Goal: Task Accomplishment & Management: Use online tool/utility

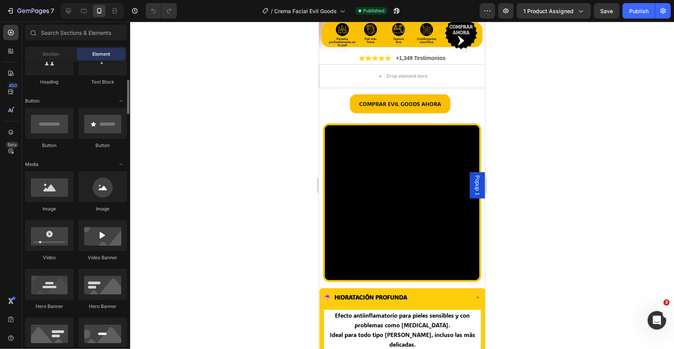
scroll to position [148, 0]
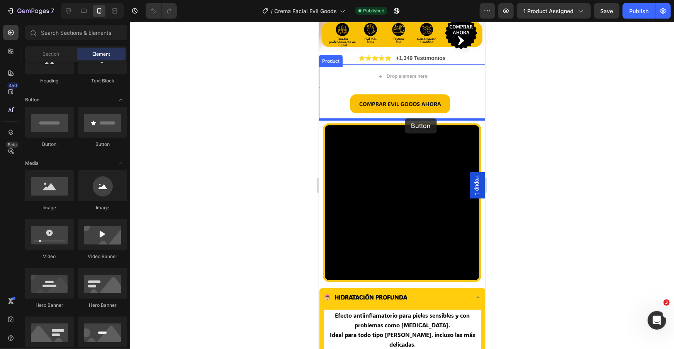
drag, startPoint x: 372, startPoint y: 152, endPoint x: 405, endPoint y: 118, distance: 47.0
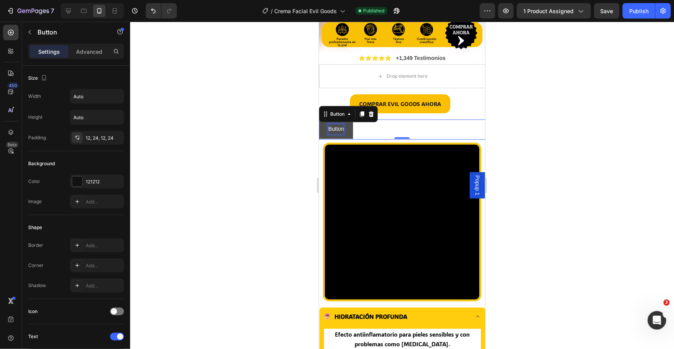
click at [341, 129] on p "Button" at bounding box center [335, 129] width 15 height 10
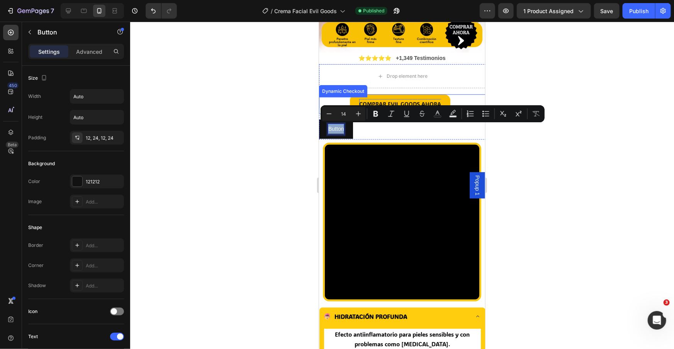
click at [393, 101] on p "COMPRAR EVIL GOODS AHORA" at bounding box center [400, 104] width 82 height 10
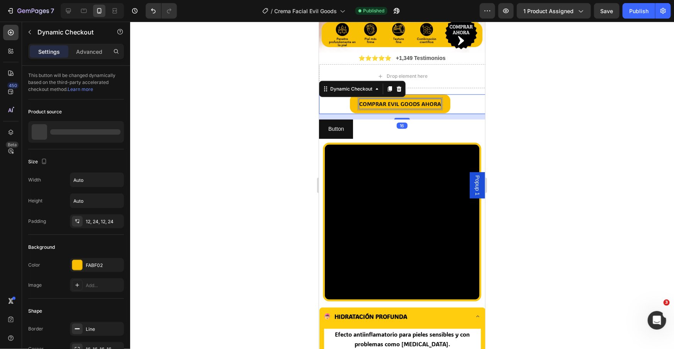
click at [395, 103] on p "COMPRAR EVIL GOODS AHORA" at bounding box center [400, 104] width 82 height 10
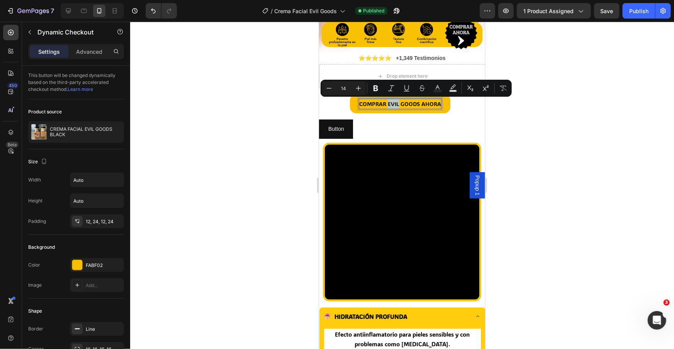
click at [395, 103] on p "COMPRAR EVIL GOODS AHORA" at bounding box center [400, 104] width 82 height 10
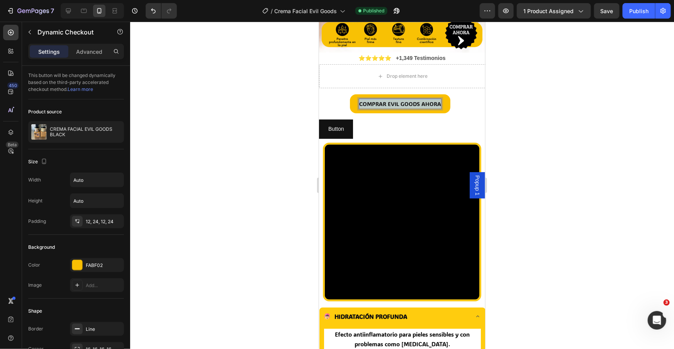
click at [395, 103] on p "COMPRAR EVIL GOODS AHORA" at bounding box center [400, 104] width 82 height 10
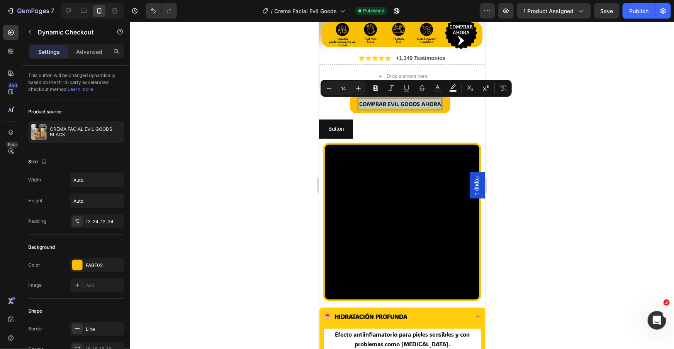
copy p "COMPRAR EVIL GOODS AHORA"
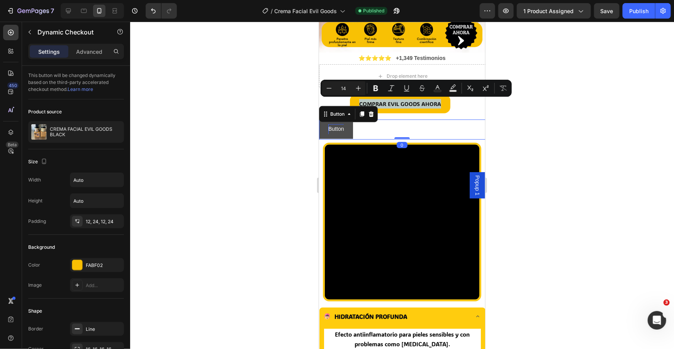
click at [334, 129] on p "Button" at bounding box center [335, 129] width 15 height 10
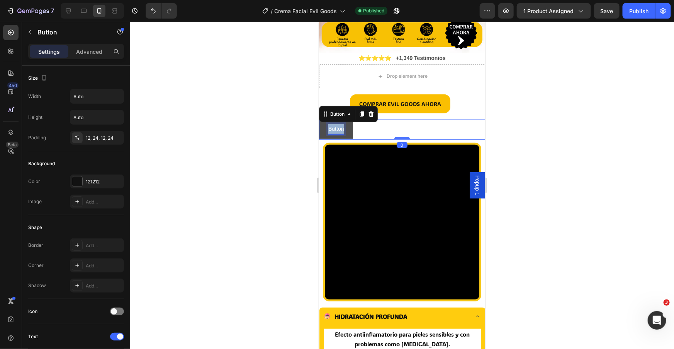
click at [334, 129] on p "Button" at bounding box center [335, 129] width 15 height 10
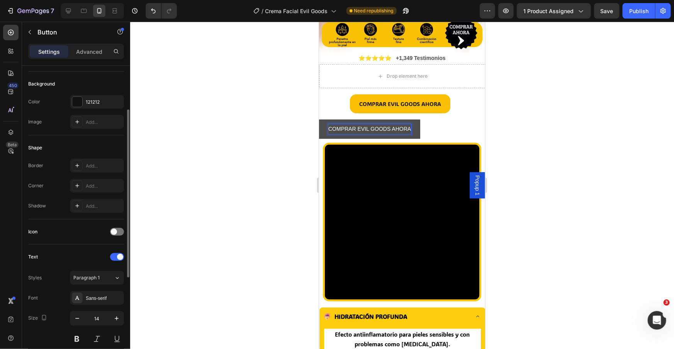
scroll to position [89, 0]
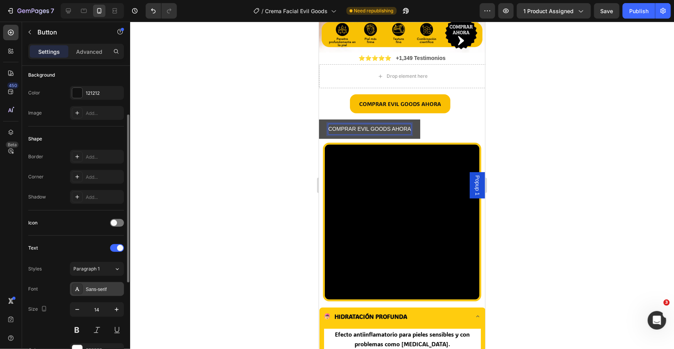
click at [102, 286] on div "Sans-serif" at bounding box center [104, 289] width 36 height 7
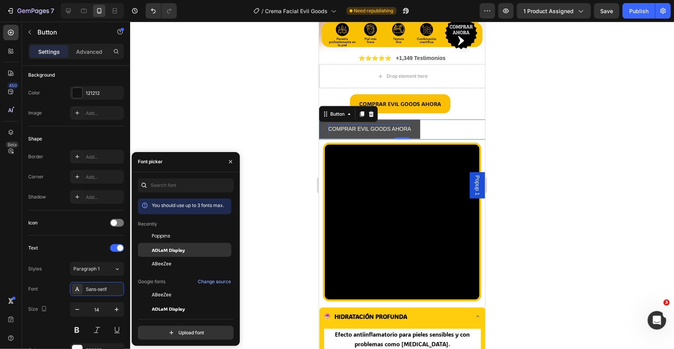
click at [194, 251] on div "ADLaM Display" at bounding box center [191, 249] width 78 height 7
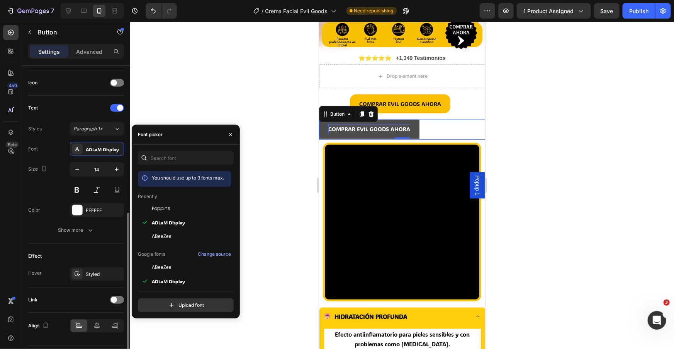
scroll to position [249, 0]
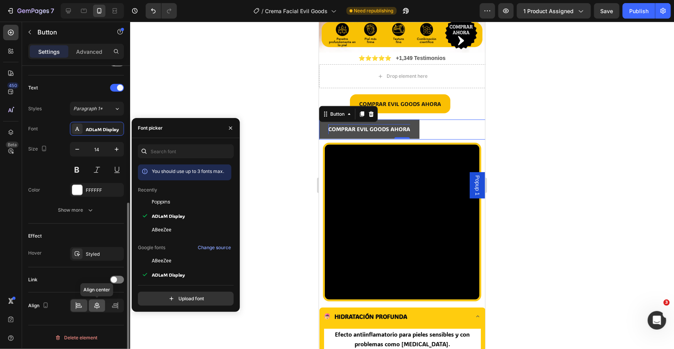
click at [100, 306] on icon at bounding box center [97, 305] width 8 height 8
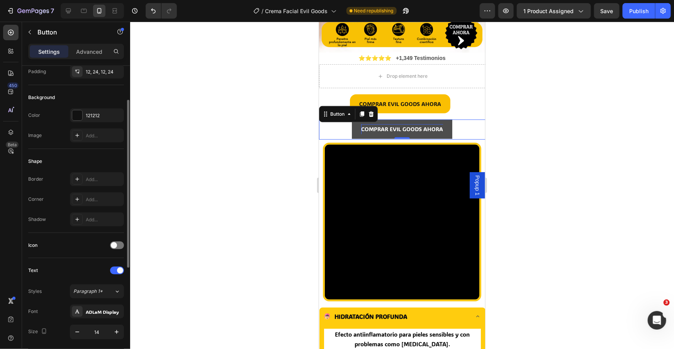
scroll to position [65, 0]
click at [106, 114] on div "121212" at bounding box center [97, 117] width 22 height 7
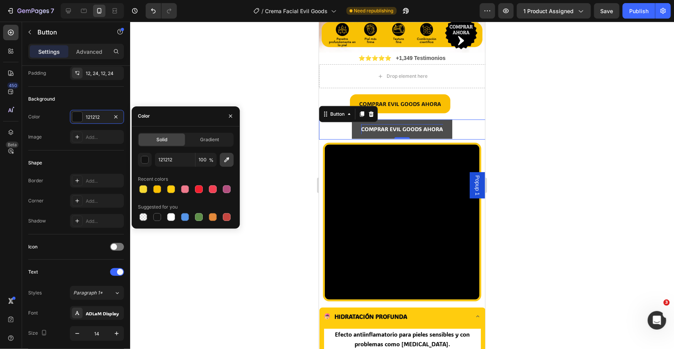
click at [225, 158] on icon "button" at bounding box center [227, 160] width 8 height 8
type input "FABF02"
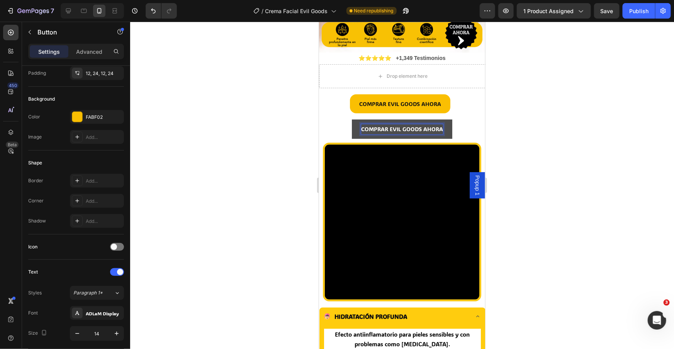
click at [376, 129] on p "COMPRAR EVIL GOODS AHORA" at bounding box center [402, 129] width 82 height 10
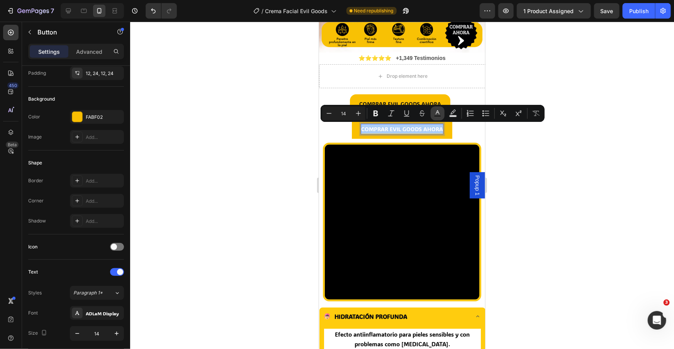
click at [436, 117] on rect "Editor contextual toolbar" at bounding box center [437, 116] width 7 height 2
type input "FFFFFF"
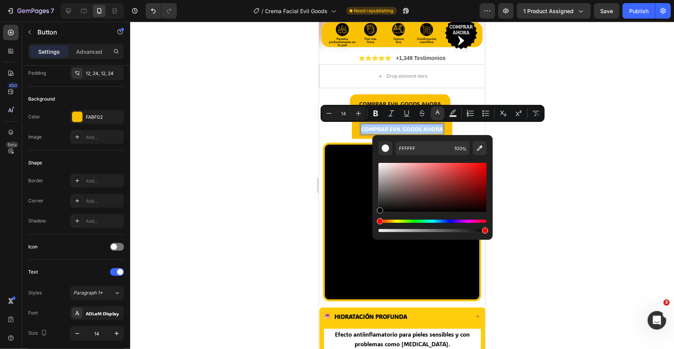
drag, startPoint x: 405, startPoint y: 206, endPoint x: 378, endPoint y: 213, distance: 28.2
click at [378, 213] on div "FFFFFF 100 %" at bounding box center [433, 184] width 121 height 99
type input "000000"
type input "16"
click at [350, 131] on div "COMPRAR EVIL GOODS AHORA Button 0" at bounding box center [402, 128] width 166 height 19
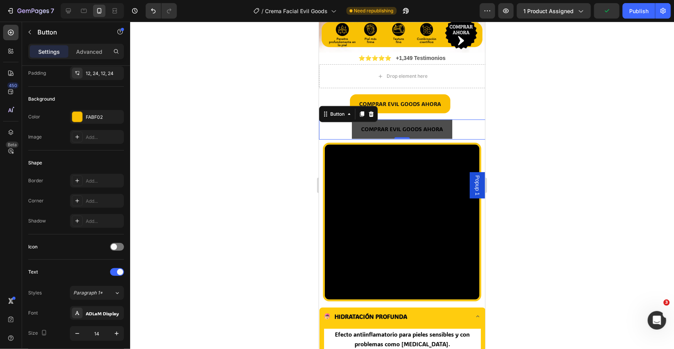
click at [359, 133] on button "COMPRAR EVIL GOODS AHORA" at bounding box center [402, 128] width 100 height 19
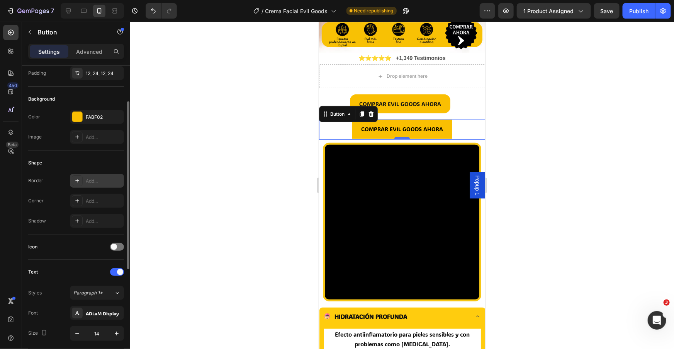
click at [100, 184] on div "Add..." at bounding box center [97, 181] width 54 height 14
click at [98, 199] on div "Add..." at bounding box center [104, 200] width 36 height 7
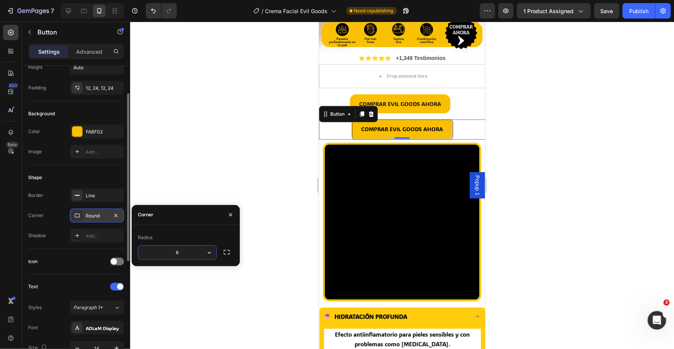
scroll to position [0, 0]
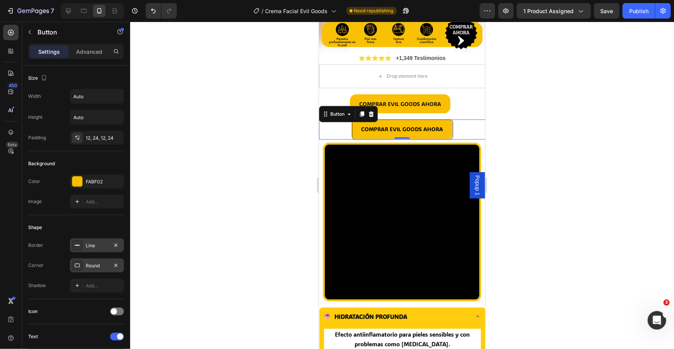
click at [104, 249] on div "Line" at bounding box center [97, 245] width 54 height 14
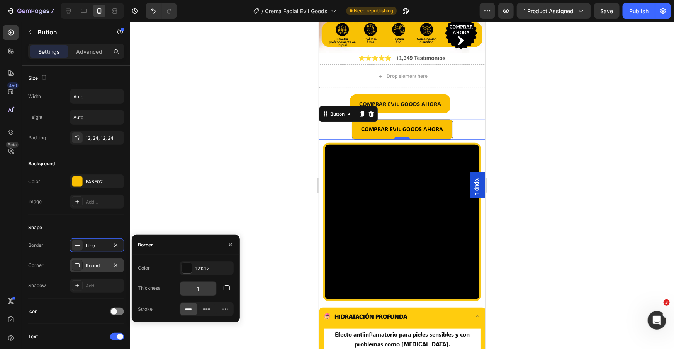
click at [206, 289] on input "1" at bounding box center [198, 288] width 36 height 14
type input "0"
click at [174, 189] on div at bounding box center [402, 185] width 544 height 327
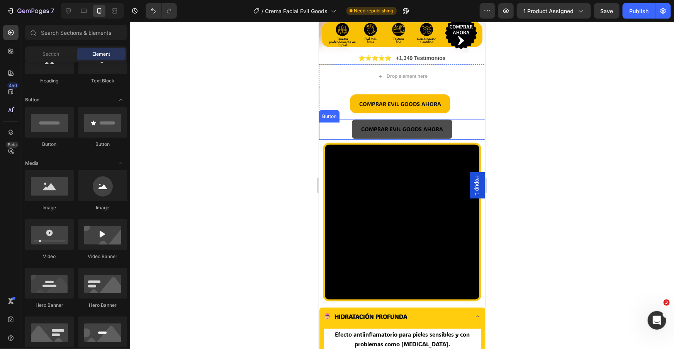
click at [436, 123] on button "COMPRAR EVIL GOODS AHORA" at bounding box center [402, 128] width 100 height 19
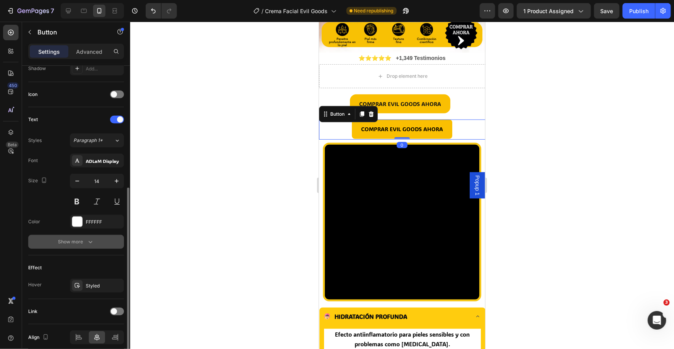
scroll to position [249, 0]
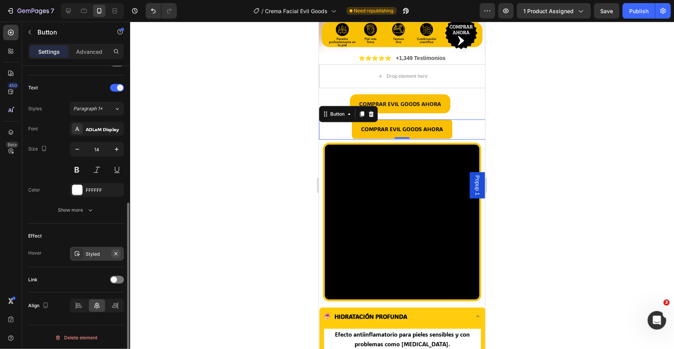
click at [115, 253] on icon "button" at bounding box center [115, 253] width 3 height 3
click at [85, 48] on p "Advanced" at bounding box center [89, 52] width 26 height 8
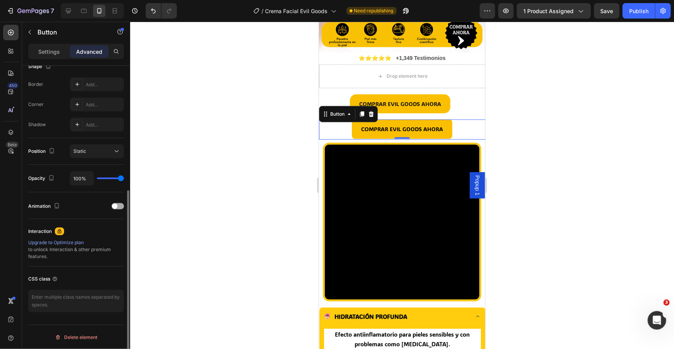
click at [119, 203] on div at bounding box center [118, 206] width 12 height 6
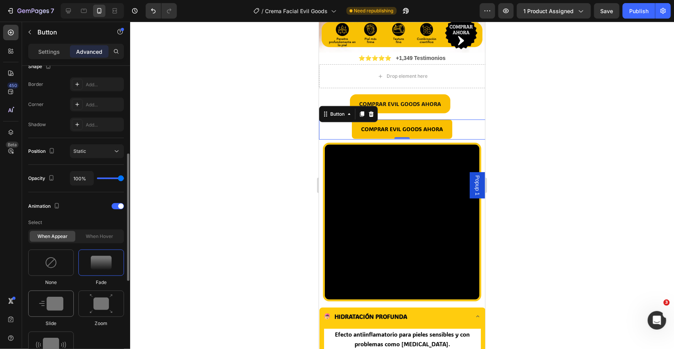
scroll to position [426, 0]
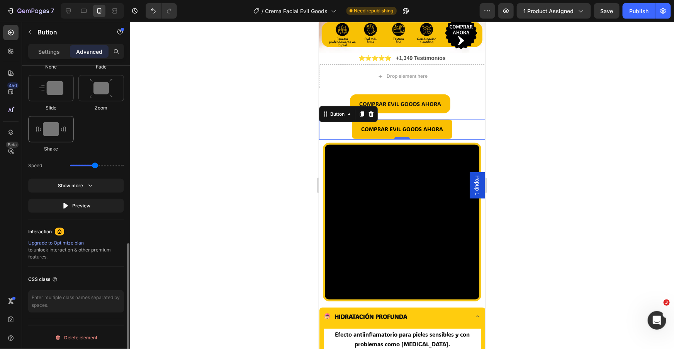
click at [53, 126] on img at bounding box center [51, 129] width 30 height 14
type input "0.7"
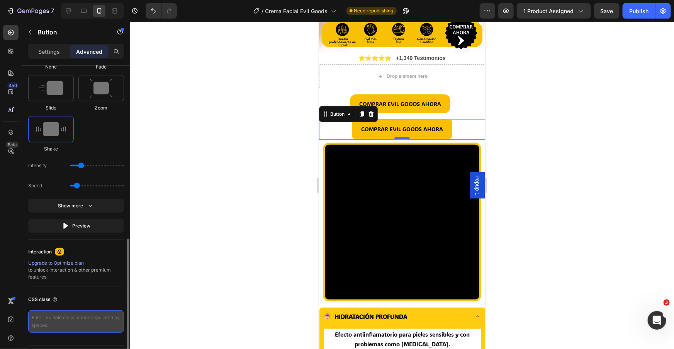
click at [64, 316] on textarea at bounding box center [76, 321] width 96 height 22
paste textarea "_rsi-cod-form-gempages-button-overwrite _rsi-cod-form-is-gempage"
type textarea "_rsi-cod-form-gempages-button-overwrite _rsi-cod-form-is-gempage"
click at [242, 174] on div at bounding box center [402, 185] width 544 height 327
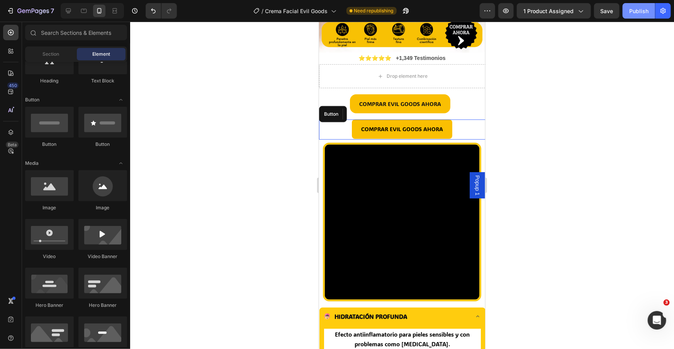
click at [633, 10] on div "Publish" at bounding box center [639, 11] width 19 height 8
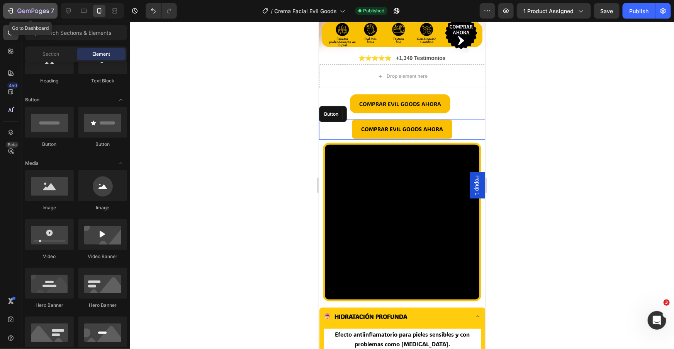
click at [8, 11] on icon "button" at bounding box center [11, 11] width 8 height 8
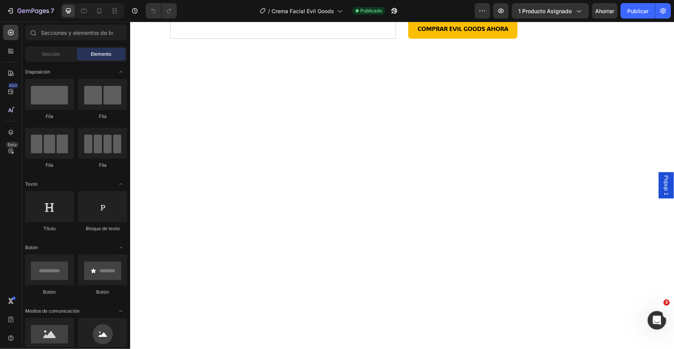
scroll to position [78, 0]
click at [103, 13] on div at bounding box center [99, 11] width 12 height 12
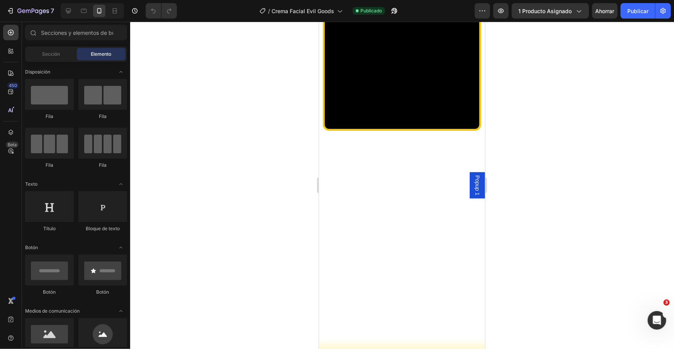
scroll to position [186, 0]
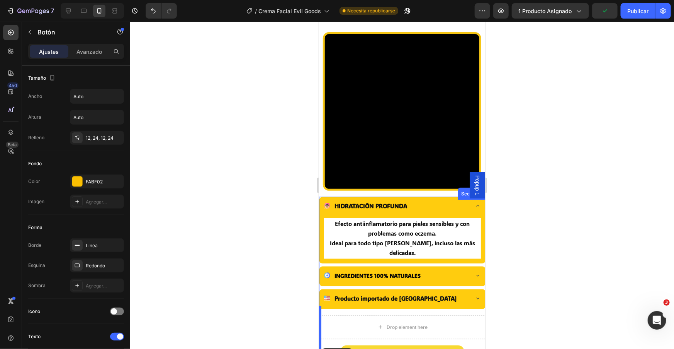
scroll to position [418, 0]
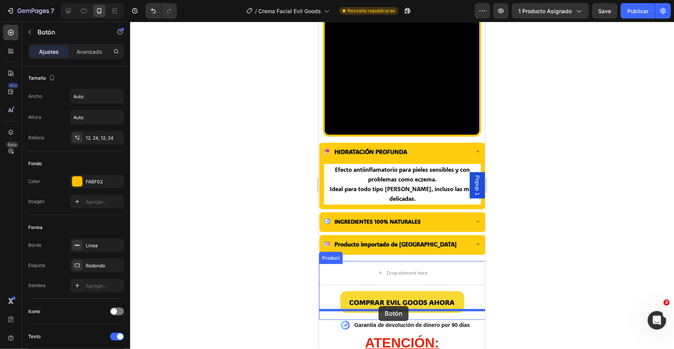
drag, startPoint x: 326, startPoint y: 180, endPoint x: 378, endPoint y: 305, distance: 135.3
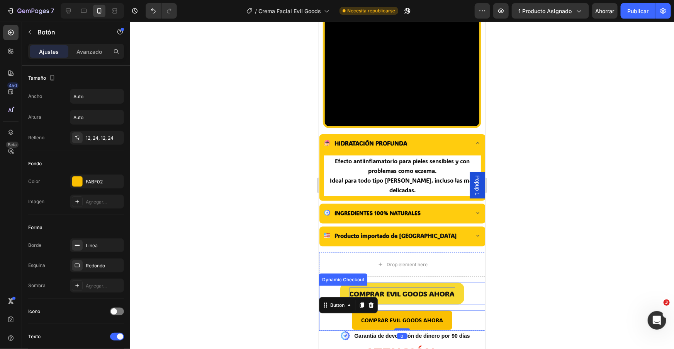
scroll to position [523, 0]
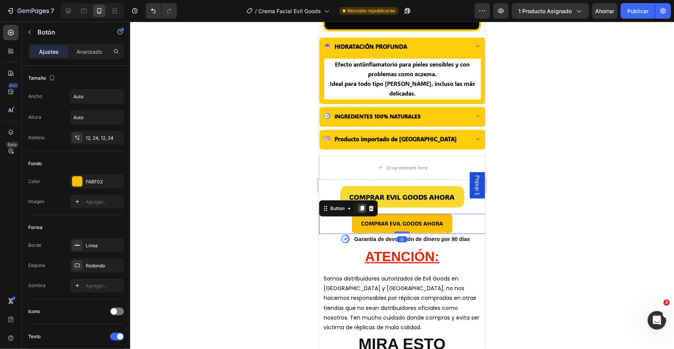
click at [362, 206] on icon at bounding box center [362, 208] width 4 height 5
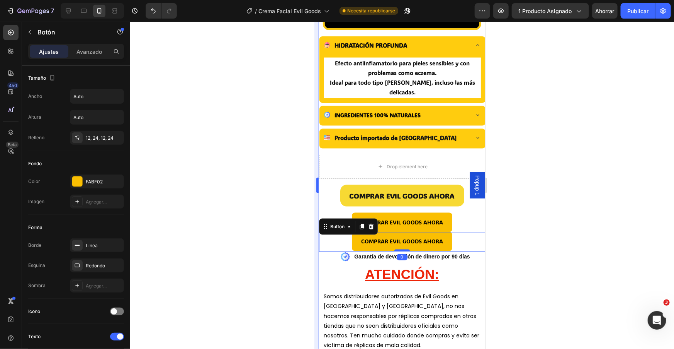
scroll to position [524, 0]
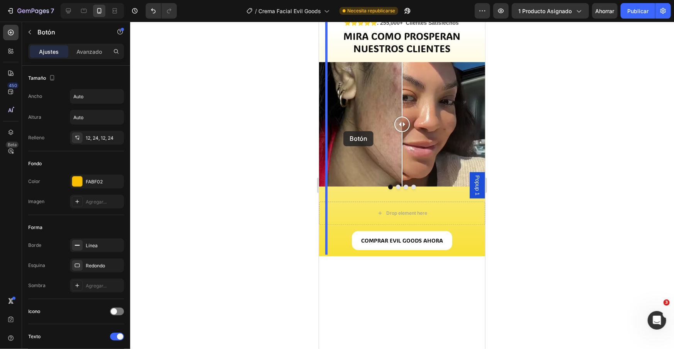
drag, startPoint x: 324, startPoint y: 215, endPoint x: 343, endPoint y: 121, distance: 96.2
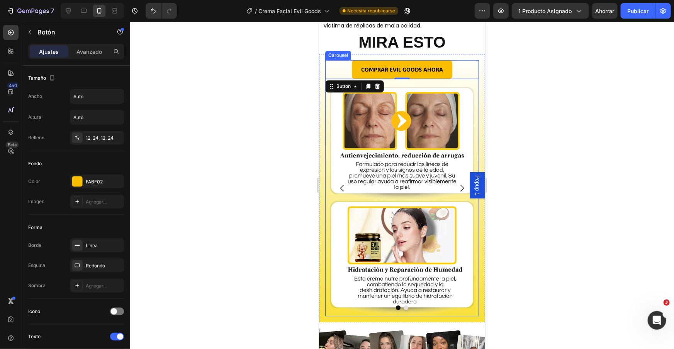
scroll to position [853, 0]
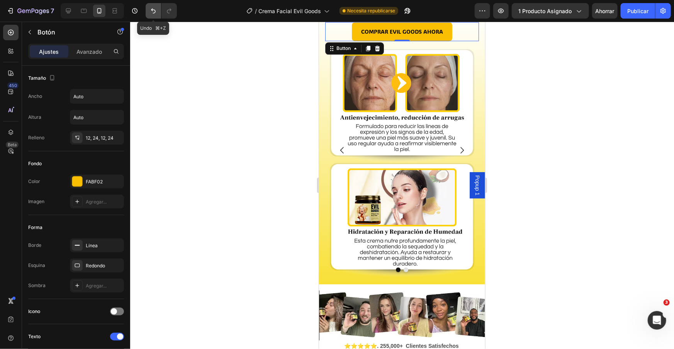
click at [155, 14] on icon "Deshacer/Rehacer" at bounding box center [154, 11] width 8 height 8
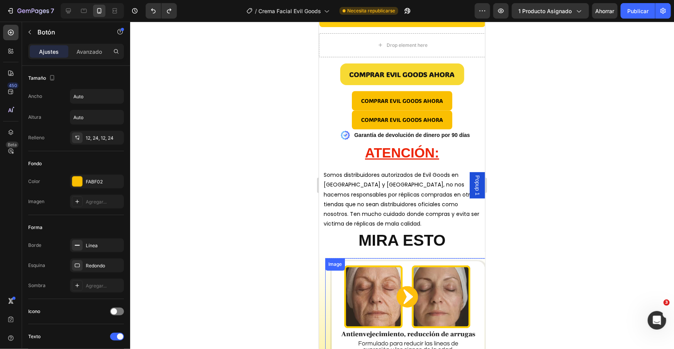
scroll to position [640, 0]
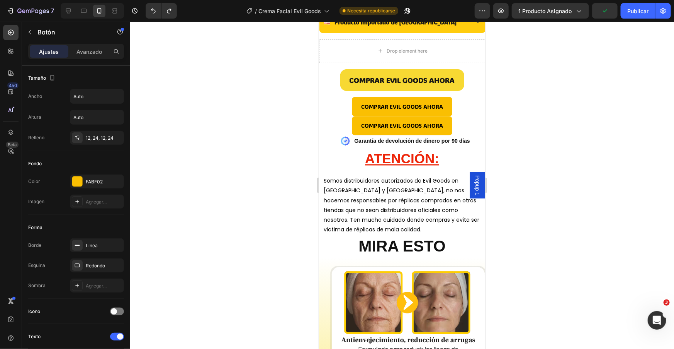
click at [354, 116] on button "COMPRAR EVIL GOODS AHORA" at bounding box center [402, 125] width 100 height 19
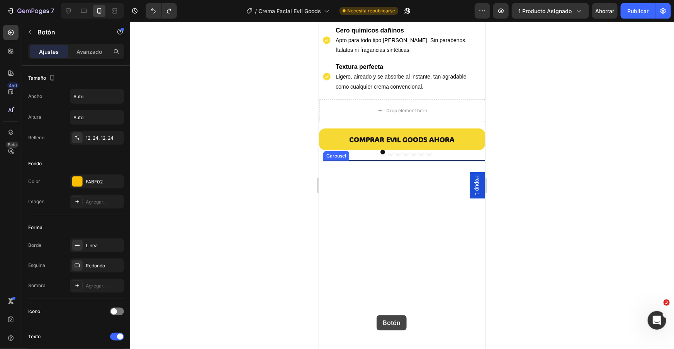
scroll to position [1547, 0]
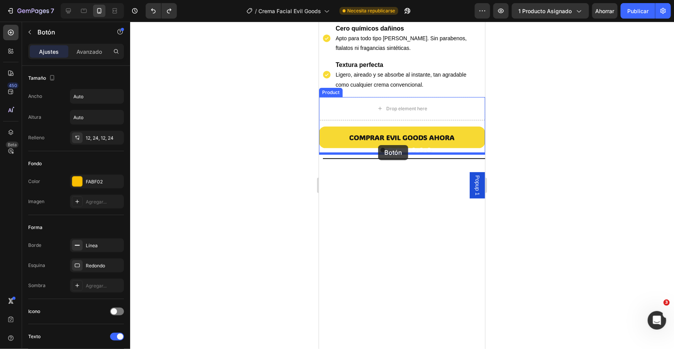
drag, startPoint x: 324, startPoint y: 102, endPoint x: 378, endPoint y: 145, distance: 68.8
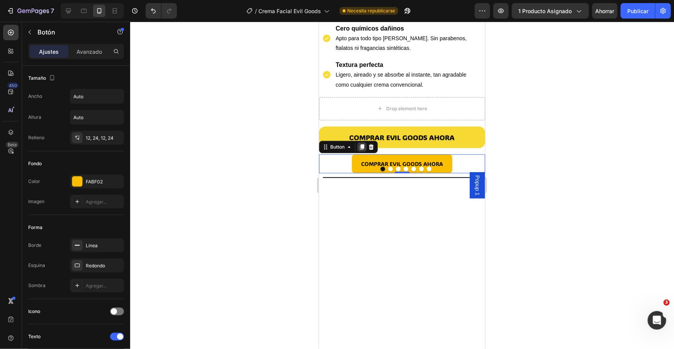
click at [360, 145] on icon at bounding box center [362, 146] width 4 height 5
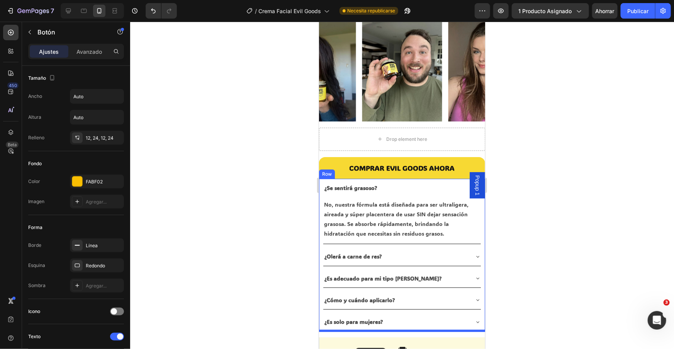
scroll to position [2775, 0]
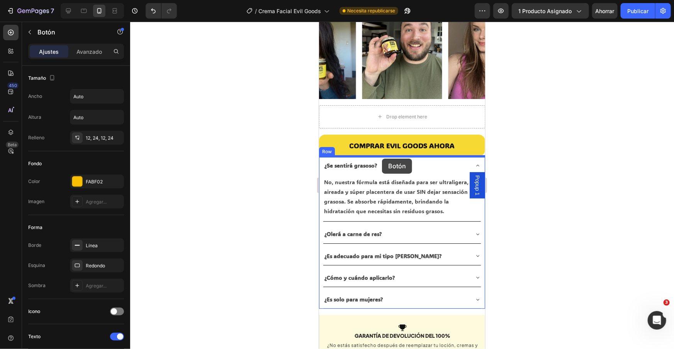
drag, startPoint x: 325, startPoint y: 165, endPoint x: 382, endPoint y: 158, distance: 57.6
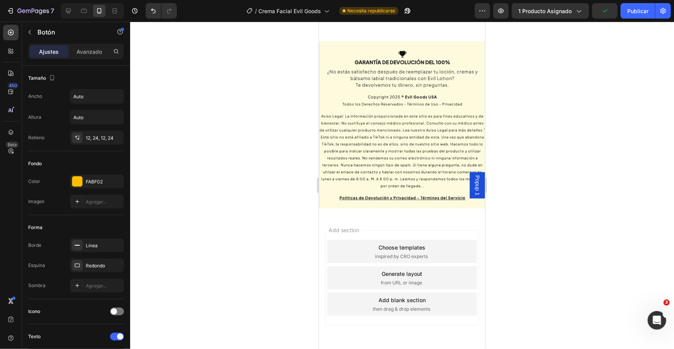
scroll to position [3103, 0]
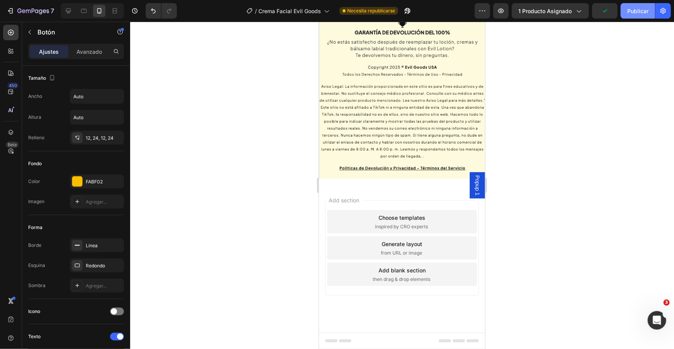
click at [635, 15] on font "Publicar" at bounding box center [638, 11] width 21 height 8
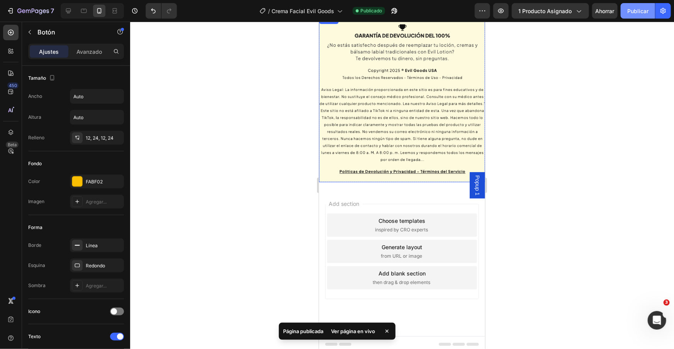
click at [638, 9] on font "Publicar" at bounding box center [638, 11] width 21 height 7
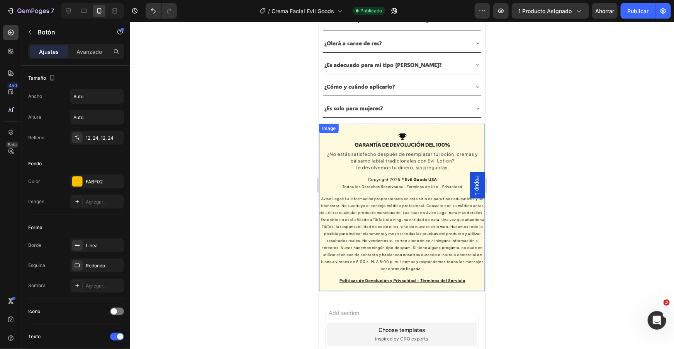
scroll to position [2909, 0]
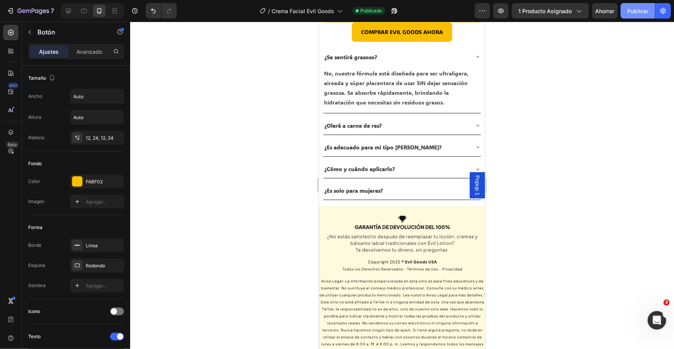
click at [634, 14] on font "Publicar" at bounding box center [638, 11] width 21 height 7
click at [5, 16] on button "7" at bounding box center [30, 10] width 54 height 15
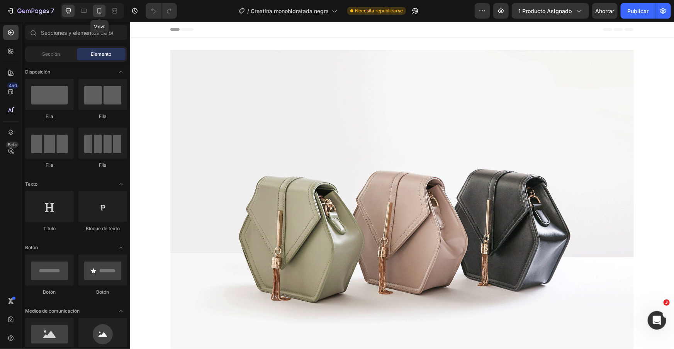
click at [101, 11] on icon at bounding box center [99, 11] width 8 height 8
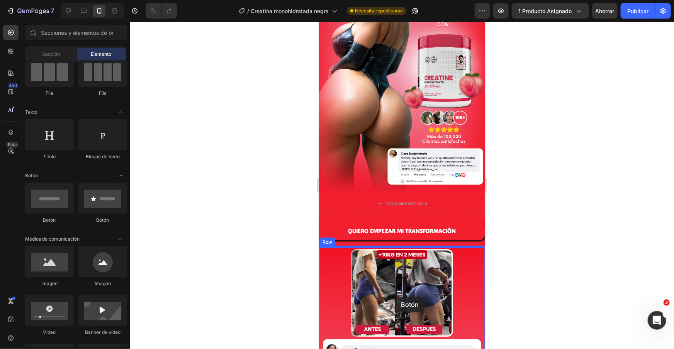
scroll to position [98, 0]
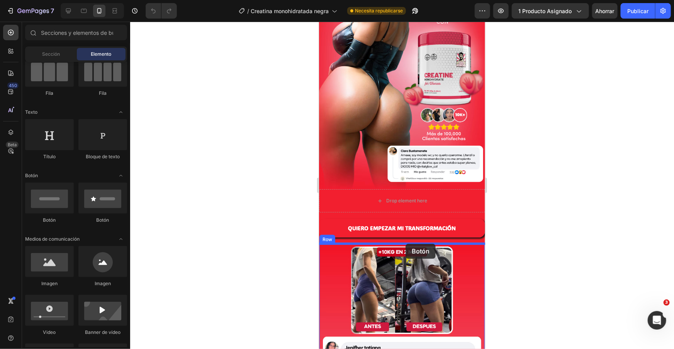
drag, startPoint x: 380, startPoint y: 216, endPoint x: 405, endPoint y: 244, distance: 37.5
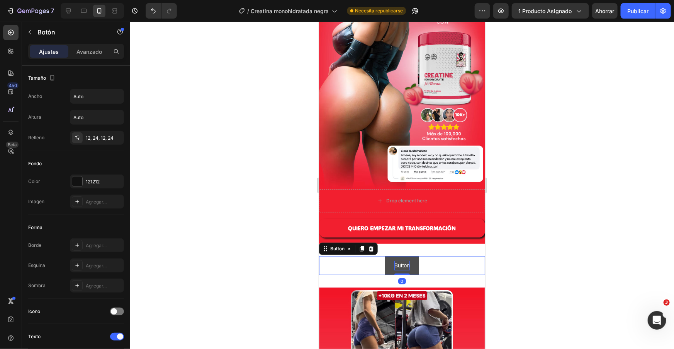
click at [405, 266] on p "Button" at bounding box center [401, 265] width 15 height 10
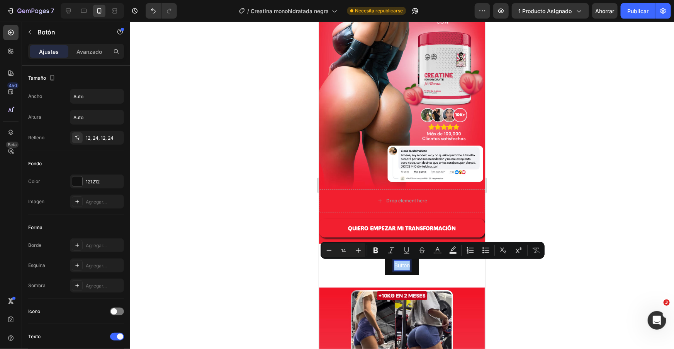
click at [534, 219] on div at bounding box center [402, 185] width 544 height 327
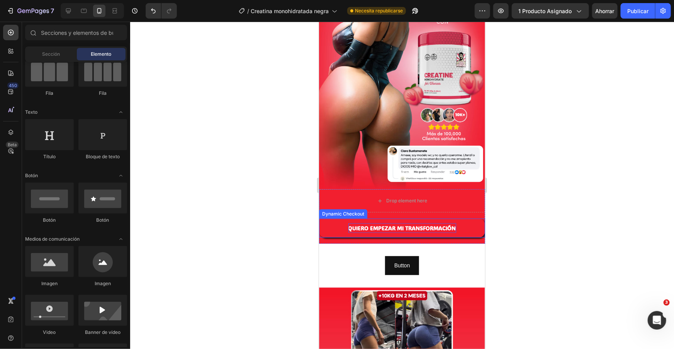
click at [426, 227] on strong "QUIERO EMPEZAR MI TRANSFORMACIÓN" at bounding box center [402, 227] width 108 height 7
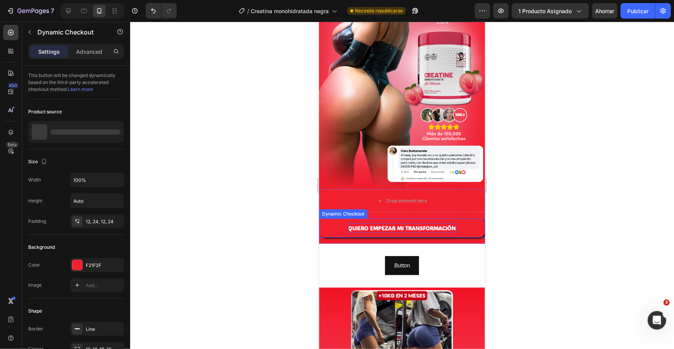
click at [426, 227] on strong "QUIERO EMPEZAR MI TRANSFORMACIÓN" at bounding box center [402, 227] width 108 height 7
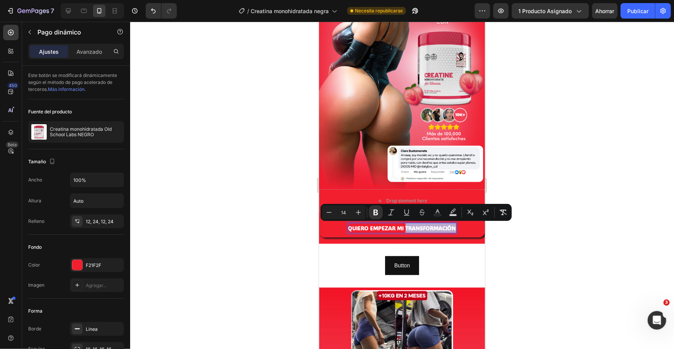
click at [426, 227] on strong "QUIERO EMPEZAR MI TRANSFORMACIÓN" at bounding box center [402, 227] width 108 height 7
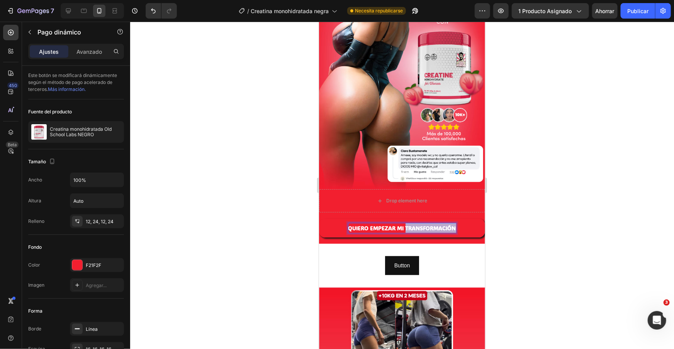
click at [426, 227] on strong "QUIERO EMPEZAR MI TRANSFORMACIÓN" at bounding box center [402, 227] width 108 height 7
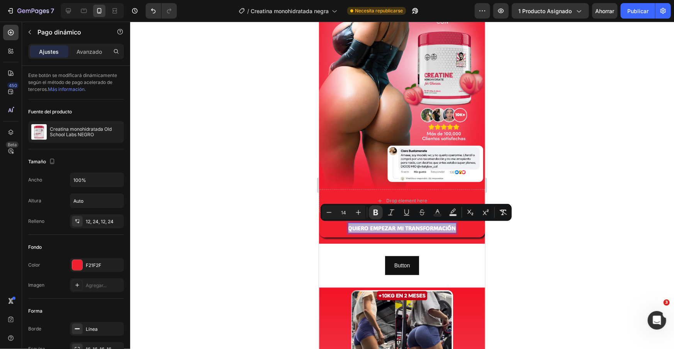
copy strong "QUIERO EMPEZAR MI TRANSFORMACIÓN"
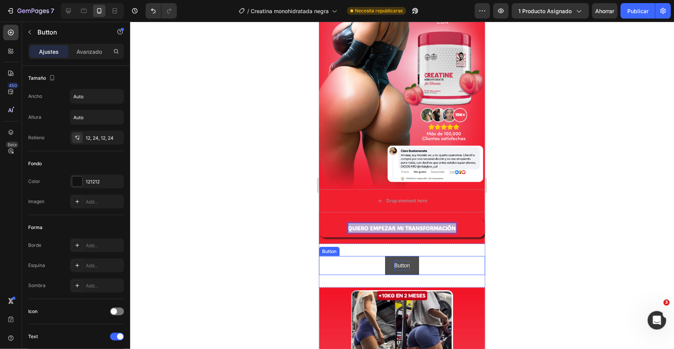
click at [403, 263] on p "Button" at bounding box center [401, 265] width 15 height 10
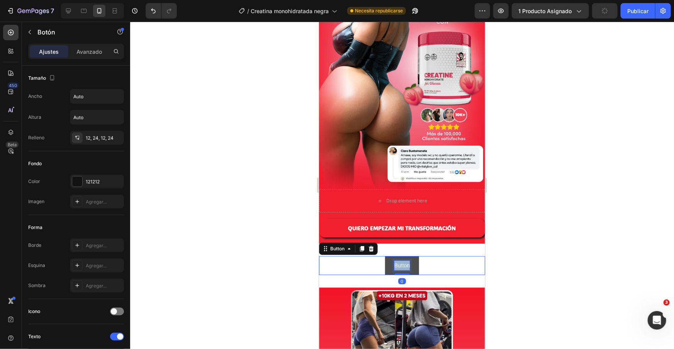
click at [403, 263] on p "Button" at bounding box center [401, 265] width 15 height 10
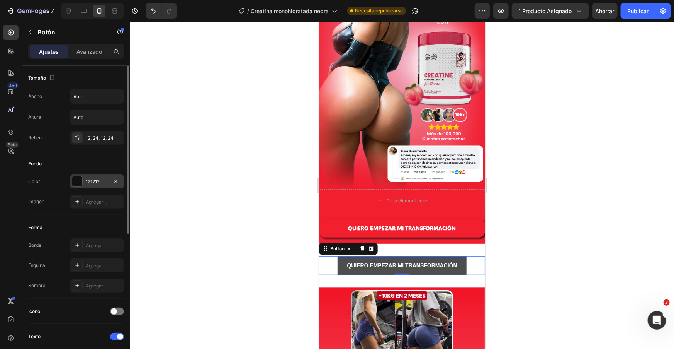
click at [77, 182] on div at bounding box center [77, 181] width 10 height 10
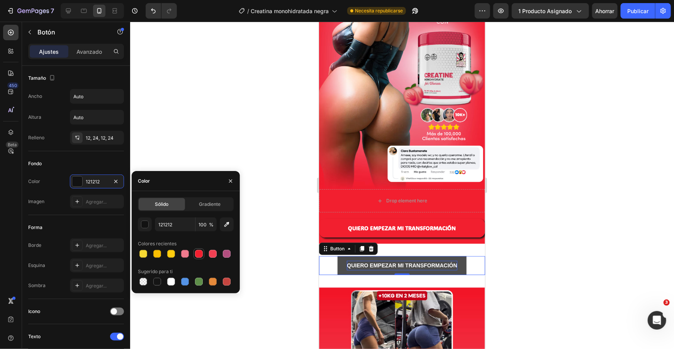
click at [203, 254] on div at bounding box center [198, 253] width 9 height 9
type input "F21F2F"
click at [182, 134] on div at bounding box center [402, 185] width 544 height 327
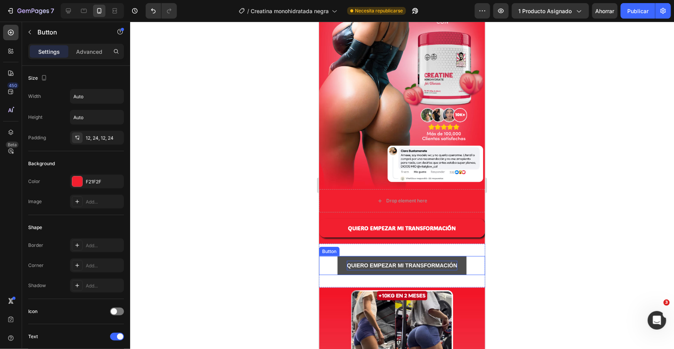
click at [330, 272] on div "QUIERO EMPEZAR MI TRANSFORMACIÓN Button" at bounding box center [402, 264] width 166 height 19
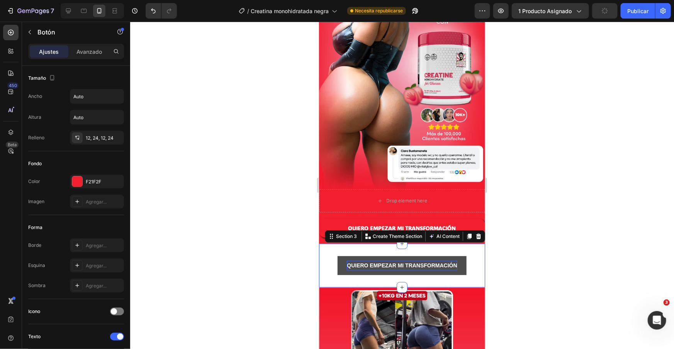
click at [329, 278] on div "QUIERO EMPEZAR MI TRANSFORMACIÓN Button Section 3 You can create reusable secti…" at bounding box center [402, 265] width 166 height 44
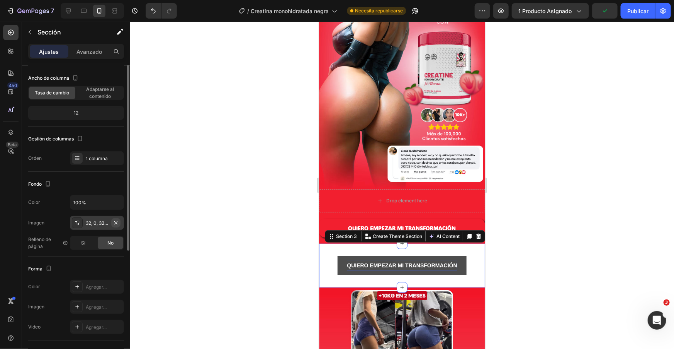
scroll to position [83, 0]
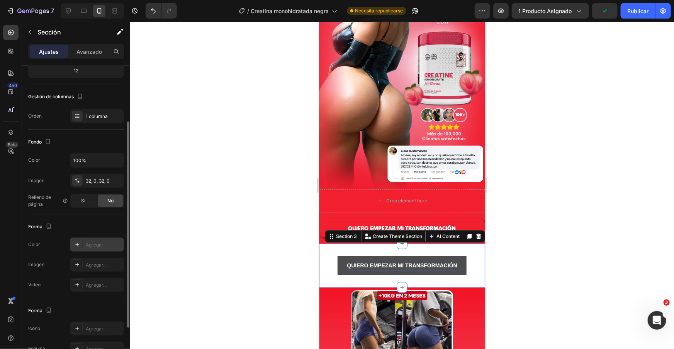
click at [83, 243] on div "Agregar..." at bounding box center [97, 244] width 54 height 14
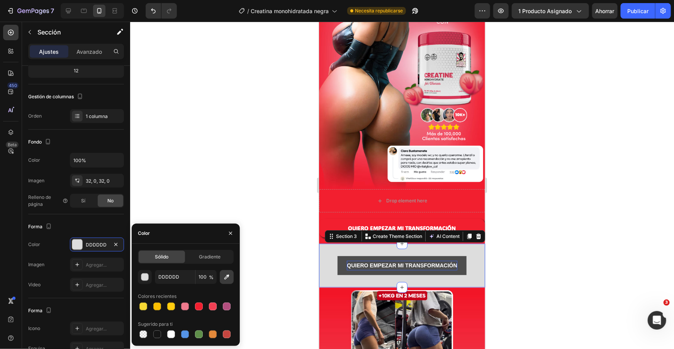
click at [225, 276] on icon "button" at bounding box center [227, 277] width 8 height 8
type input "F21F2F"
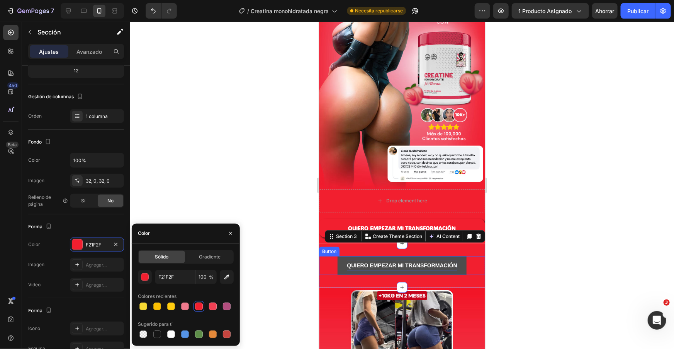
click at [325, 260] on div "QUIERO EMPEZAR MI TRANSFORMACIÓN Button" at bounding box center [402, 264] width 166 height 19
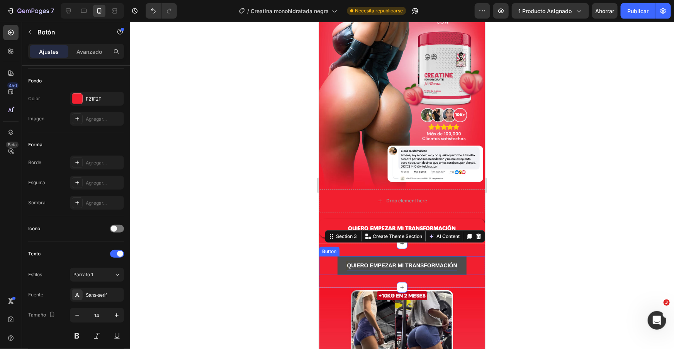
scroll to position [0, 0]
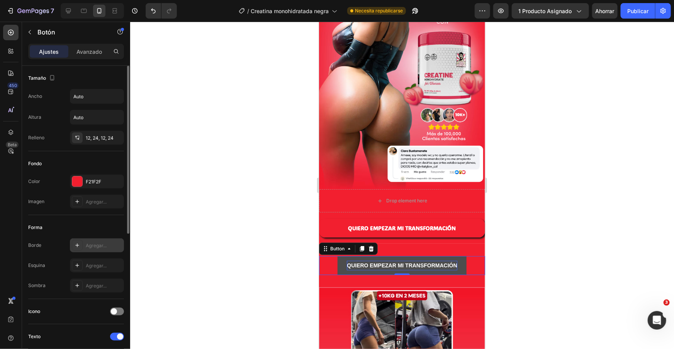
click at [93, 245] on font "Agregar..." at bounding box center [96, 245] width 21 height 6
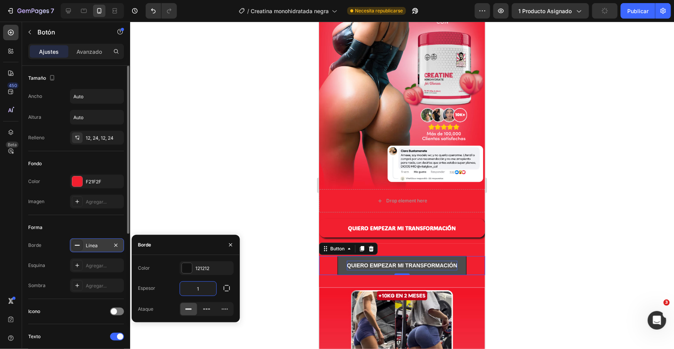
click at [202, 288] on input "1" at bounding box center [198, 288] width 36 height 14
type input "2"
click at [244, 254] on div at bounding box center [402, 185] width 544 height 327
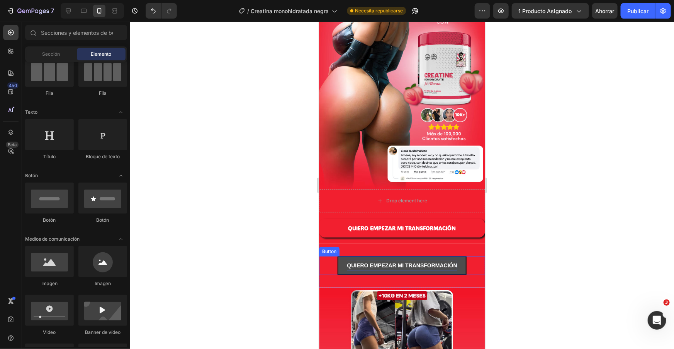
click at [340, 265] on button "QUIERO EMPEZAR MI TRANSFORMACIÓN" at bounding box center [401, 264] width 129 height 19
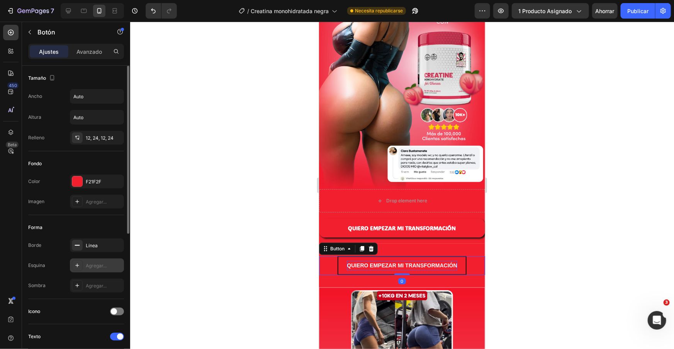
click at [91, 268] on div "Agregar..." at bounding box center [104, 265] width 36 height 7
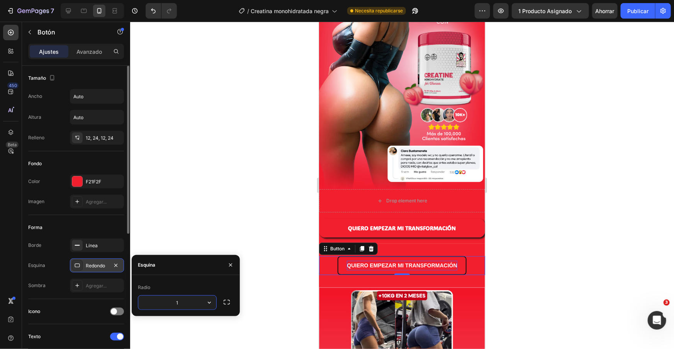
type input "16"
click at [254, 268] on div at bounding box center [402, 185] width 544 height 327
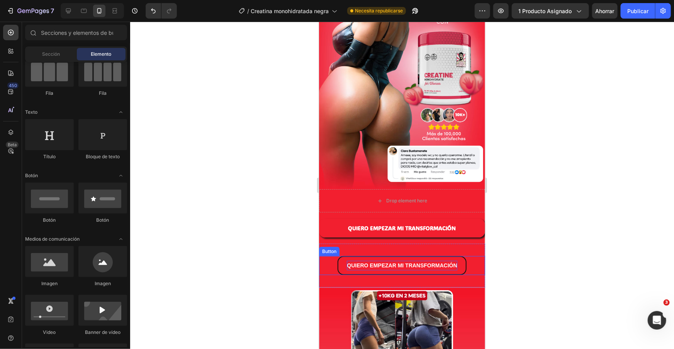
click at [334, 267] on div "QUIERO EMPEZAR MI TRANSFORMACIÓN Button" at bounding box center [402, 264] width 166 height 19
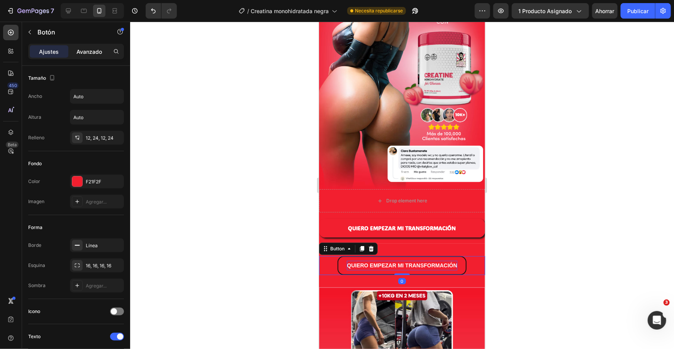
click at [80, 50] on font "Avanzado" at bounding box center [90, 51] width 26 height 7
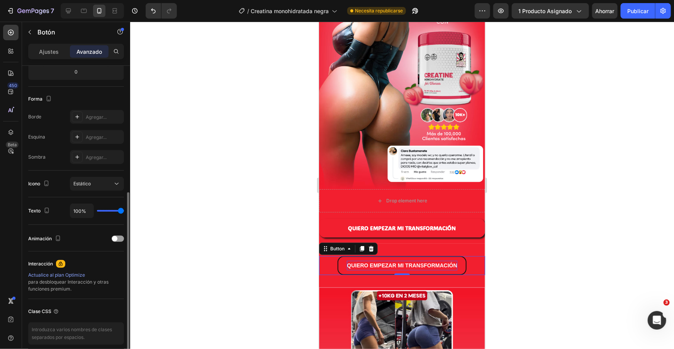
scroll to position [191, 0]
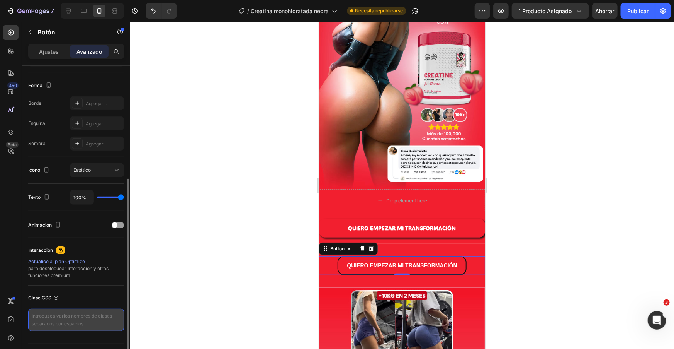
click at [41, 322] on textarea at bounding box center [76, 319] width 96 height 22
paste textarea "_rsi-cod-form-gempages-button-overwrite _rsi-cod-form-is-gempage"
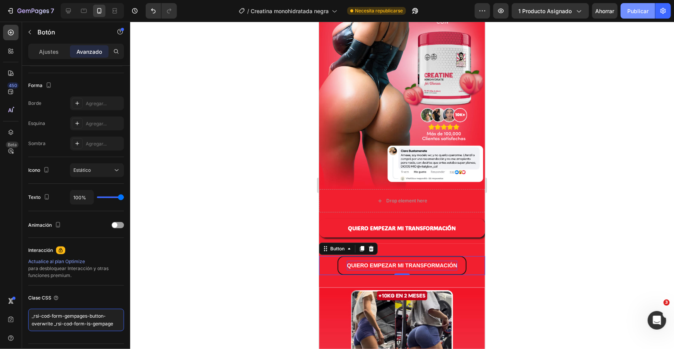
type textarea "_rsi-cod-form-gempages-button-overwrite _rsi-cod-form-is-gempage"
click at [636, 14] on font "Publicar" at bounding box center [638, 11] width 21 height 7
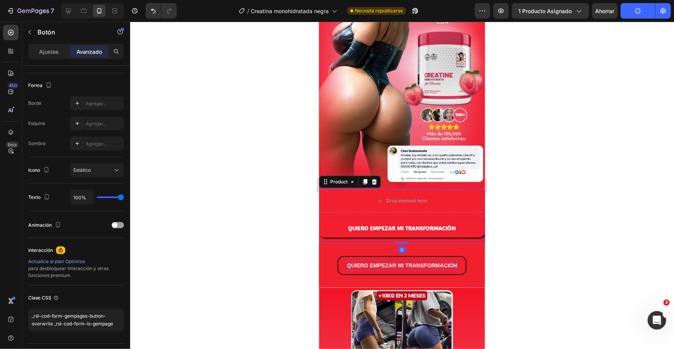
click at [422, 239] on div "QUIERO EMPEZAR MI TRANSFORMACIÓN Dynamic Checkout" at bounding box center [402, 230] width 166 height 25
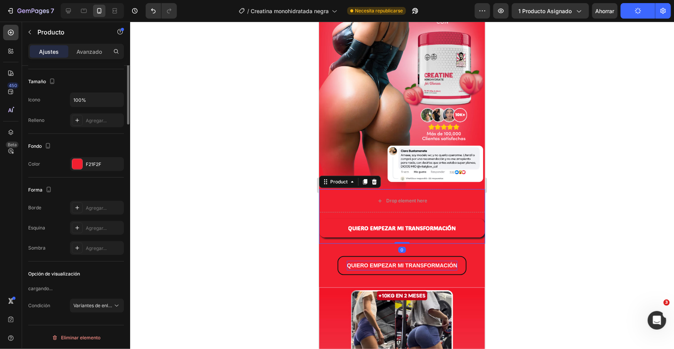
scroll to position [0, 0]
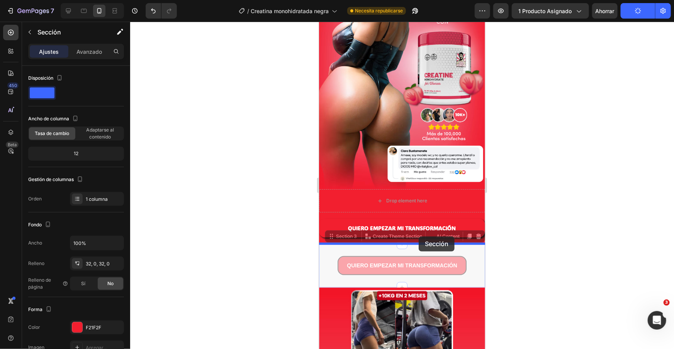
drag, startPoint x: 418, startPoint y: 249, endPoint x: 419, endPoint y: 236, distance: 12.8
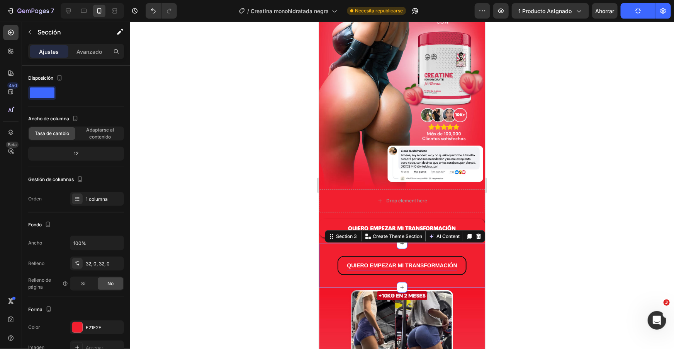
click at [420, 249] on div "QUIERO EMPEZAR MI TRANSFORMACIÓN Button Section 3 You can create reusable secti…" at bounding box center [402, 265] width 166 height 44
click at [81, 43] on div "Sección" at bounding box center [62, 33] width 80 height 22
click at [85, 48] on font "Avanzado" at bounding box center [90, 51] width 26 height 7
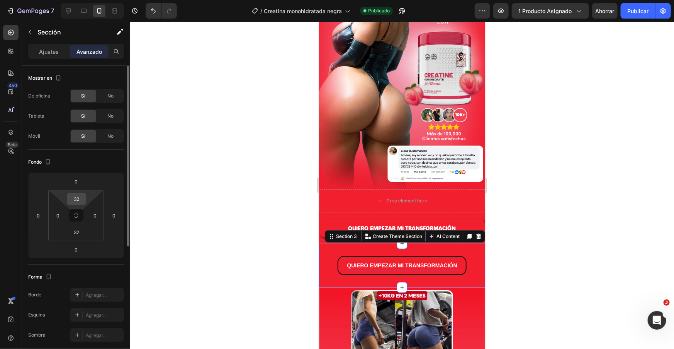
click at [77, 201] on input "32" at bounding box center [76, 199] width 15 height 12
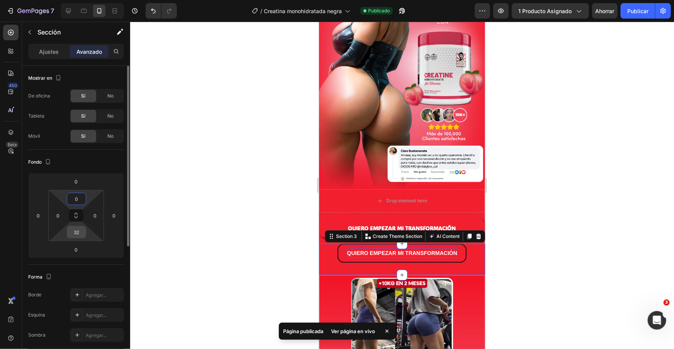
type input "0"
click at [78, 229] on input "32" at bounding box center [76, 232] width 15 height 12
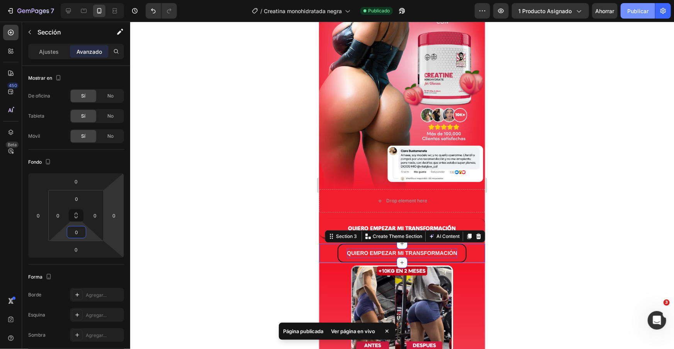
type input "0"
click at [641, 9] on font "Publicar" at bounding box center [638, 11] width 21 height 7
click at [566, 203] on div at bounding box center [402, 185] width 544 height 327
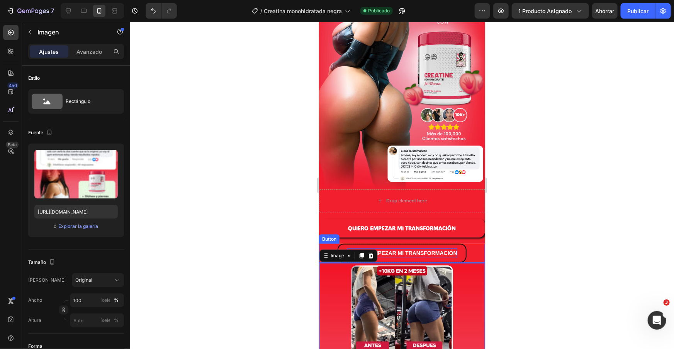
click at [477, 249] on div "QUIERO EMPEZAR MI TRANSFORMACIÓN Button" at bounding box center [402, 252] width 166 height 19
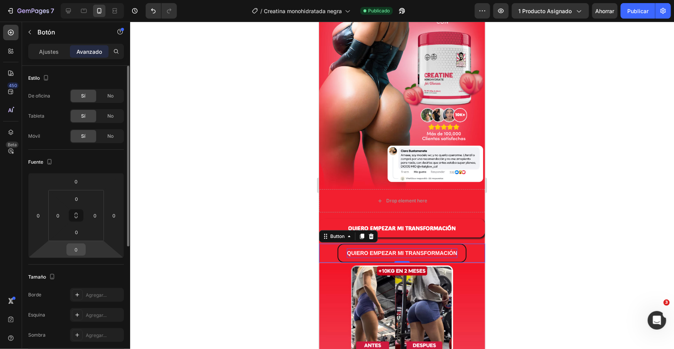
click at [76, 244] on input "0" at bounding box center [75, 249] width 15 height 12
type input "-5"
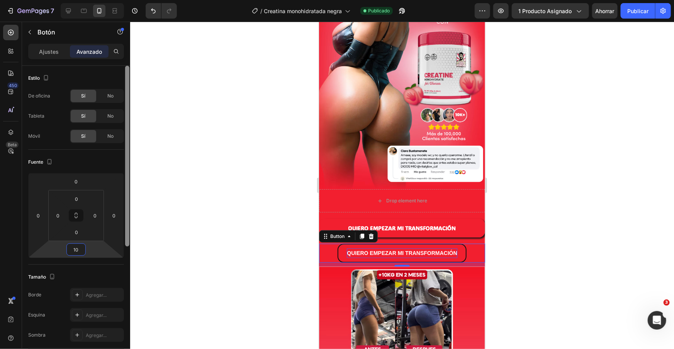
type input "1"
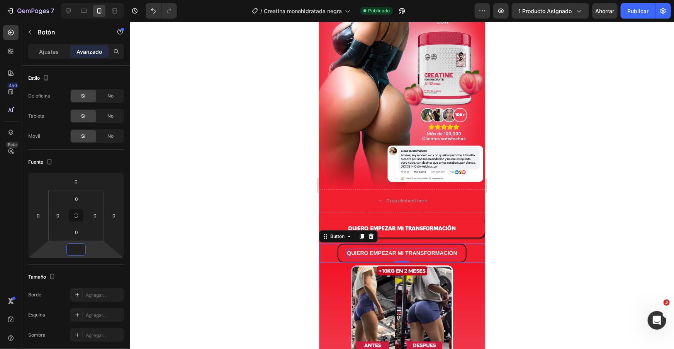
type input "0"
click at [521, 242] on div at bounding box center [402, 185] width 544 height 327
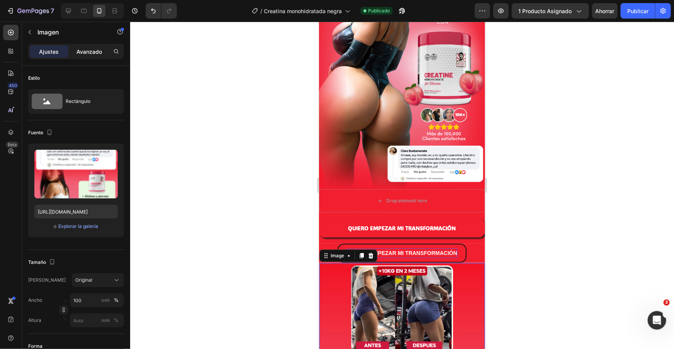
click at [88, 46] on div "Avanzado" at bounding box center [89, 51] width 39 height 12
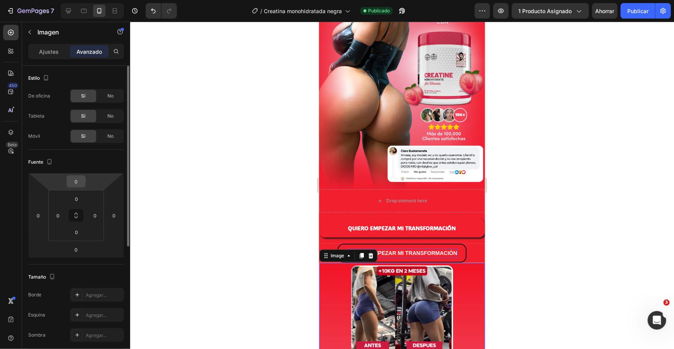
click at [78, 179] on input "0" at bounding box center [75, 181] width 15 height 12
type input "-5"
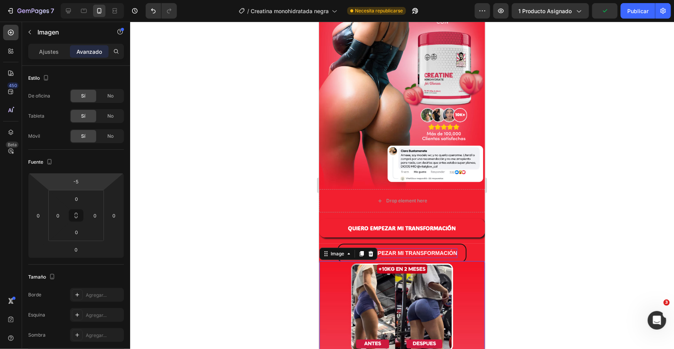
click at [569, 216] on div at bounding box center [402, 185] width 544 height 327
click at [471, 255] on div "QUIERO EMPEZAR MI TRANSFORMACIÓN Button" at bounding box center [402, 252] width 166 height 19
click at [81, 182] on input "-5" at bounding box center [75, 181] width 15 height 12
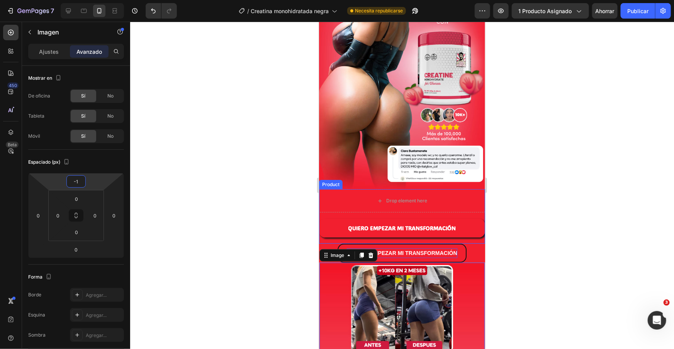
type input "-1"
click at [542, 213] on div at bounding box center [402, 185] width 544 height 327
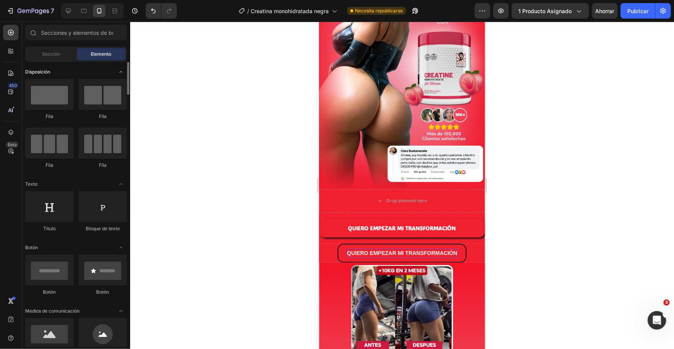
scroll to position [1, 0]
click at [332, 251] on div "QUIERO EMPEZAR MI TRANSFORMACIÓN Button" at bounding box center [402, 252] width 166 height 19
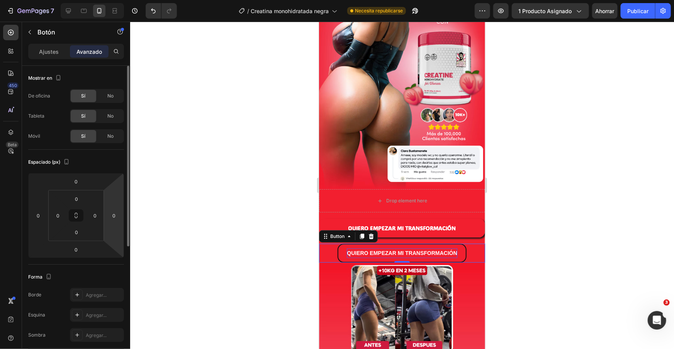
scroll to position [210, 0]
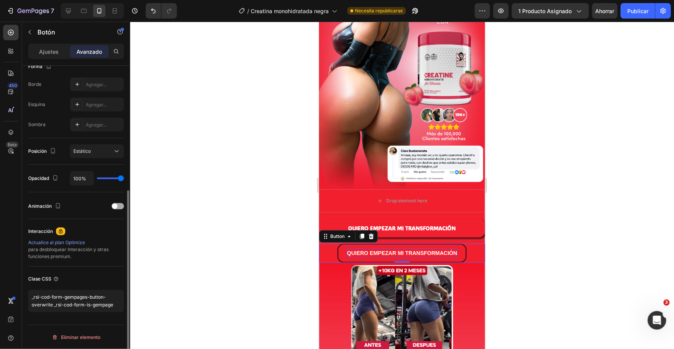
click at [118, 204] on div at bounding box center [118, 206] width 12 height 6
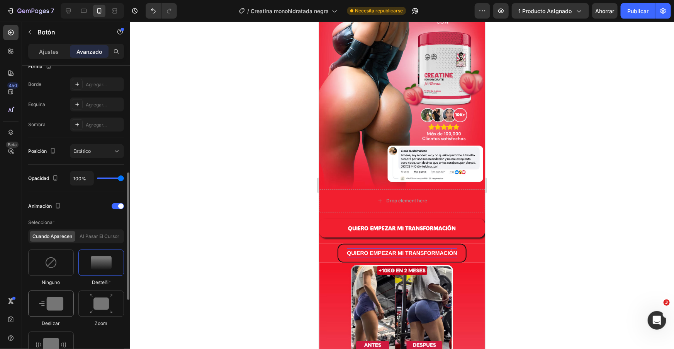
scroll to position [263, 0]
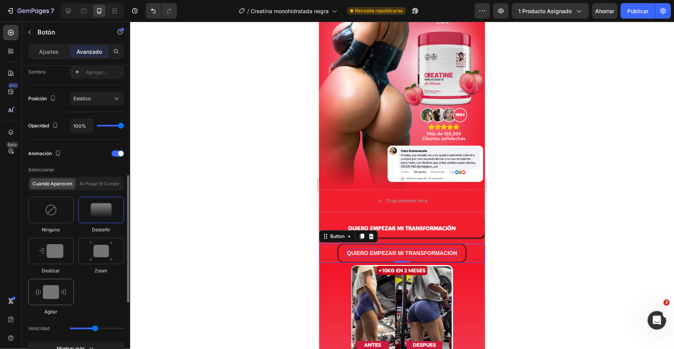
click at [58, 300] on div at bounding box center [51, 292] width 46 height 26
type input "0.7"
click at [330, 258] on div "QUIERO EMPEZAR MI TRANSFORMACIÓN Button 0" at bounding box center [402, 252] width 166 height 19
click at [361, 236] on icon at bounding box center [362, 235] width 4 height 5
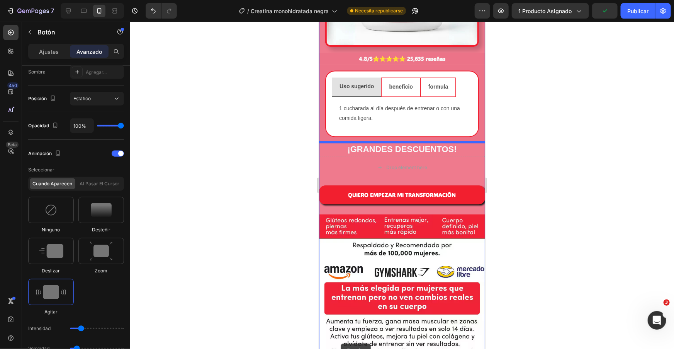
scroll to position [941, 0]
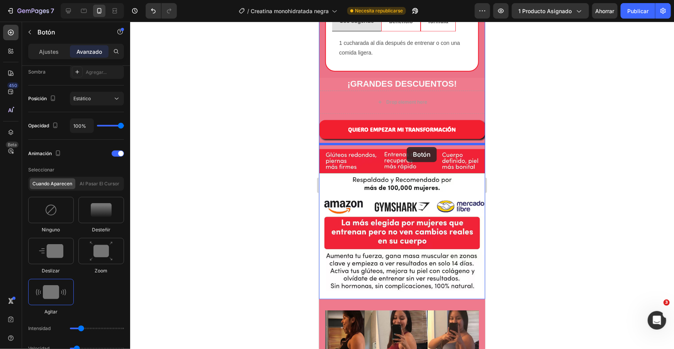
drag, startPoint x: 328, startPoint y: 84, endPoint x: 407, endPoint y: 146, distance: 100.5
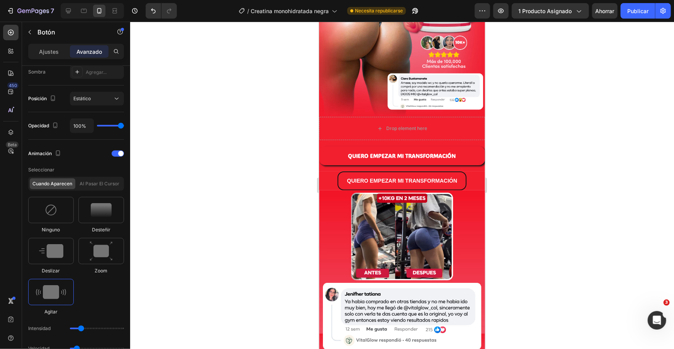
scroll to position [179, 0]
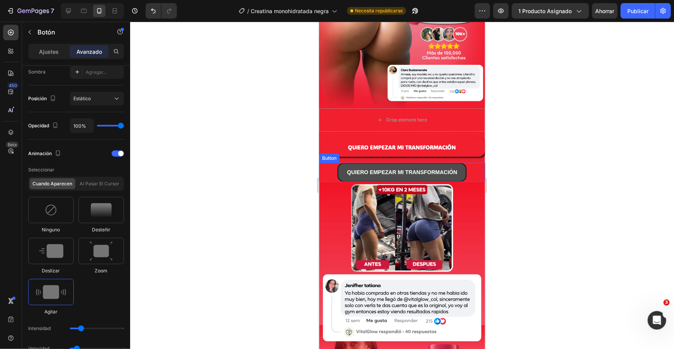
click at [465, 174] on button "QUIERO EMPEZAR MI TRANSFORMACIÓN" at bounding box center [401, 171] width 129 height 19
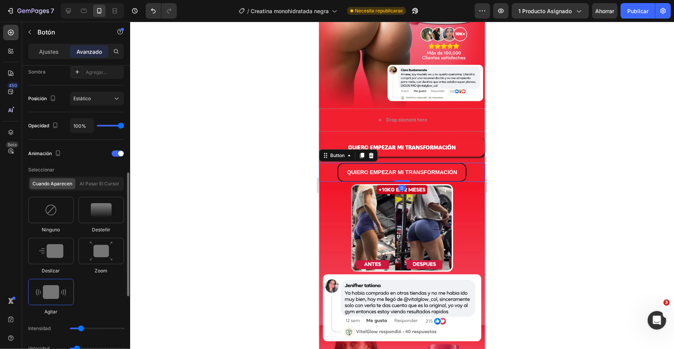
scroll to position [273, 0]
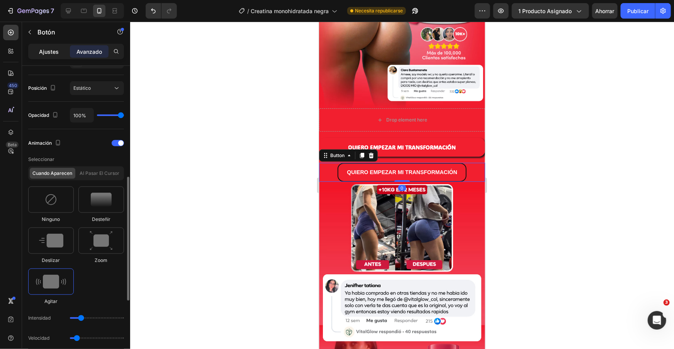
click at [56, 52] on font "Ajustes" at bounding box center [49, 51] width 20 height 7
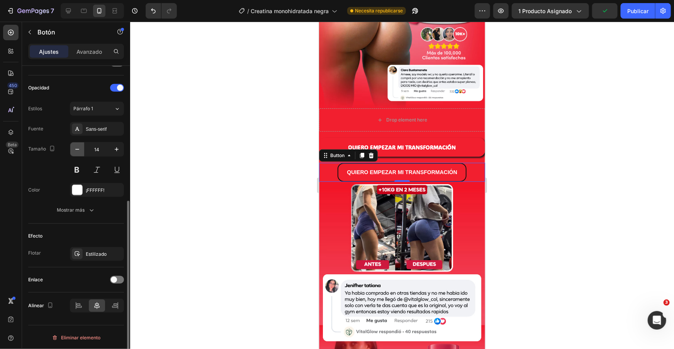
scroll to position [198, 0]
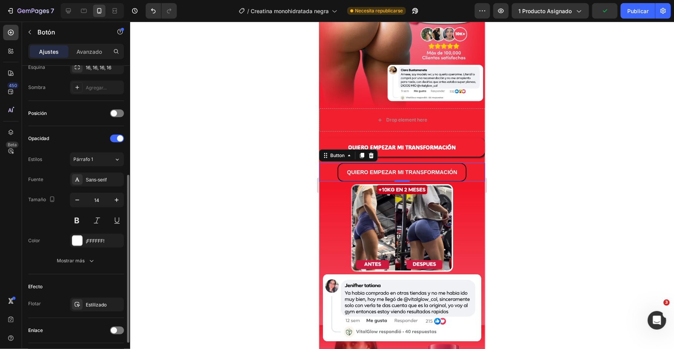
click at [332, 170] on div "QUIERO EMPEZAR MI TRANSFORMACIÓN Button 0" at bounding box center [402, 171] width 166 height 19
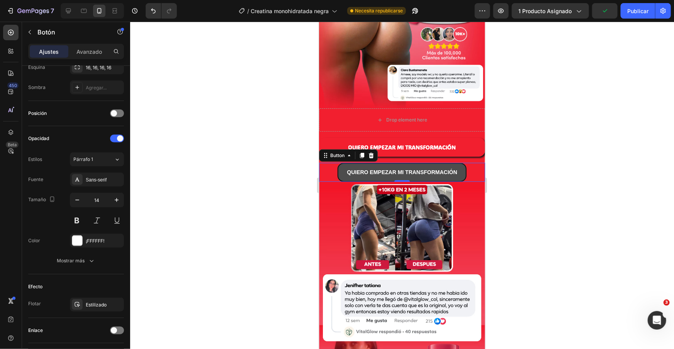
click at [341, 170] on button "QUIERO EMPEZAR MI TRANSFORMACIÓN" at bounding box center [401, 171] width 129 height 19
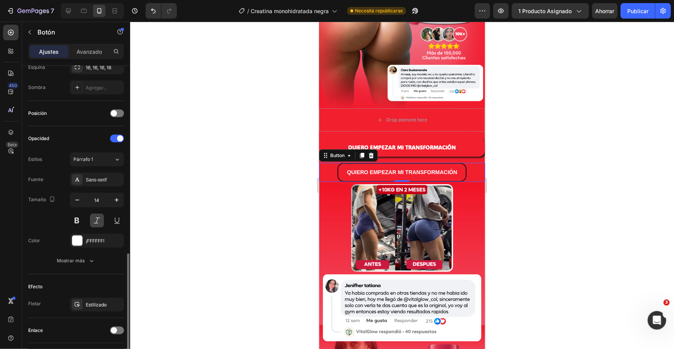
scroll to position [249, 0]
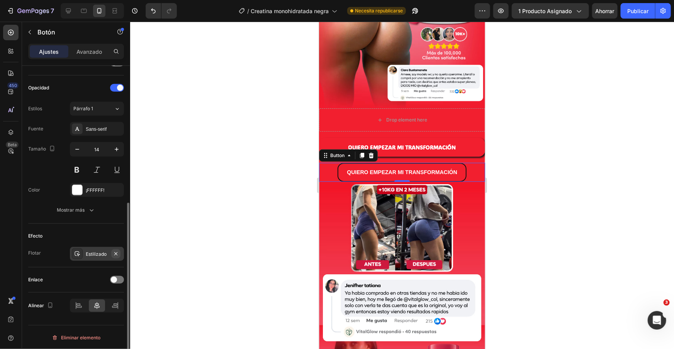
click at [116, 252] on icon "button" at bounding box center [115, 253] width 3 height 3
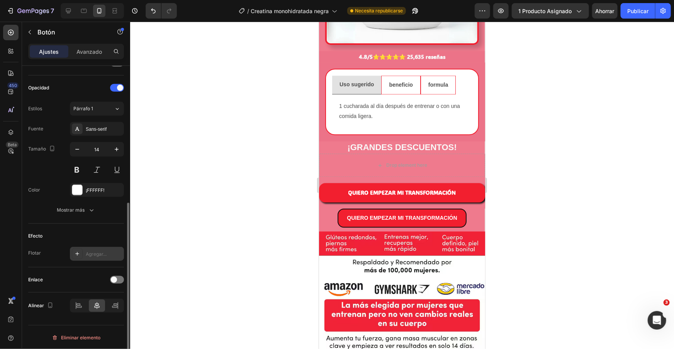
scroll to position [894, 0]
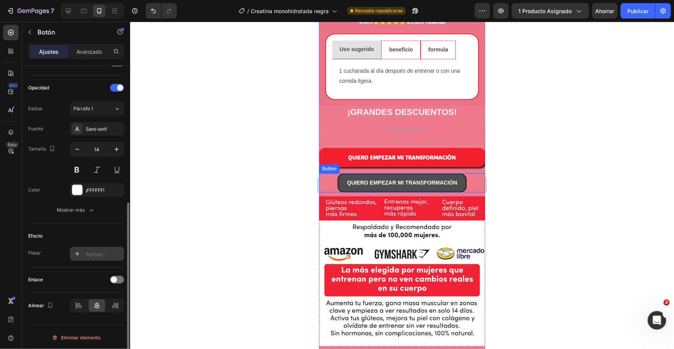
click at [340, 179] on button "QUIERO EMPEZAR MI TRANSFORMACIÓN" at bounding box center [401, 182] width 129 height 19
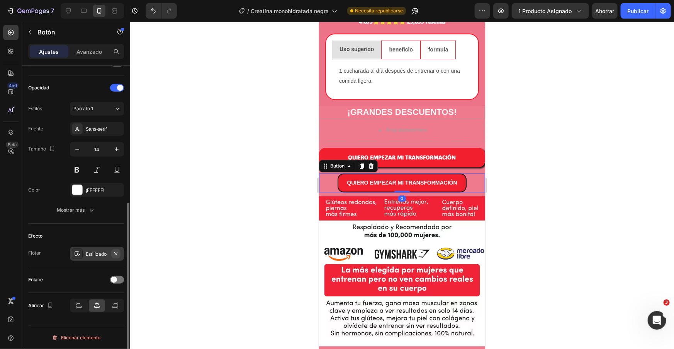
click at [116, 253] on icon "button" at bounding box center [115, 253] width 3 height 3
click at [363, 166] on icon at bounding box center [362, 165] width 6 height 6
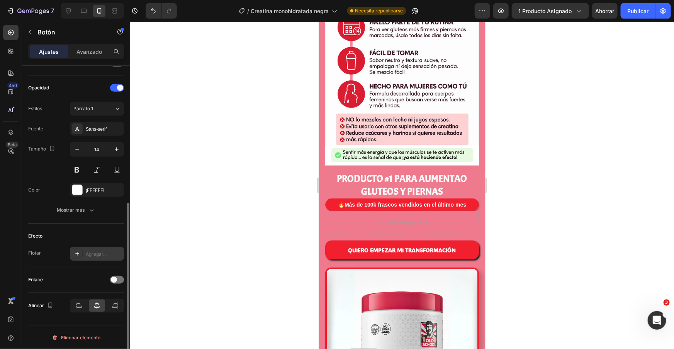
scroll to position [1955, 0]
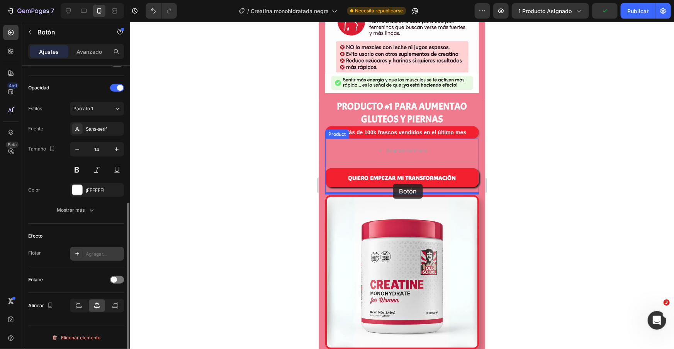
drag, startPoint x: 325, startPoint y: 184, endPoint x: 393, endPoint y: 183, distance: 67.6
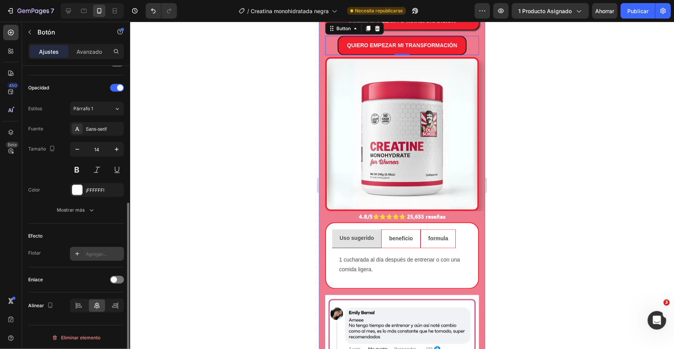
scroll to position [1980, 0]
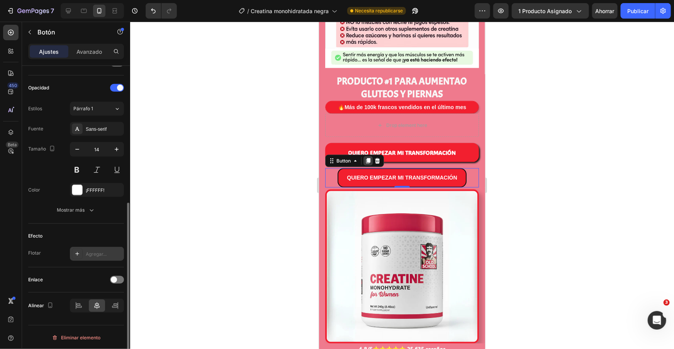
click at [368, 160] on icon at bounding box center [368, 160] width 4 height 5
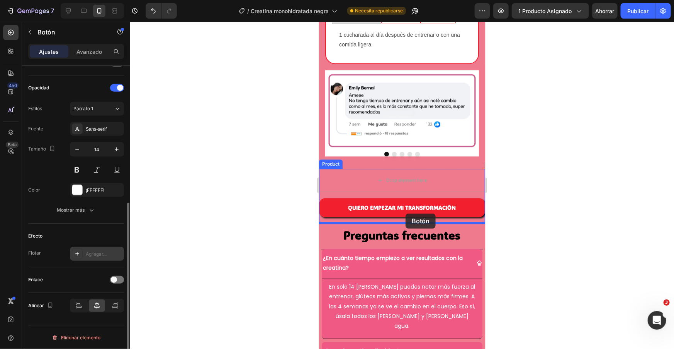
drag, startPoint x: 332, startPoint y: 180, endPoint x: 405, endPoint y: 213, distance: 79.9
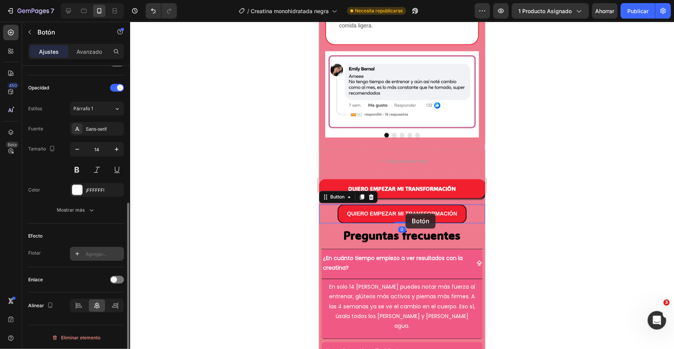
scroll to position [2337, 0]
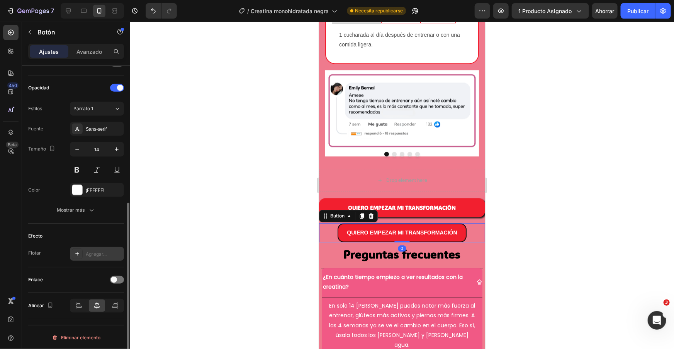
click at [523, 173] on div at bounding box center [402, 185] width 544 height 327
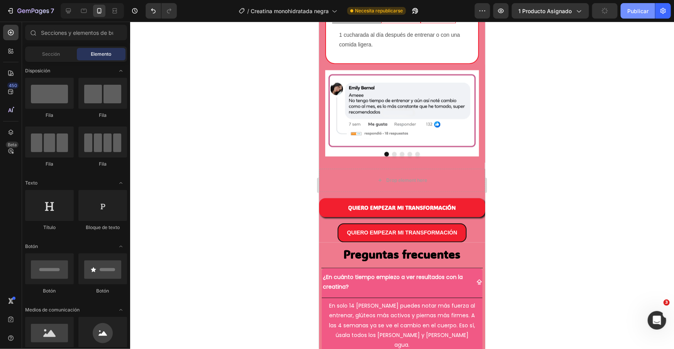
click at [634, 14] on font "Publicar" at bounding box center [638, 11] width 21 height 8
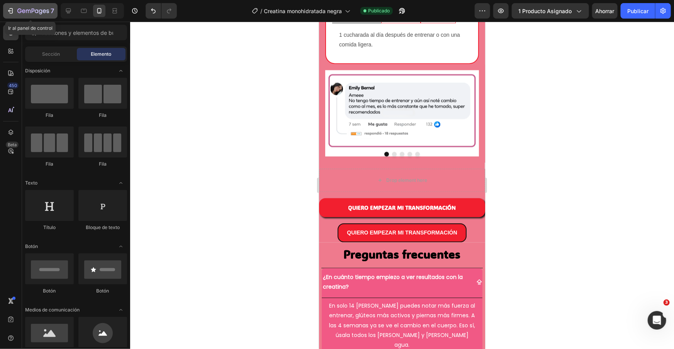
click at [6, 11] on button "7" at bounding box center [30, 10] width 54 height 15
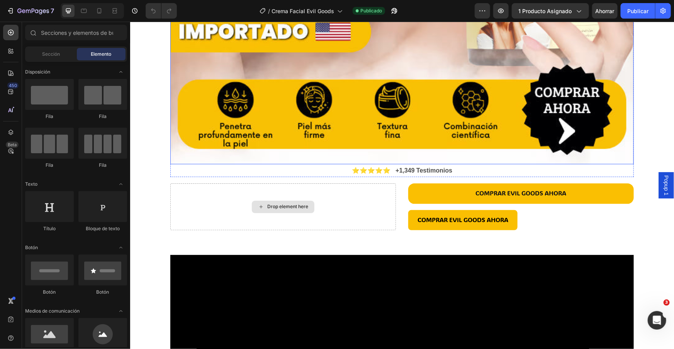
scroll to position [577, 0]
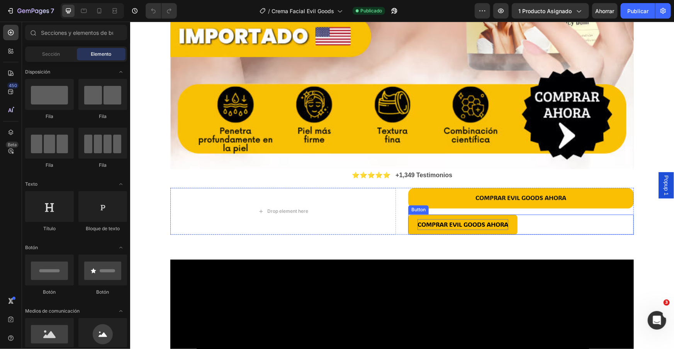
click at [467, 226] on span "COMPRAR EVIL GOODS AHORA" at bounding box center [462, 224] width 91 height 8
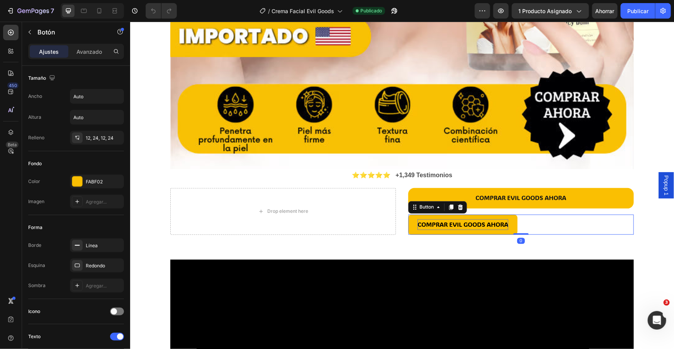
click at [468, 225] on span "COMPRAR EVIL GOODS AHORA" at bounding box center [462, 224] width 91 height 8
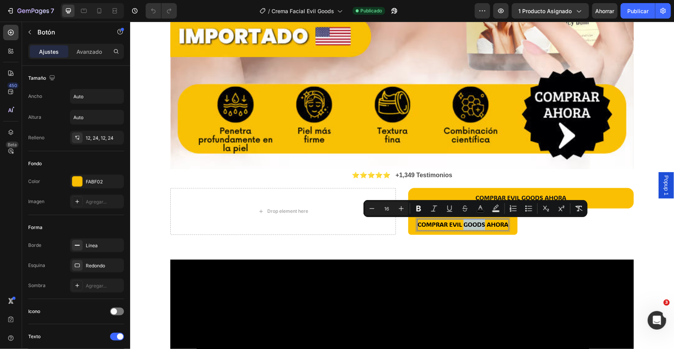
click at [468, 225] on span "COMPRAR EVIL GOODS AHORA" at bounding box center [462, 224] width 91 height 8
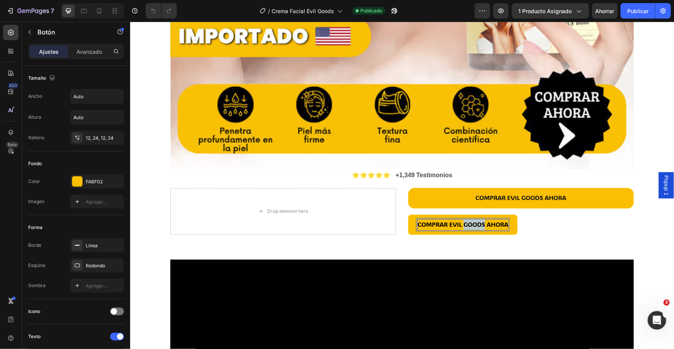
click at [468, 225] on span "COMPRAR EVIL GOODS AHORA" at bounding box center [462, 224] width 91 height 8
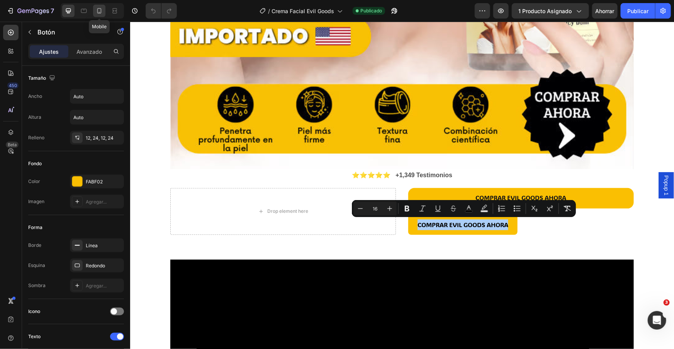
click at [104, 10] on div at bounding box center [99, 11] width 12 height 12
type input "14"
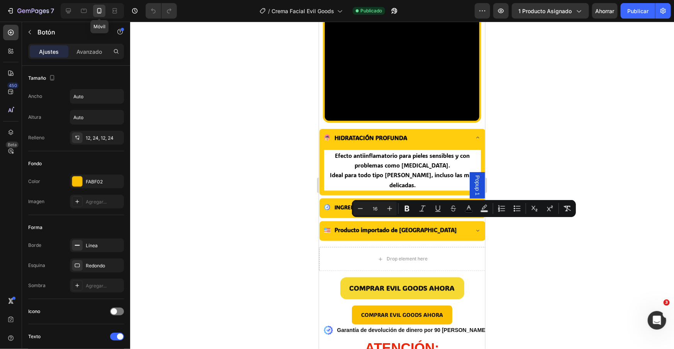
scroll to position [574, 0]
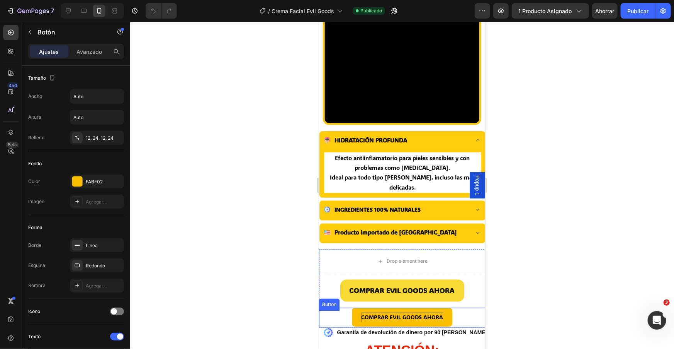
click at [404, 313] on span "COMPRAR EVIL GOODS AHORA" at bounding box center [402, 316] width 82 height 7
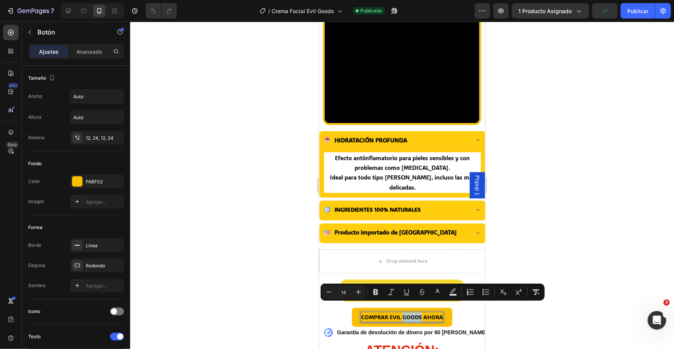
click at [403, 313] on span "COMPRAR EVIL GOODS AHORA" at bounding box center [402, 316] width 82 height 7
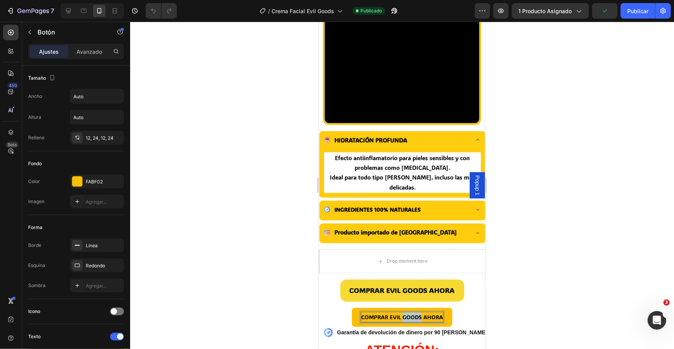
click at [403, 313] on span "COMPRAR EVIL GOODS AHORA" at bounding box center [402, 316] width 82 height 7
click at [384, 307] on button "DESEO" at bounding box center [402, 316] width 36 height 19
click at [380, 307] on button "DESEO EL" at bounding box center [401, 316] width 43 height 19
click at [365, 307] on button "DESEO EL PRODUCTO" at bounding box center [402, 316] width 75 height 19
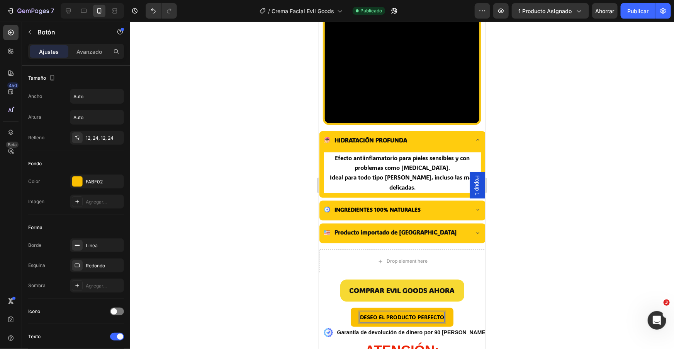
click at [351, 307] on button "DESEO EL PRODUCTO PERFECTO" at bounding box center [402, 316] width 103 height 19
click at [343, 307] on button "DESEO EL PRODUCTO PERFECTO PARA" at bounding box center [402, 316] width 119 height 19
click at [339, 307] on button "DESEO EL PRODUCTO PERFECTO PARA MI" at bounding box center [402, 316] width 127 height 19
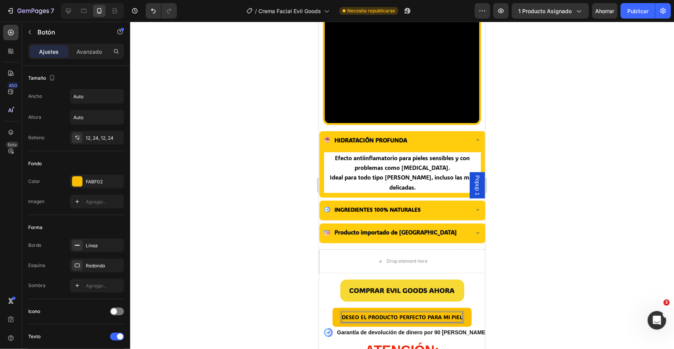
click at [538, 282] on div at bounding box center [402, 185] width 544 height 327
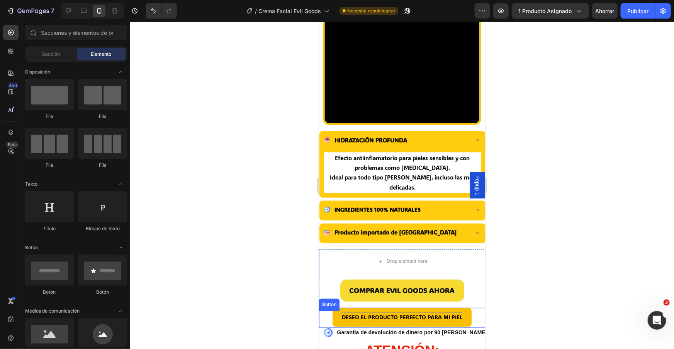
click at [452, 313] on span "DESEO EL PRODUCTO PERFECTO PARA MI PIEL" at bounding box center [402, 316] width 121 height 7
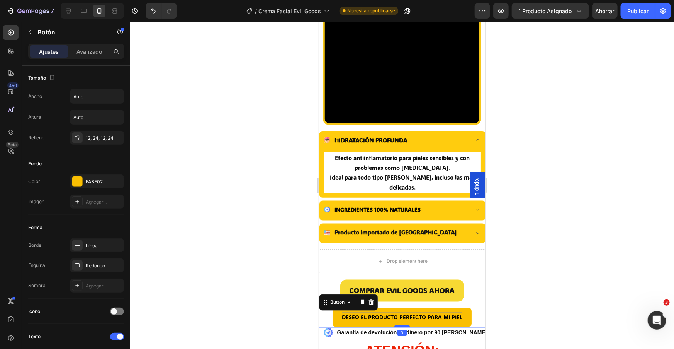
click at [452, 308] on body "Popup 1 iPhone 15 Pro Max ( 430 px) iPhone 13 Mini iPhone 13 Pro iPhone 11 Pro …" at bounding box center [402, 281] width 166 height 1668
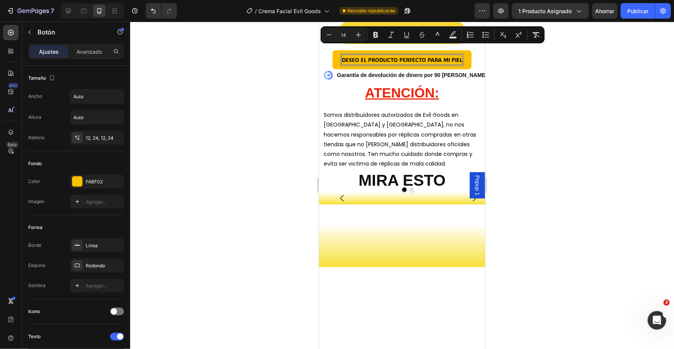
type input "16"
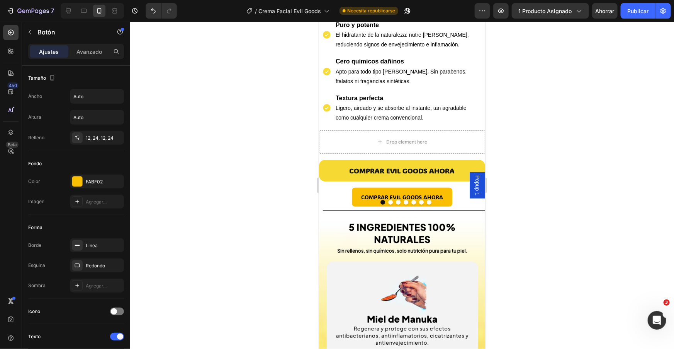
scroll to position [1602, 0]
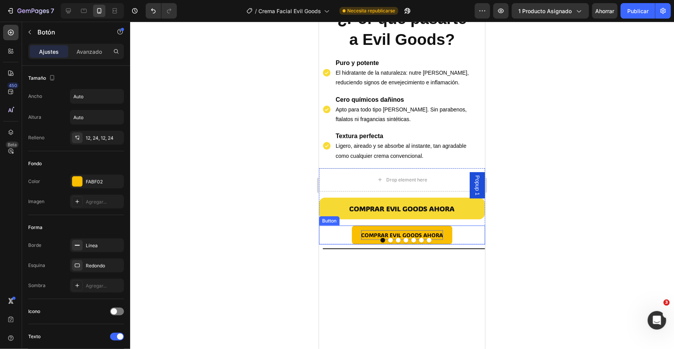
click at [409, 232] on span "COMPRAR EVIL GOODS AHORA" at bounding box center [402, 234] width 82 height 7
click at [329, 228] on div "DESEO EL PRODUCTO PERFECTO PARA MI PIEL Button 0" at bounding box center [402, 234] width 166 height 19
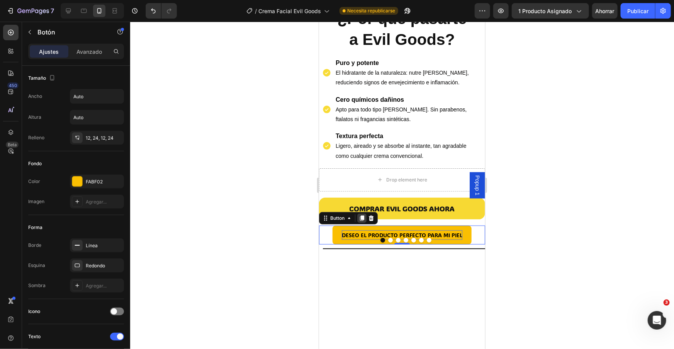
click at [362, 215] on icon at bounding box center [362, 217] width 4 height 5
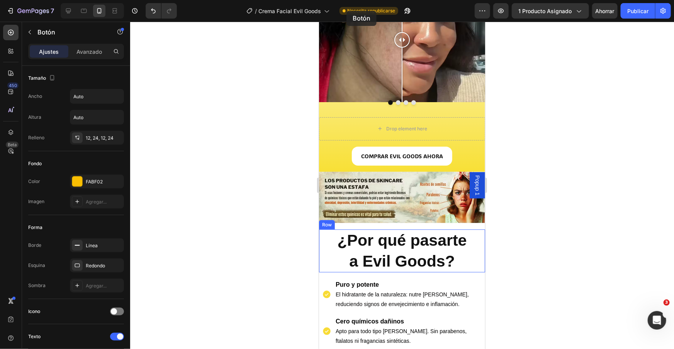
scroll to position [1346, 0]
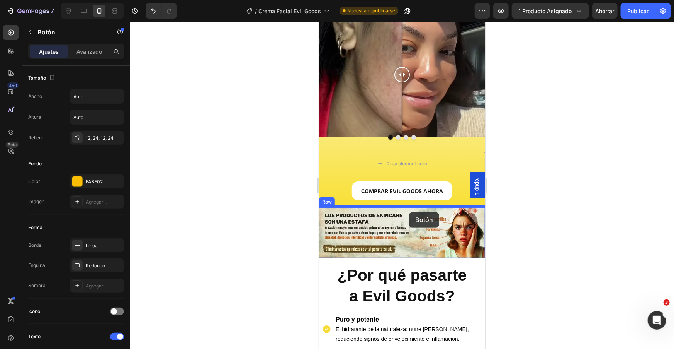
drag, startPoint x: 325, startPoint y: 235, endPoint x: 409, endPoint y: 212, distance: 87.1
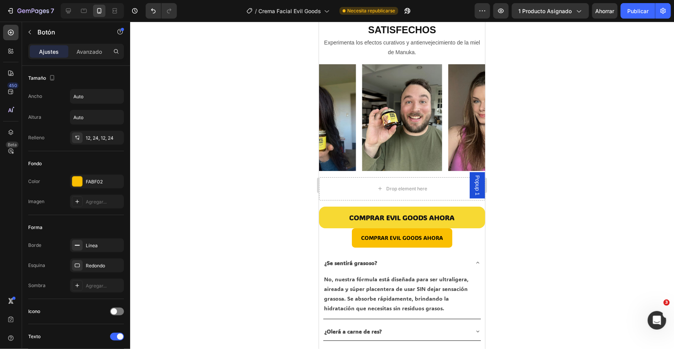
scroll to position [2837, 0]
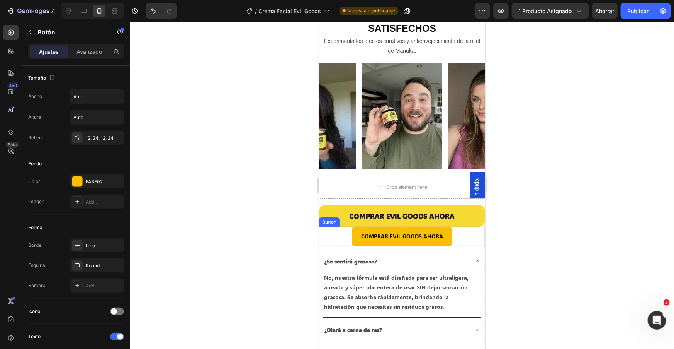
click at [349, 242] on div "COMPRAR EVIL GOODS AHORA Button" at bounding box center [402, 235] width 166 height 19
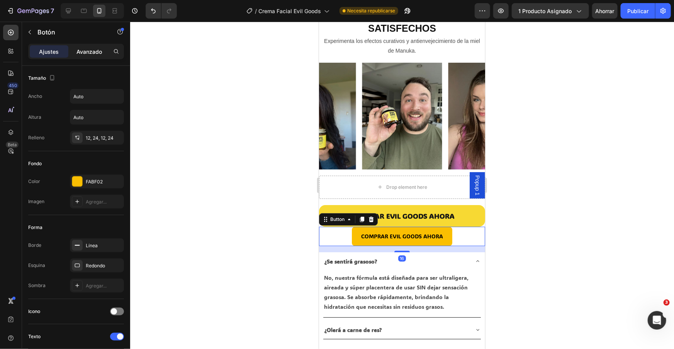
click at [97, 52] on font "Avanzado" at bounding box center [90, 51] width 26 height 7
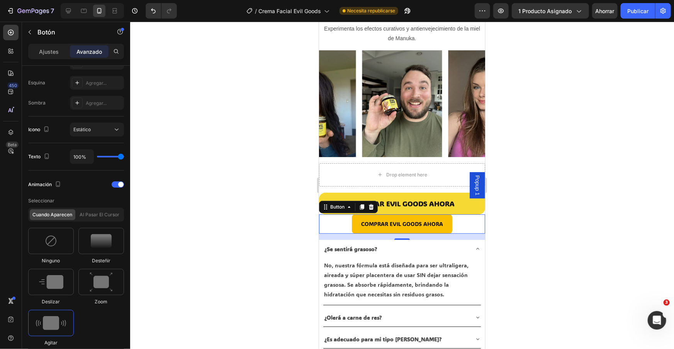
scroll to position [2984, 0]
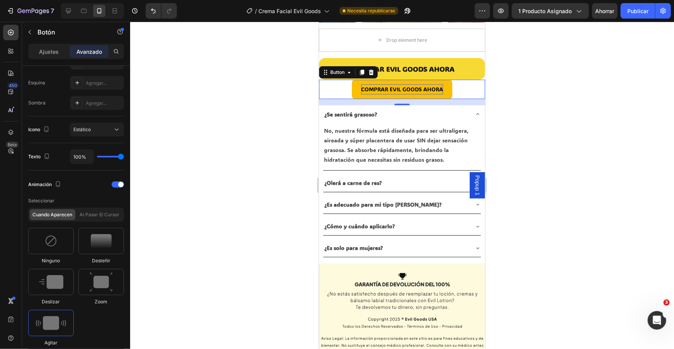
click at [398, 89] on span "COMPRAR EVIL GOODS AHORA" at bounding box center [402, 88] width 82 height 7
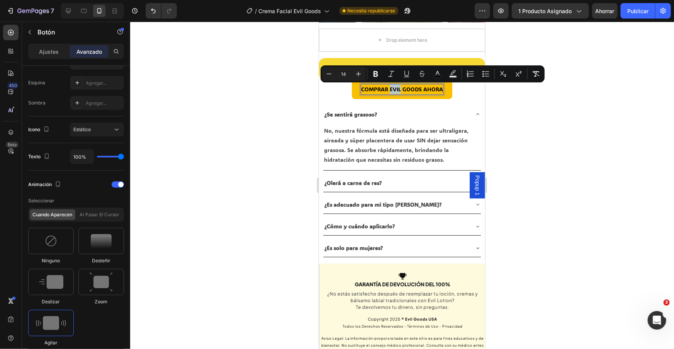
click at [398, 89] on span "COMPRAR EVIL GOODS AHORA" at bounding box center [402, 88] width 82 height 7
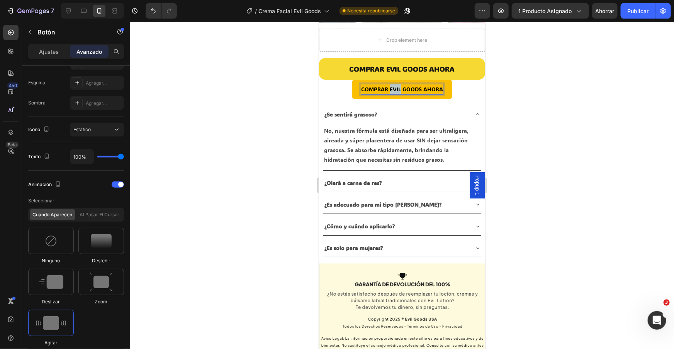
click at [398, 89] on span "COMPRAR EVIL GOODS AHORA" at bounding box center [402, 88] width 82 height 7
click at [636, 12] on font "Publicar" at bounding box center [638, 11] width 21 height 7
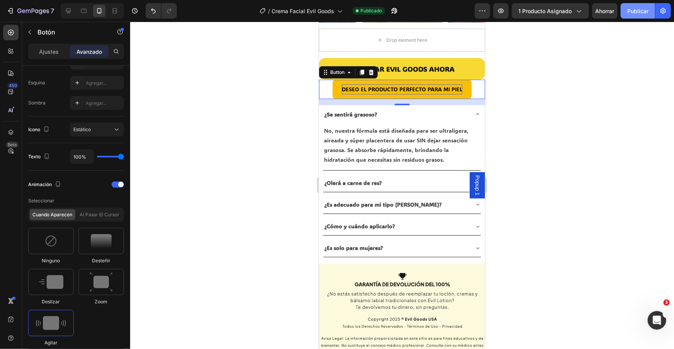
click at [637, 10] on font "Publicar" at bounding box center [638, 11] width 21 height 7
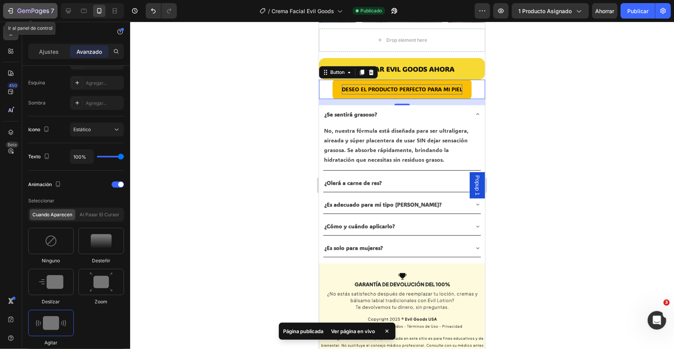
click at [21, 11] on icon "button" at bounding box center [33, 11] width 32 height 7
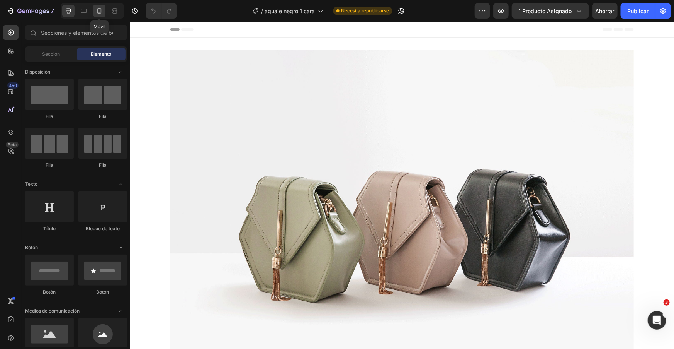
click at [96, 9] on icon at bounding box center [99, 11] width 8 height 8
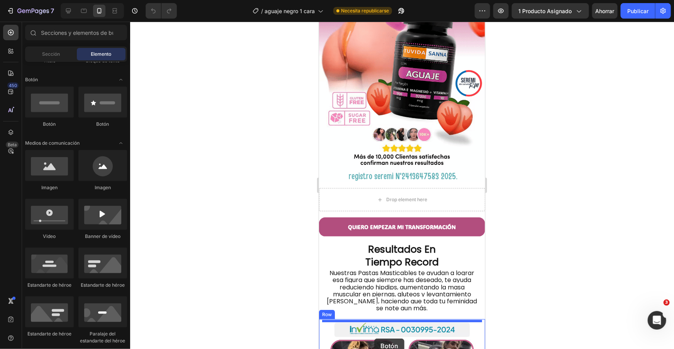
scroll to position [111, 0]
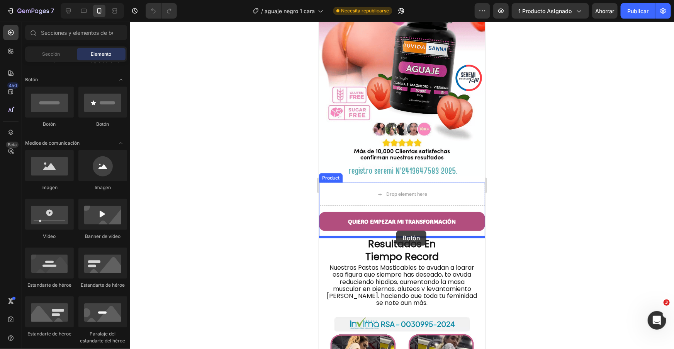
drag, startPoint x: 368, startPoint y: 131, endPoint x: 396, endPoint y: 230, distance: 102.6
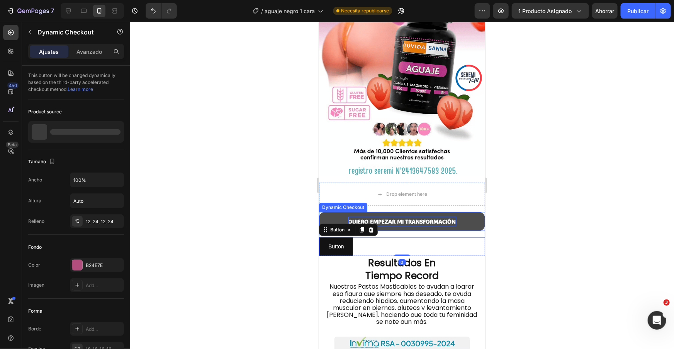
click at [394, 220] on p "QUIERO EMPEZAR MI TRANSFORMACIÓN" at bounding box center [402, 221] width 108 height 10
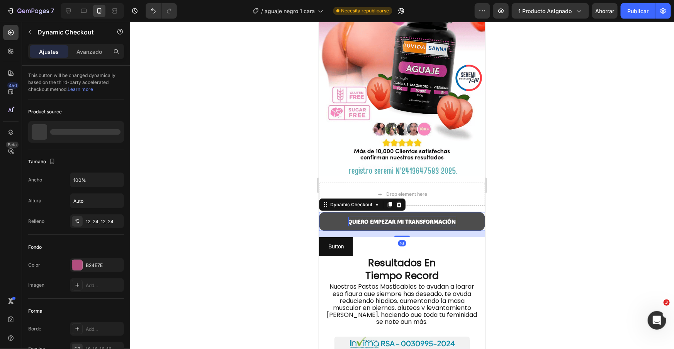
click at [394, 220] on p "QUIERO EMPEZAR MI TRANSFORMACIÓN" at bounding box center [402, 221] width 108 height 10
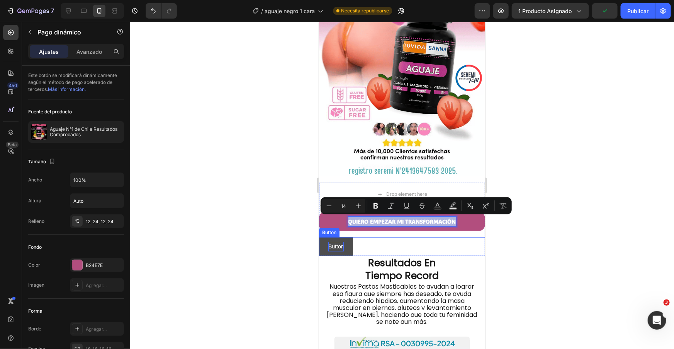
click at [336, 244] on p "Button" at bounding box center [335, 246] width 15 height 10
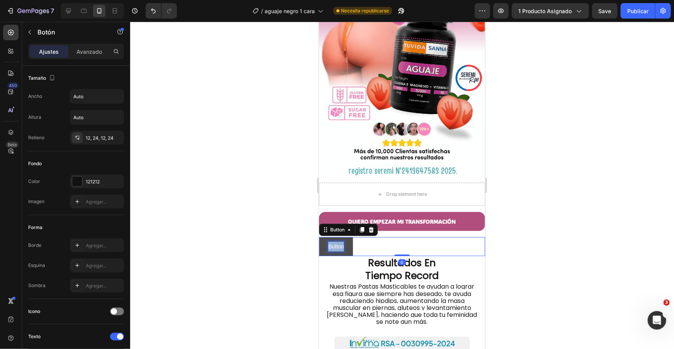
click at [336, 244] on p "Button" at bounding box center [335, 246] width 15 height 10
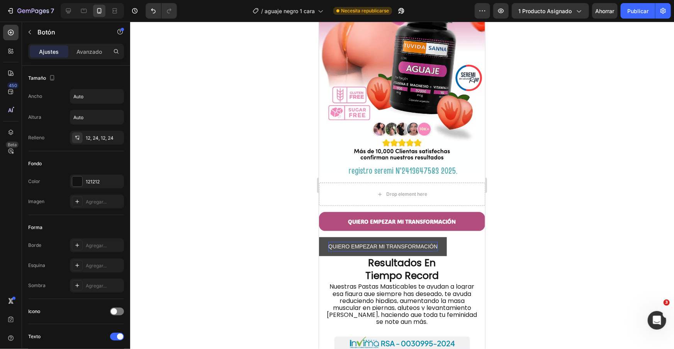
click at [322, 249] on button "QUIERO EMPEZAR MI TRANSFORMACIÓN" at bounding box center [383, 246] width 128 height 19
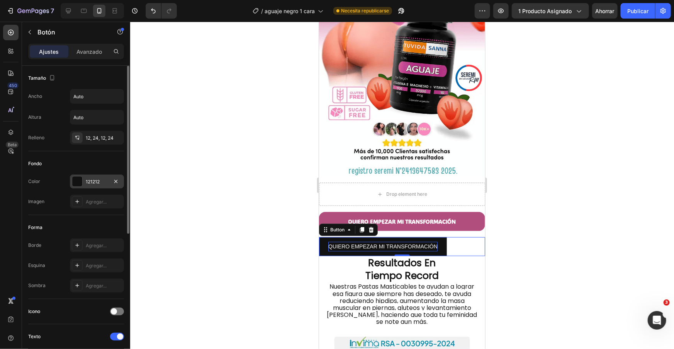
click at [79, 183] on div at bounding box center [77, 181] width 10 height 10
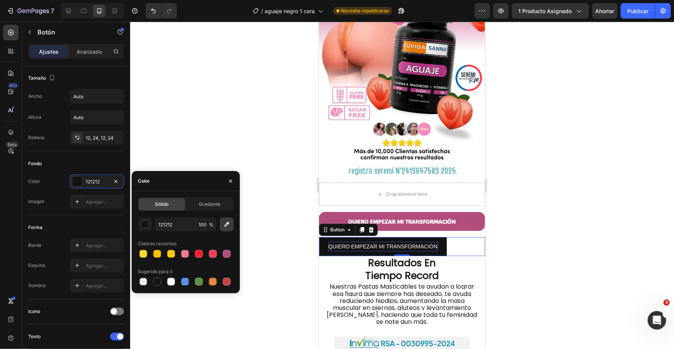
click at [227, 225] on icon "button" at bounding box center [227, 224] width 8 height 8
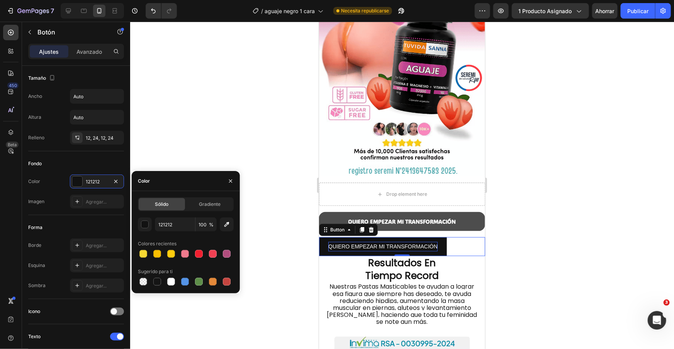
type input "B24E7E"
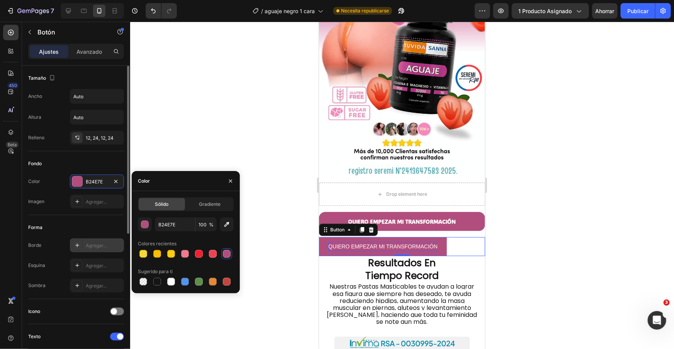
click at [97, 242] on font "Agregar..." at bounding box center [96, 245] width 21 height 6
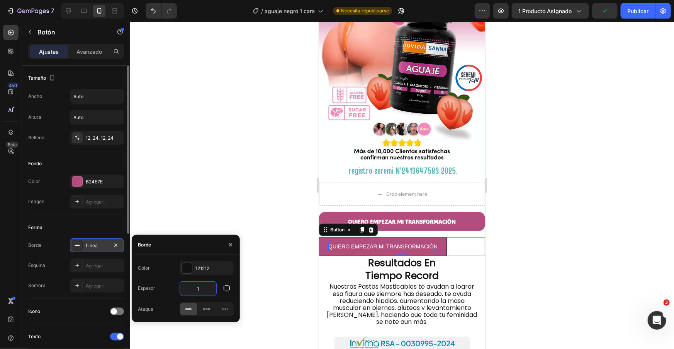
click at [199, 287] on input "1" at bounding box center [198, 288] width 36 height 14
type input "0"
click at [106, 265] on font "Agregar..." at bounding box center [96, 265] width 21 height 6
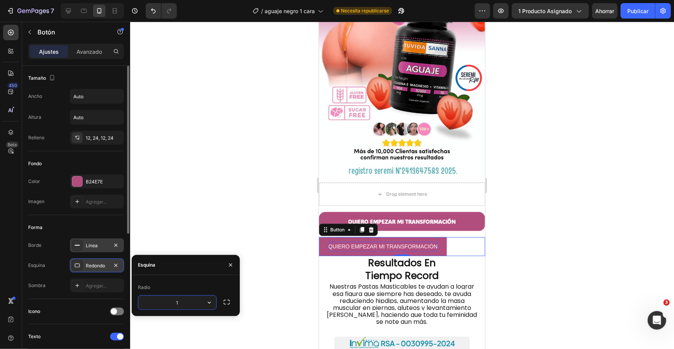
type input "16"
click at [259, 215] on div at bounding box center [402, 185] width 544 height 327
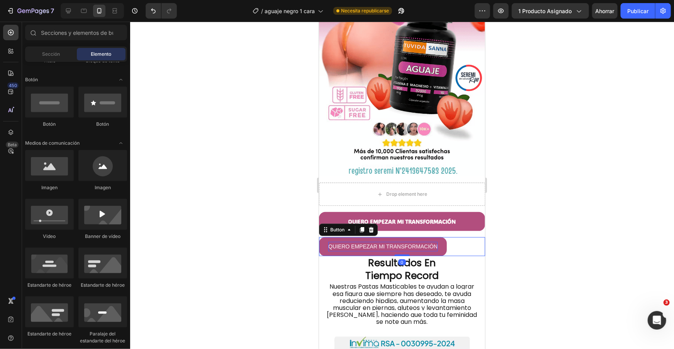
click at [338, 242] on p "QUIERO EMPEZAR MI TRANSFORMACIÓN" at bounding box center [382, 246] width 109 height 10
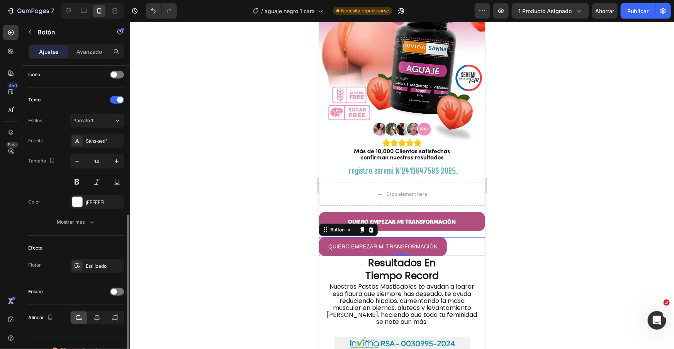
scroll to position [249, 0]
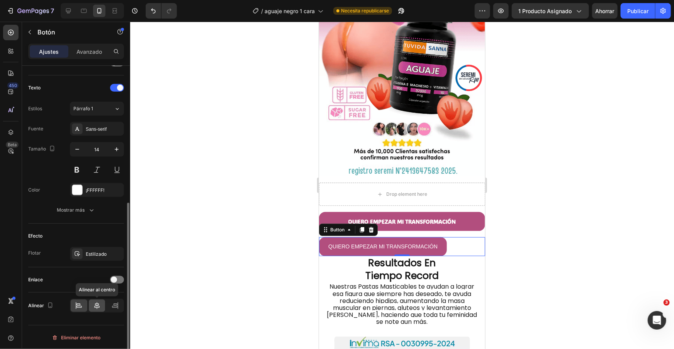
click at [100, 302] on icon at bounding box center [97, 305] width 8 height 8
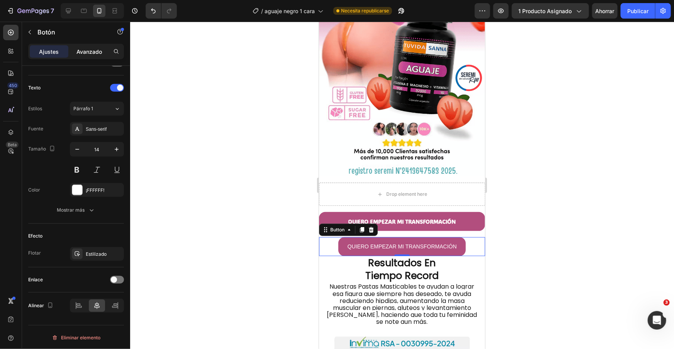
click at [90, 56] on div "Avanzado" at bounding box center [89, 51] width 39 height 12
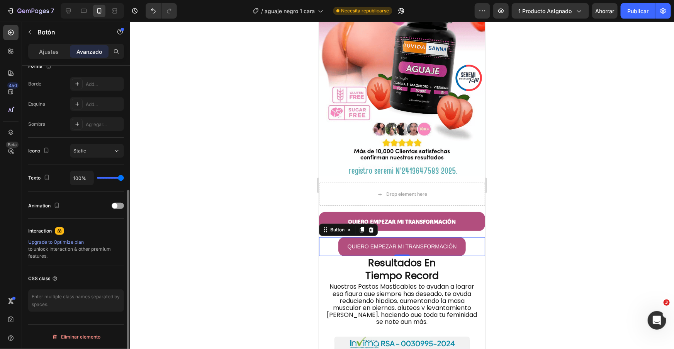
scroll to position [210, 0]
click at [66, 301] on textarea at bounding box center [76, 300] width 96 height 22
paste textarea "_rsi-cod-form-gempages-button-overwrite _rsi-cod-form-is-gempage"
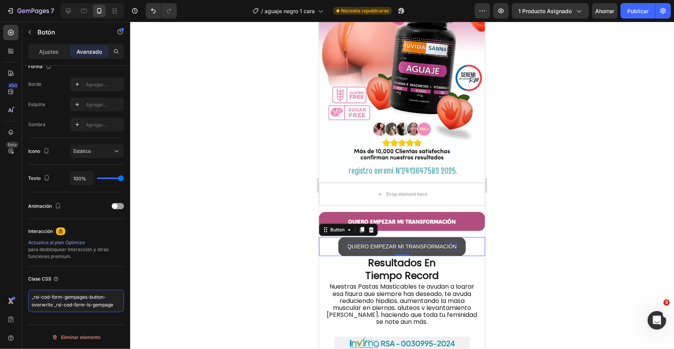
type textarea "_rsi-cod-form-gempages-button-overwrite _rsi-cod-form-is-gempage"
click at [379, 247] on p "QUIERO EMPEZAR MI TRANSFORMACIÓN" at bounding box center [401, 246] width 109 height 10
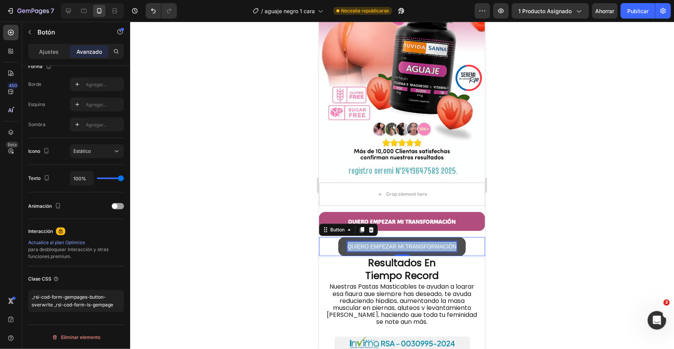
click at [379, 247] on p "QUIERO EMPEZAR MI TRANSFORMACIÓN" at bounding box center [401, 246] width 109 height 10
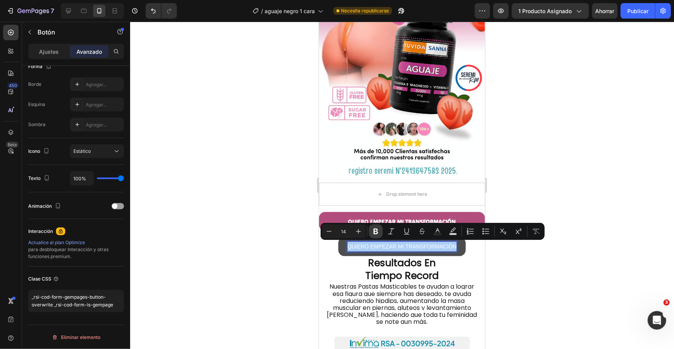
click at [374, 233] on icon "Editor contextual toolbar" at bounding box center [376, 231] width 5 height 6
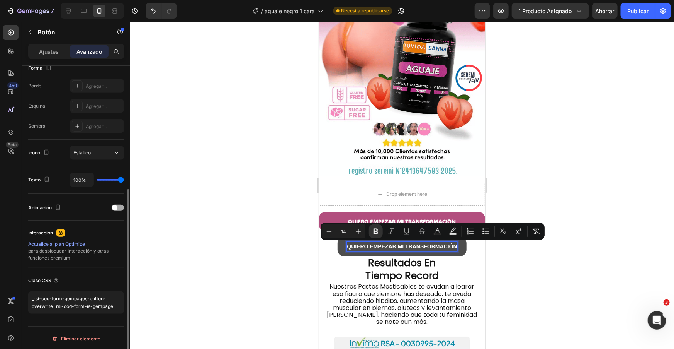
scroll to position [0, 0]
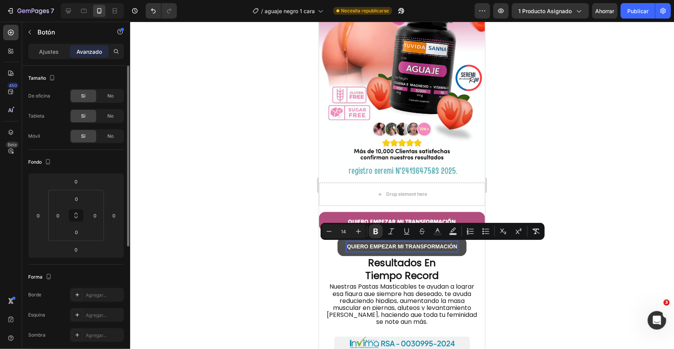
click at [56, 44] on div "Ajustes Avanzado" at bounding box center [76, 51] width 96 height 15
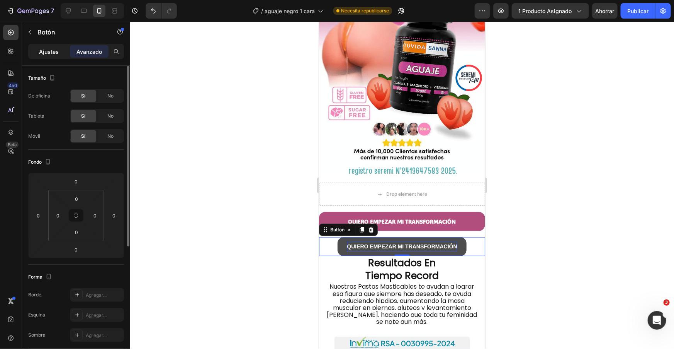
click at [56, 49] on font "Ajustes" at bounding box center [49, 51] width 20 height 7
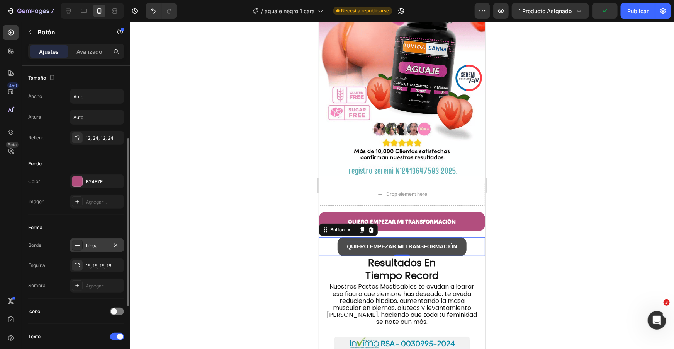
scroll to position [99, 0]
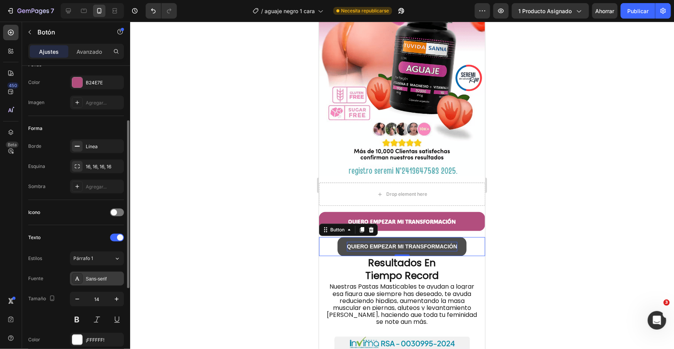
click at [101, 276] on font "Sans-serif" at bounding box center [96, 278] width 21 height 5
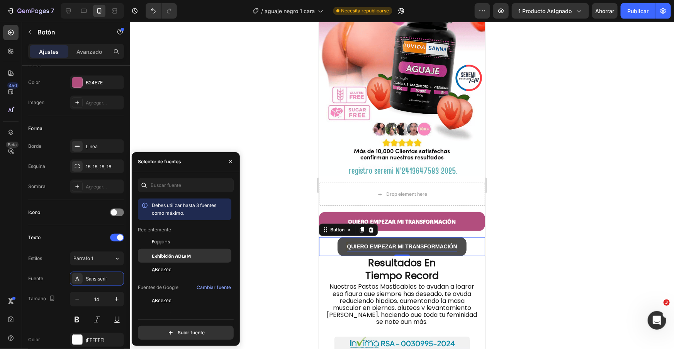
click at [156, 257] on font "Exhibición ADLaM" at bounding box center [171, 255] width 39 height 6
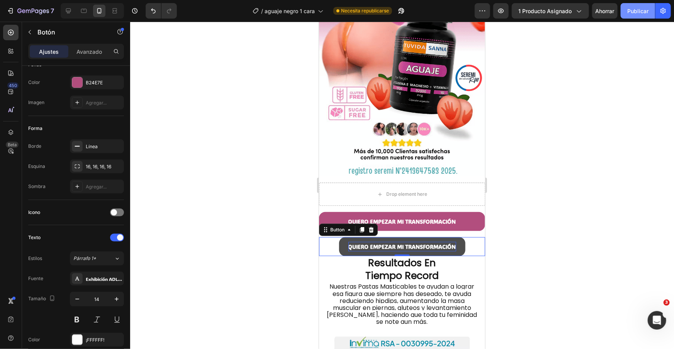
click at [636, 11] on font "Publicar" at bounding box center [638, 11] width 21 height 7
click at [360, 229] on icon at bounding box center [362, 228] width 4 height 5
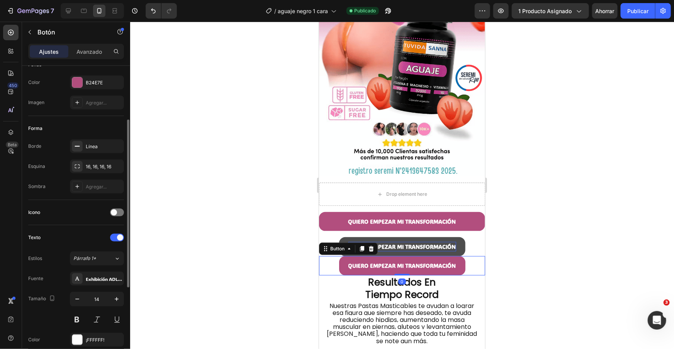
scroll to position [99, 0]
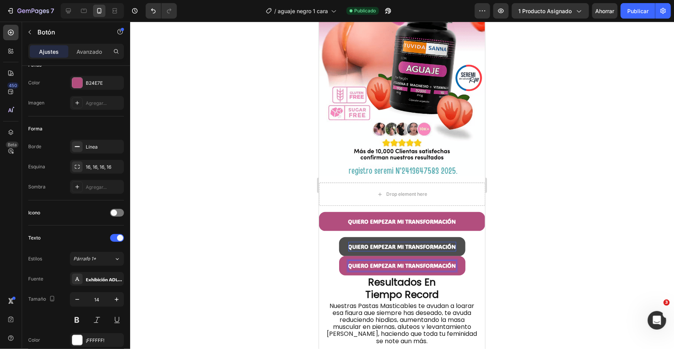
click at [330, 263] on div "QUIERO EMPEZAR MI TRANSFORMACIÓN Button 0" at bounding box center [402, 264] width 166 height 19
click at [335, 262] on div "QUIERO EMPEZAR MI TRANSFORMACIÓN Button 0" at bounding box center [402, 264] width 166 height 19
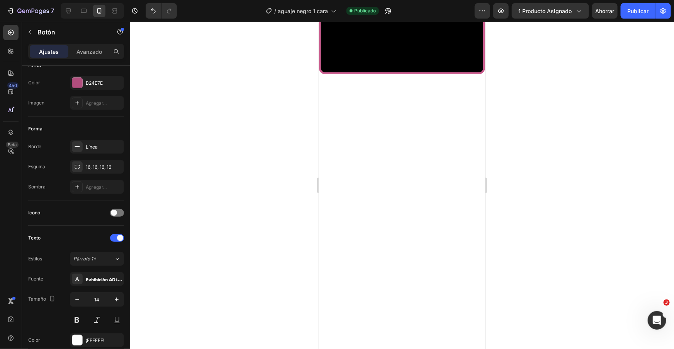
scroll to position [834, 0]
drag, startPoint x: 325, startPoint y: 250, endPoint x: 396, endPoint y: 214, distance: 79.3
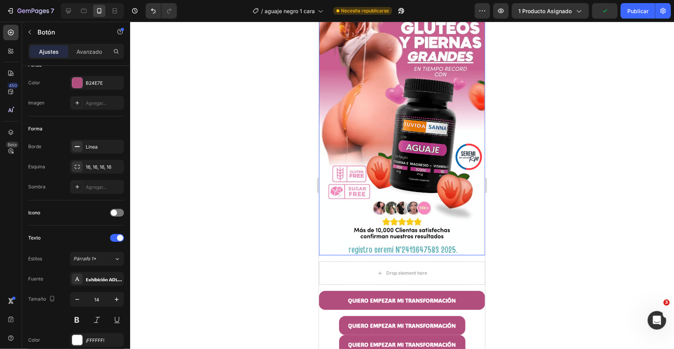
scroll to position [123, 0]
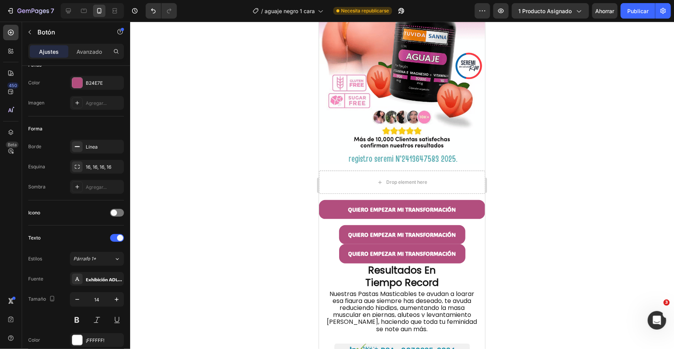
click at [334, 251] on div "QUIERO EMPEZAR MI TRANSFORMACIÓN Button" at bounding box center [402, 252] width 166 height 19
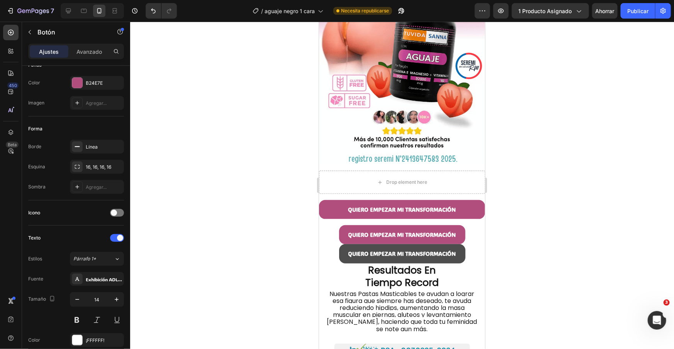
click at [339, 250] on button "QUIERO EMPEZAR MI TRANSFORMACIÓN" at bounding box center [402, 252] width 126 height 19
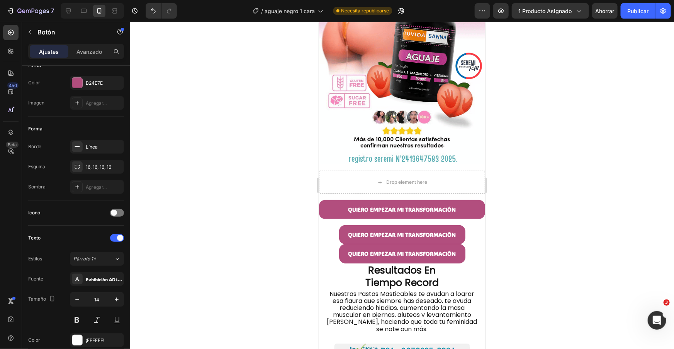
click at [336, 246] on div "QUIERO EMPEZAR MI TRANSFORMACIÓN Button" at bounding box center [402, 252] width 166 height 19
click at [548, 240] on div at bounding box center [402, 185] width 544 height 327
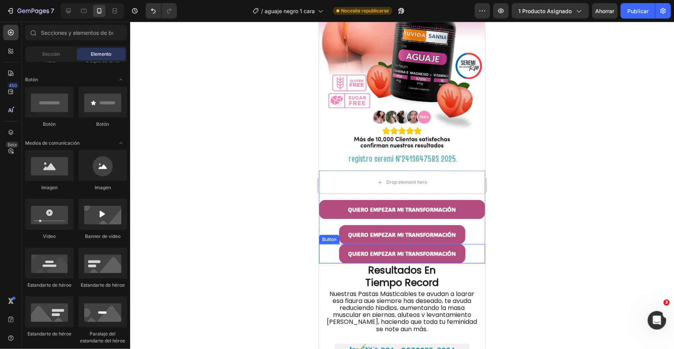
click at [474, 252] on div "QUIERO EMPEZAR MI TRANSFORMACIÓN Button" at bounding box center [402, 252] width 166 height 19
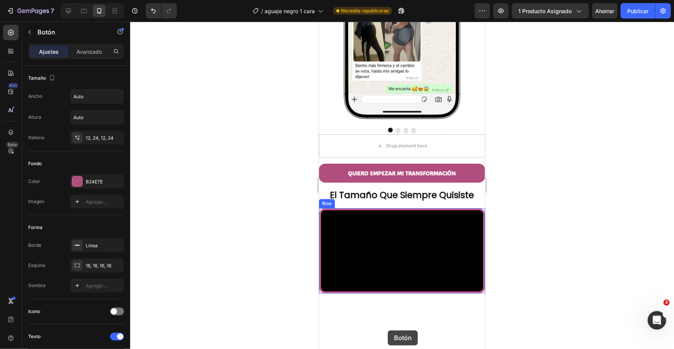
scroll to position [885, 0]
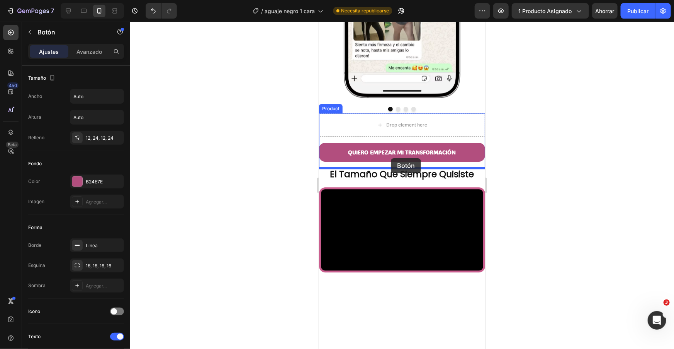
drag, startPoint x: 325, startPoint y: 237, endPoint x: 391, endPoint y: 158, distance: 102.9
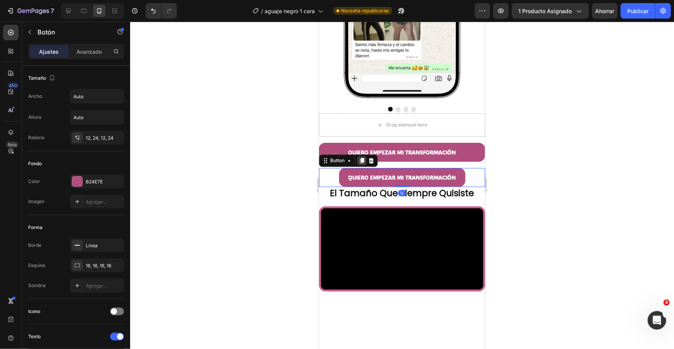
click at [362, 161] on icon at bounding box center [362, 159] width 4 height 5
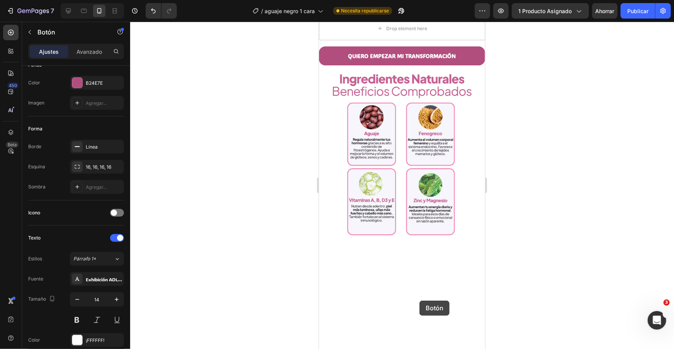
scroll to position [1789, 0]
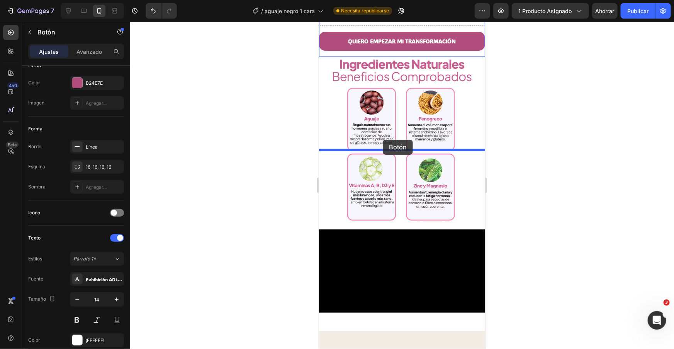
drag, startPoint x: 323, startPoint y: 179, endPoint x: 383, endPoint y: 139, distance: 71.6
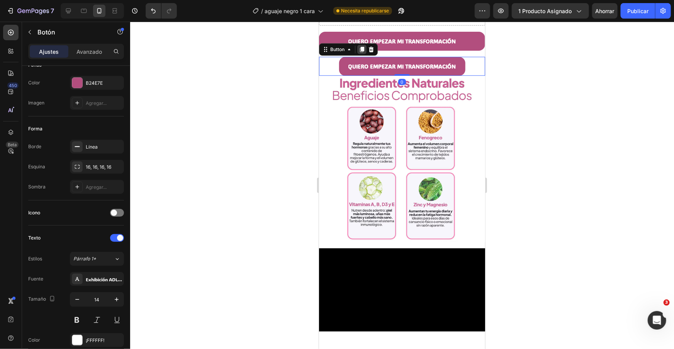
click at [361, 52] on icon at bounding box center [362, 48] width 4 height 5
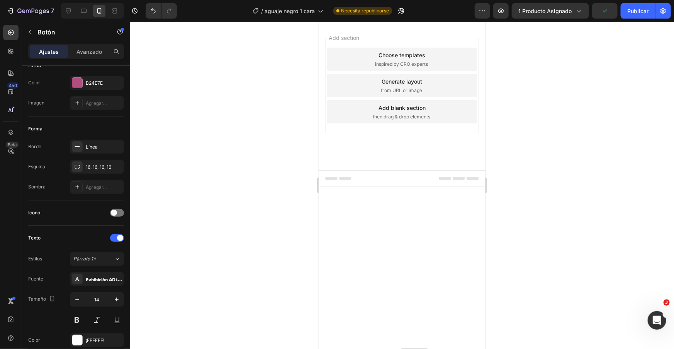
scroll to position [2460, 0]
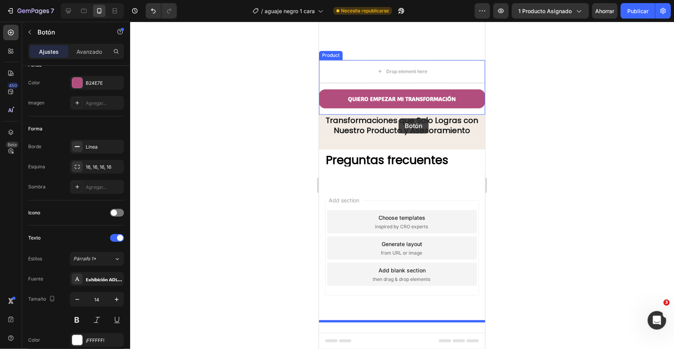
drag, startPoint x: 328, startPoint y: 162, endPoint x: 398, endPoint y: 118, distance: 83.3
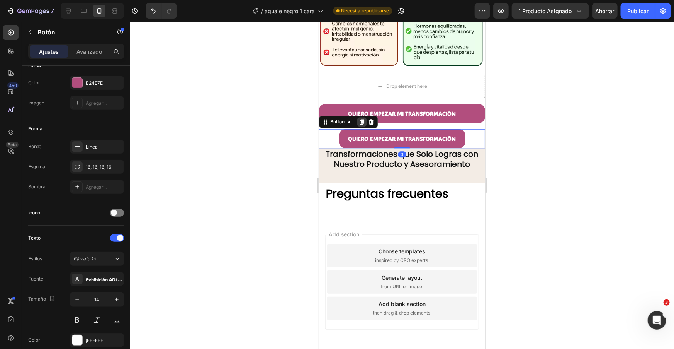
click at [363, 121] on icon at bounding box center [362, 121] width 4 height 5
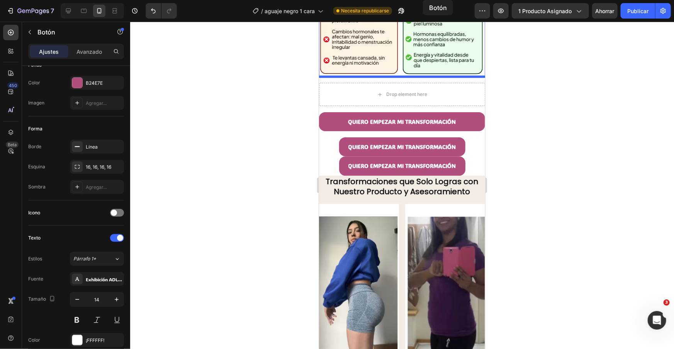
scroll to position [2450, 0]
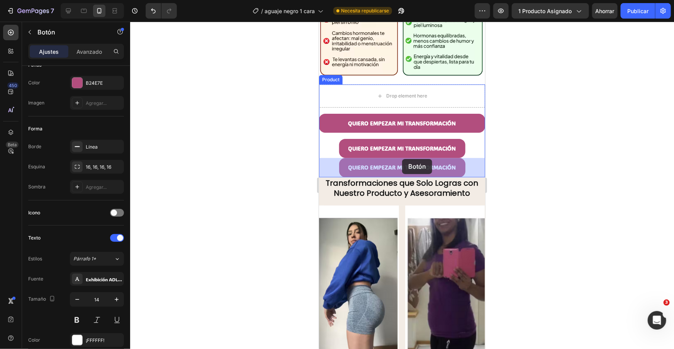
drag, startPoint x: 327, startPoint y: 141, endPoint x: 402, endPoint y: 158, distance: 77.3
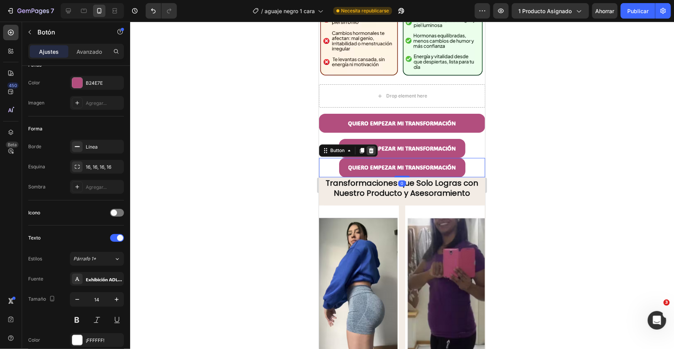
click at [369, 149] on icon at bounding box center [371, 149] width 5 height 5
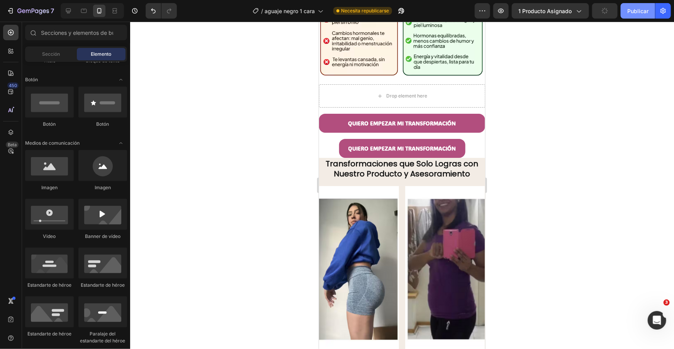
click at [640, 12] on font "Publicar" at bounding box center [638, 11] width 21 height 7
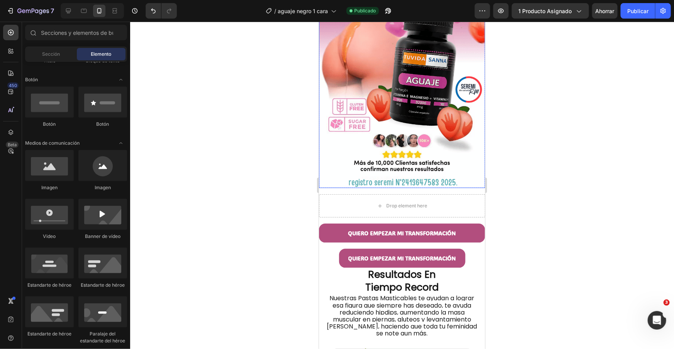
scroll to position [194, 0]
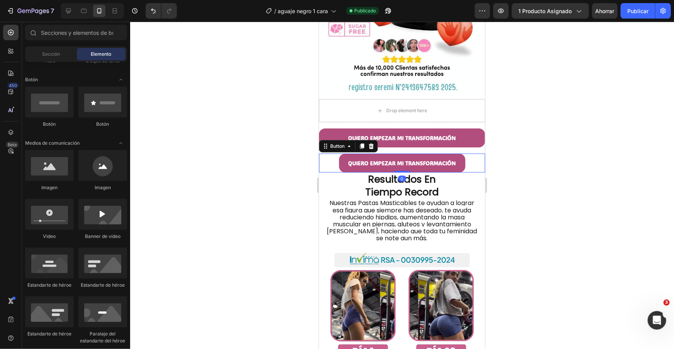
click at [470, 167] on div "QUIERO EMPEZAR MI TRANSFORMACIÓN Button 0" at bounding box center [402, 162] width 166 height 19
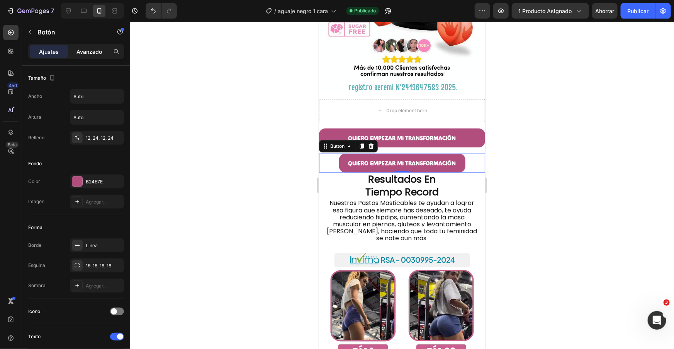
click at [82, 49] on font "Avanzado" at bounding box center [90, 51] width 26 height 7
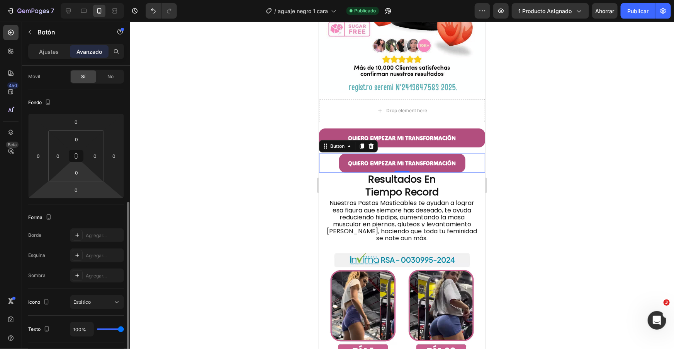
scroll to position [123, 0]
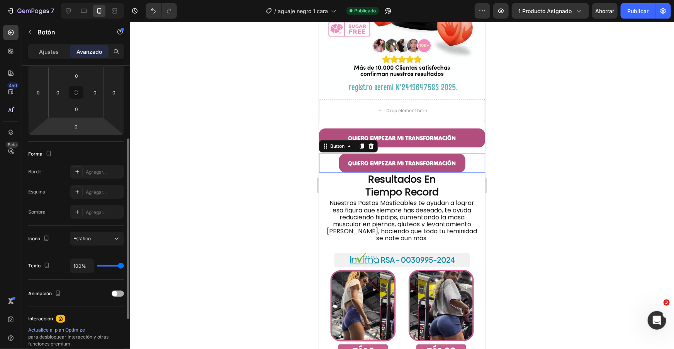
click at [114, 293] on span at bounding box center [114, 293] width 5 height 5
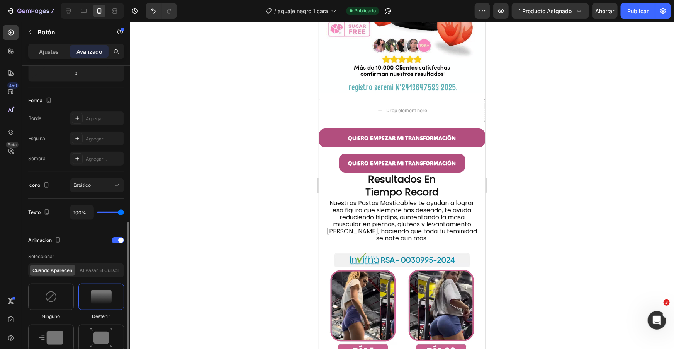
scroll to position [235, 0]
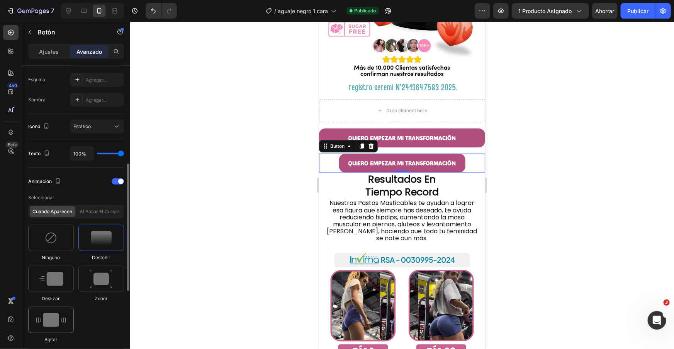
click at [51, 319] on img at bounding box center [51, 320] width 30 height 14
type input "0.7"
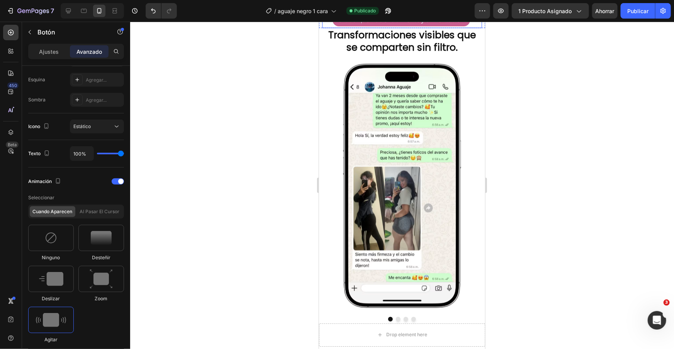
scroll to position [865, 0]
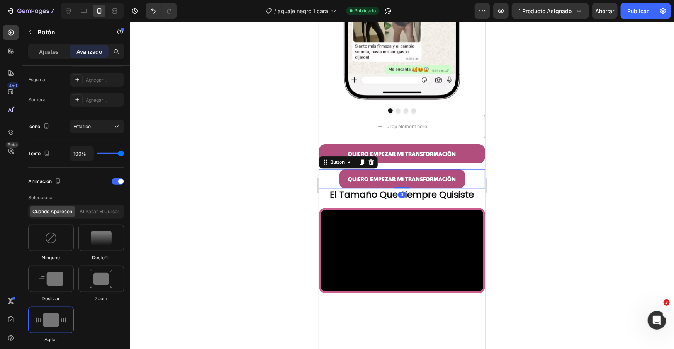
click at [470, 181] on div "QUIERO EMPEZAR MI TRANSFORMACIÓN Button 0" at bounding box center [402, 178] width 166 height 19
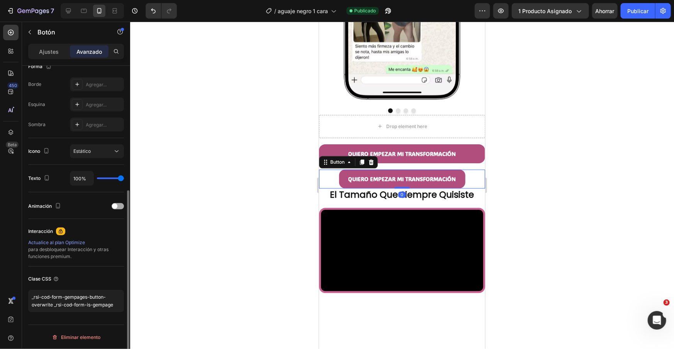
click at [121, 206] on div at bounding box center [118, 206] width 12 height 6
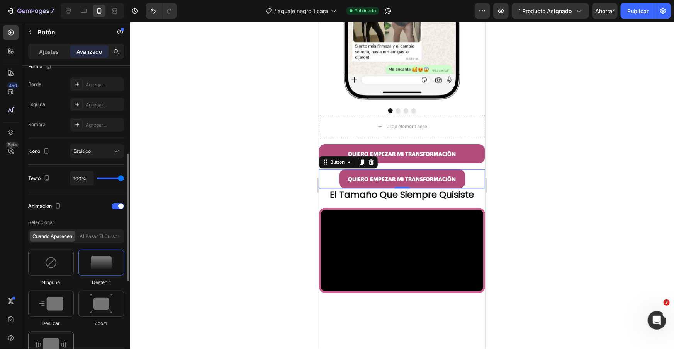
click at [68, 333] on div at bounding box center [51, 344] width 46 height 26
type input "0.7"
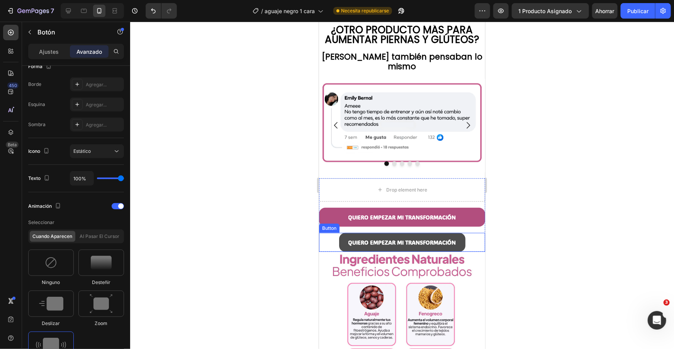
scroll to position [1683, 0]
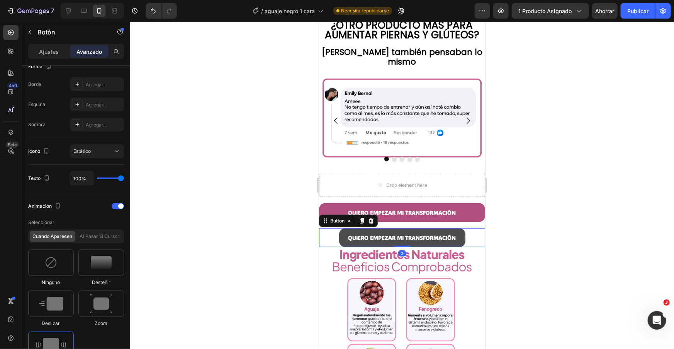
click at [463, 228] on button "QUIERO EMPEZAR MI TRANSFORMACIÓN" at bounding box center [402, 237] width 126 height 19
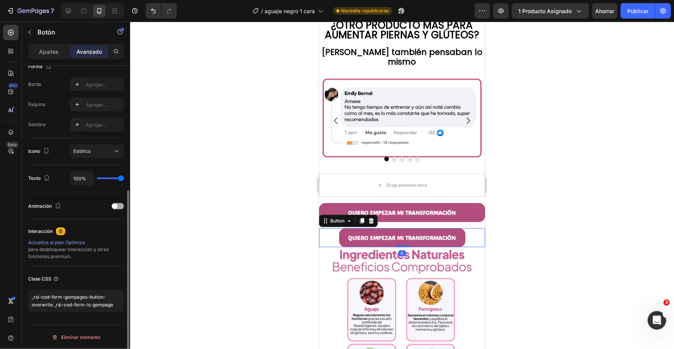
click at [122, 208] on div at bounding box center [118, 206] width 12 height 6
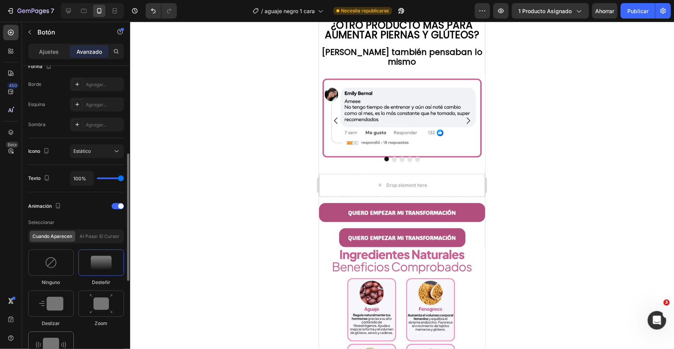
click at [61, 343] on img at bounding box center [51, 344] width 30 height 14
type input "0.7"
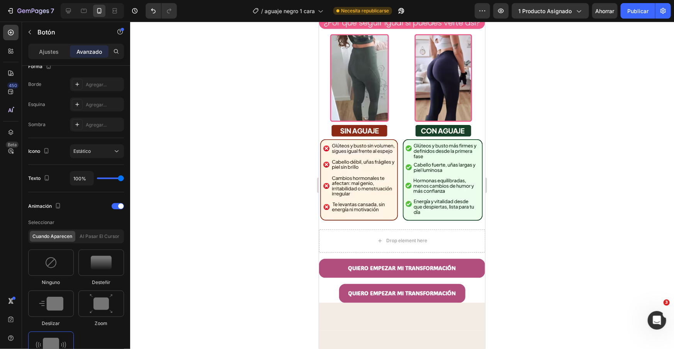
scroll to position [2383, 0]
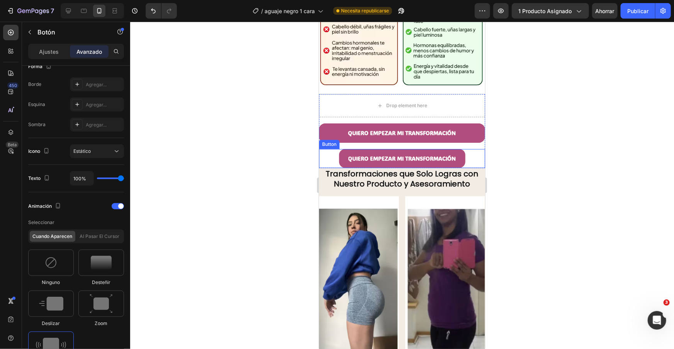
click at [473, 157] on div "QUIERO EMPEZAR MI TRANSFORMACIÓN Button" at bounding box center [402, 157] width 166 height 19
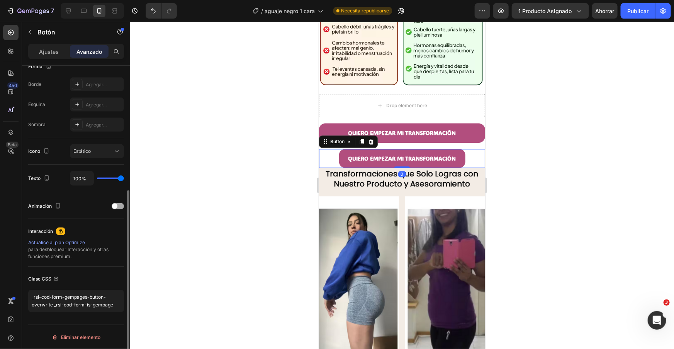
click at [117, 210] on div "Animación" at bounding box center [76, 206] width 96 height 12
click at [118, 207] on div at bounding box center [118, 206] width 12 height 6
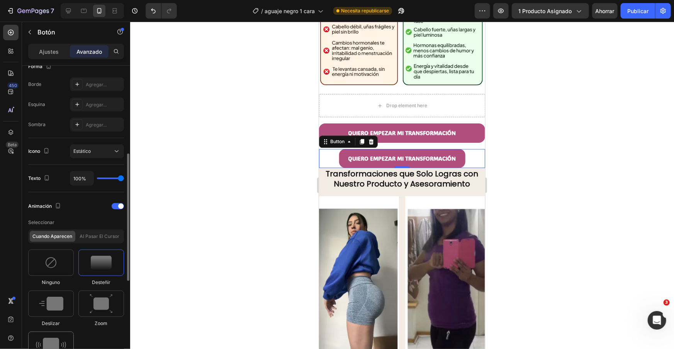
click at [54, 340] on img at bounding box center [51, 344] width 30 height 14
type input "0.7"
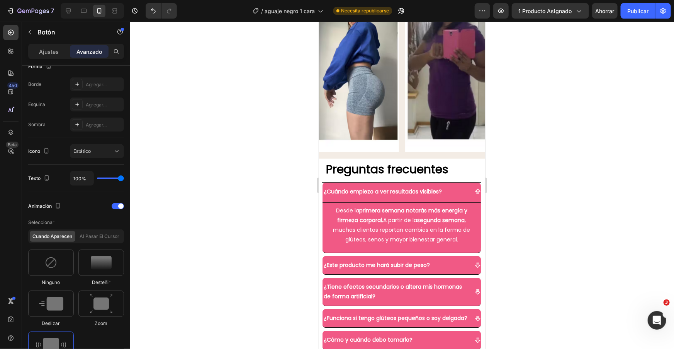
scroll to position [2832, 0]
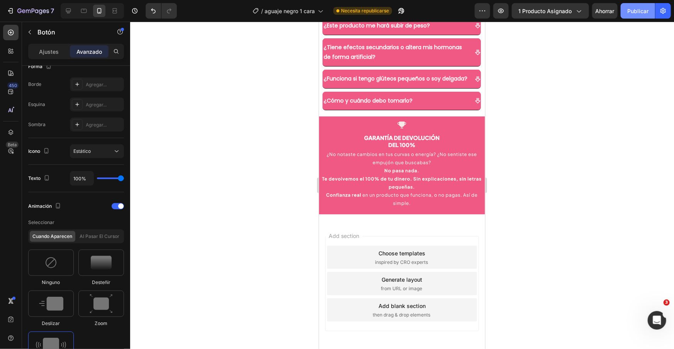
click at [628, 10] on font "Publicar" at bounding box center [638, 11] width 21 height 7
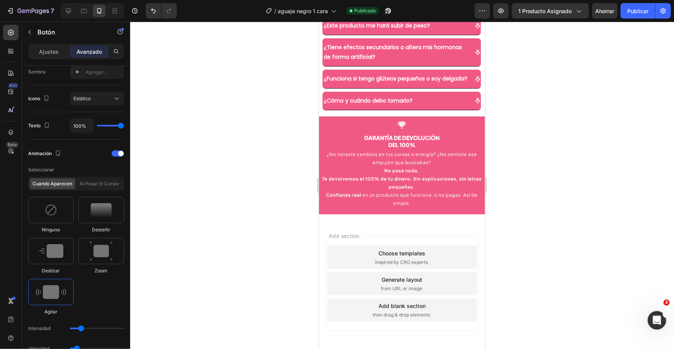
scroll to position [398, 0]
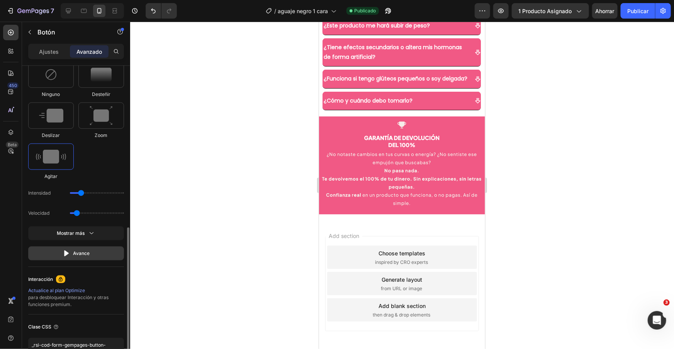
click at [89, 252] on font "Avance" at bounding box center [81, 253] width 17 height 6
click at [75, 252] on font "Avance" at bounding box center [81, 253] width 17 height 6
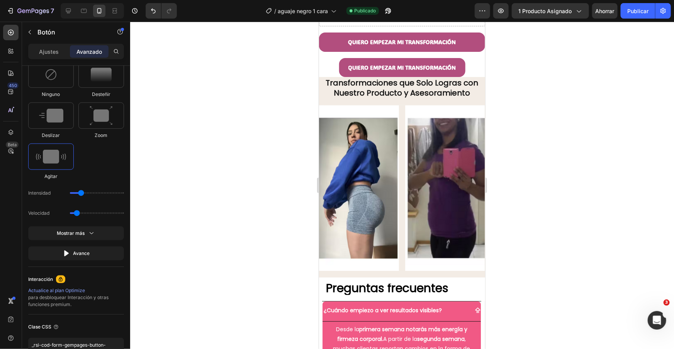
scroll to position [2445, 0]
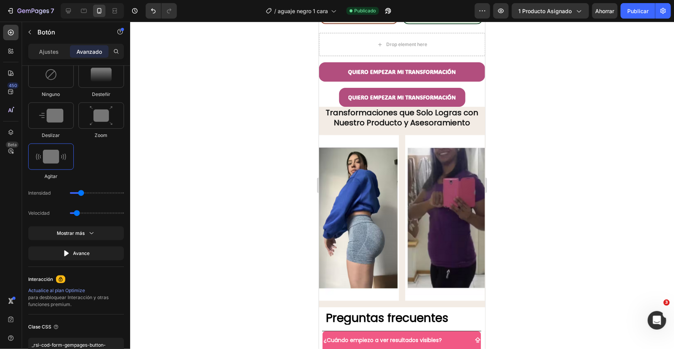
click at [330, 92] on div "QUIERO EMPEZAR MI TRANSFORMACIÓN Button" at bounding box center [402, 96] width 166 height 19
click at [334, 100] on div "QUIERO EMPEZAR MI TRANSFORMACIÓN Button" at bounding box center [402, 96] width 166 height 19
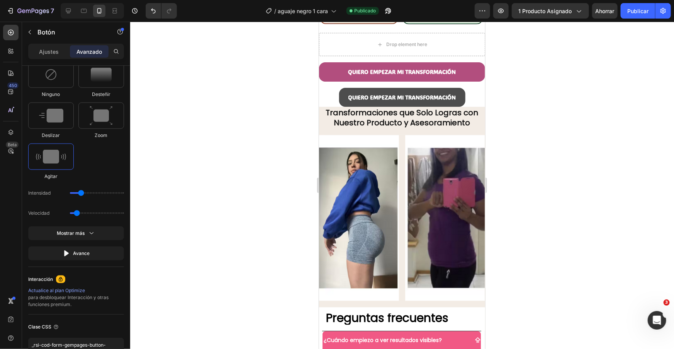
click at [339, 98] on button "QUIERO EMPEZAR MI TRANSFORMACIÓN" at bounding box center [402, 96] width 126 height 19
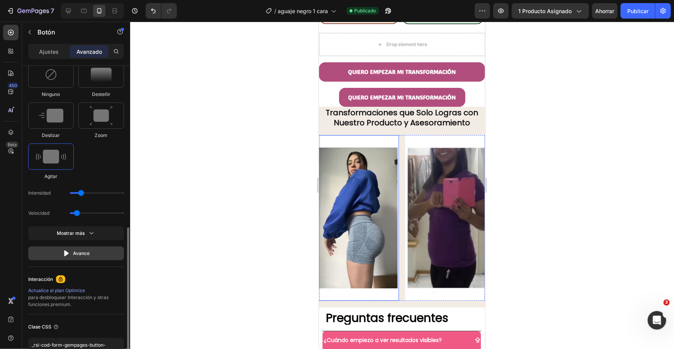
click at [72, 250] on div "Avance" at bounding box center [76, 253] width 27 height 8
click at [94, 233] on icon "button" at bounding box center [92, 233] width 8 height 8
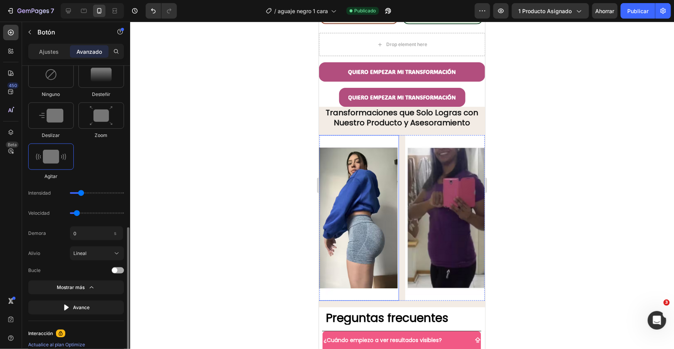
click at [117, 272] on div at bounding box center [118, 270] width 12 height 6
drag, startPoint x: 79, startPoint y: 194, endPoint x: 75, endPoint y: 193, distance: 4.7
type input "1"
click at [75, 193] on input "range" at bounding box center [97, 193] width 54 height 2
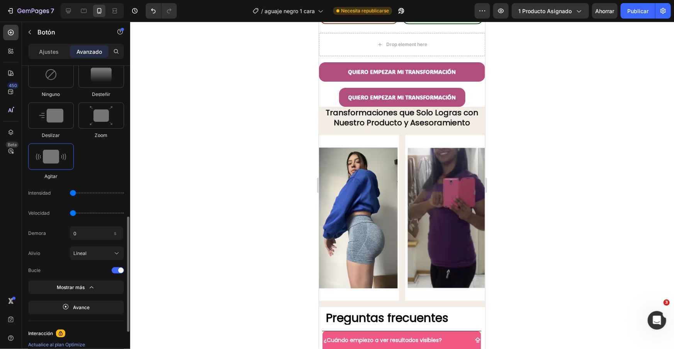
type input "0.5"
click at [74, 213] on input "range" at bounding box center [97, 213] width 54 height 2
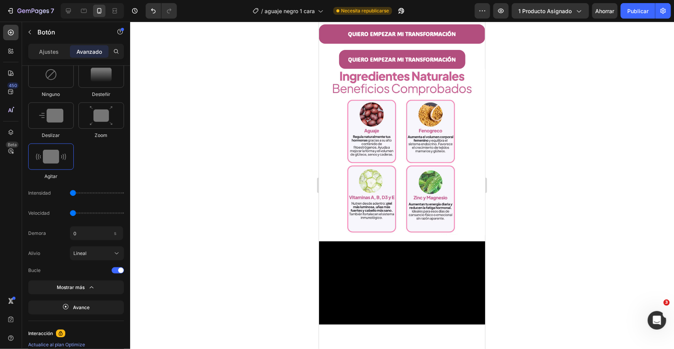
scroll to position [1747, 0]
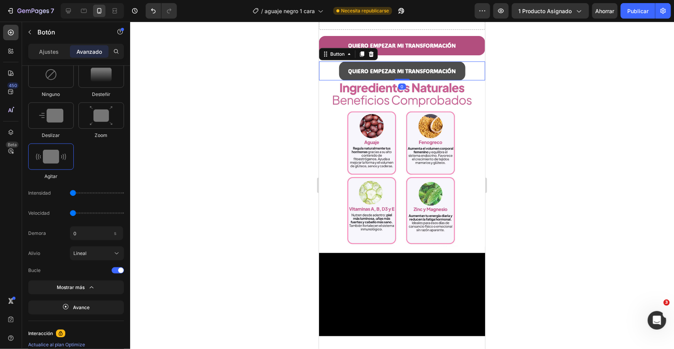
click at [390, 76] on button "QUIERO EMPEZAR MI TRANSFORMACIÓN" at bounding box center [402, 70] width 126 height 19
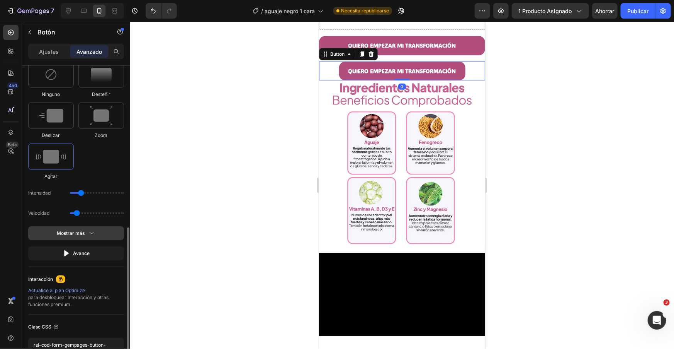
click at [87, 234] on div "Mostrar más" at bounding box center [76, 233] width 39 height 8
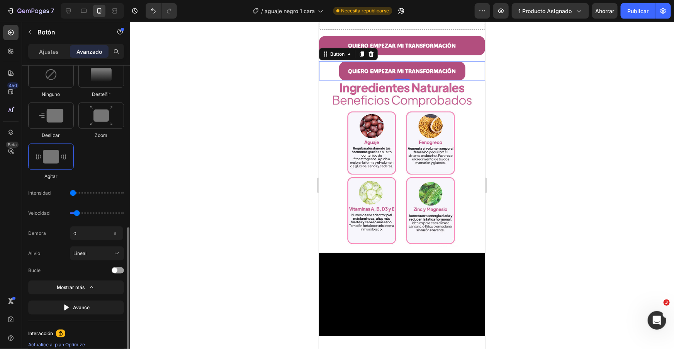
drag, startPoint x: 80, startPoint y: 193, endPoint x: 52, endPoint y: 191, distance: 28.3
type input "1"
click at [70, 192] on input "range" at bounding box center [97, 193] width 54 height 2
click at [71, 214] on div "Velocidad" at bounding box center [76, 213] width 96 height 14
type input "0.5"
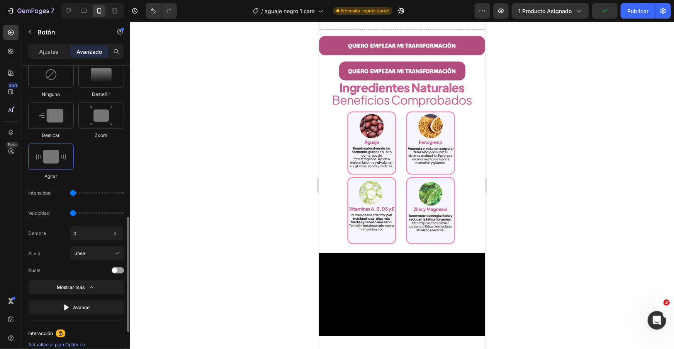
click at [73, 214] on input "range" at bounding box center [97, 213] width 54 height 2
click at [116, 270] on span at bounding box center [114, 269] width 5 height 5
click at [90, 305] on button "Avance" at bounding box center [76, 307] width 96 height 14
click at [91, 310] on button "Avance" at bounding box center [76, 307] width 96 height 14
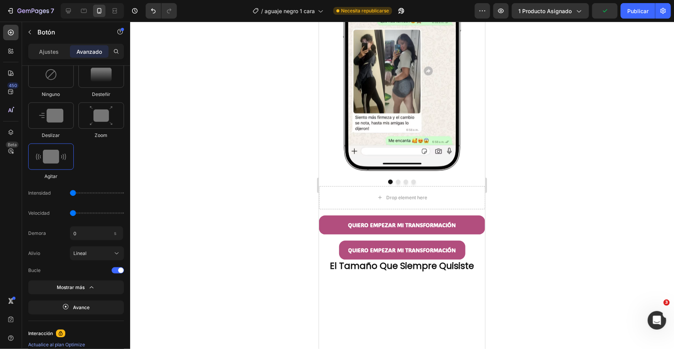
scroll to position [796, 0]
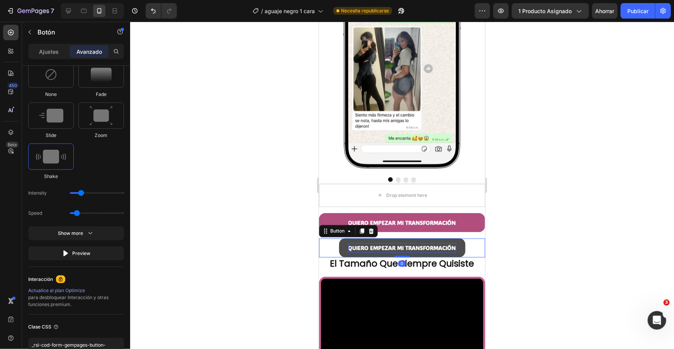
click at [354, 249] on strong "QUIERO EMPEZAR MI TRANSFORMACIÓN" at bounding box center [402, 246] width 108 height 7
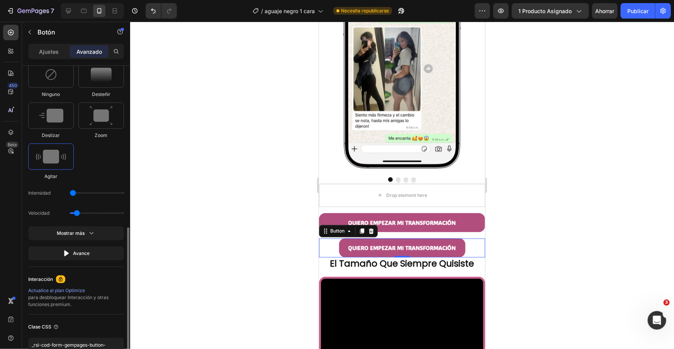
drag, startPoint x: 80, startPoint y: 195, endPoint x: 70, endPoint y: 195, distance: 10.0
type input "1"
click at [70, 194] on input "range" at bounding box center [97, 193] width 54 height 2
type input "0.5"
click at [73, 213] on input "range" at bounding box center [97, 213] width 54 height 2
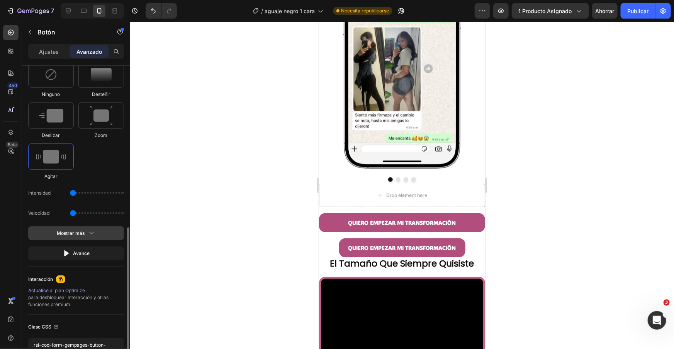
click at [92, 235] on icon "button" at bounding box center [92, 233] width 8 height 8
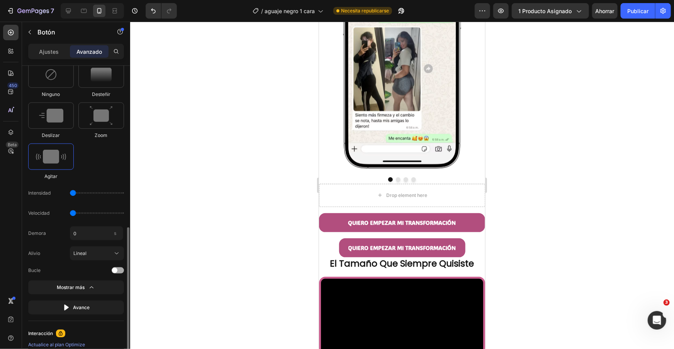
click at [118, 271] on div at bounding box center [118, 270] width 12 height 6
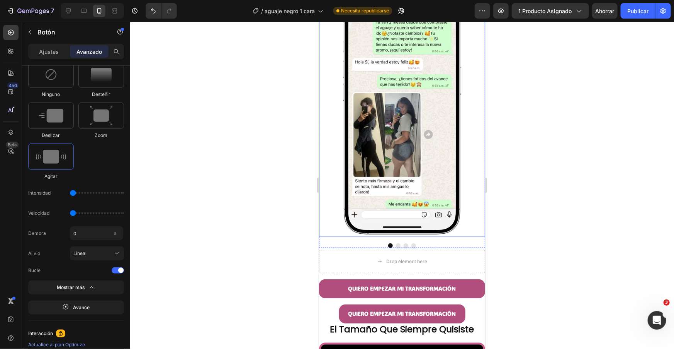
scroll to position [582, 0]
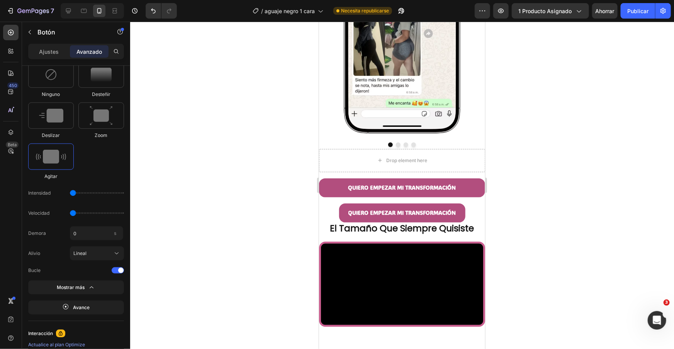
click at [332, 209] on div "QUIERO EMPEZAR MI TRANSFORMACIÓN Button" at bounding box center [402, 212] width 166 height 19
click at [335, 214] on div "QUIERO EMPEZAR MI TRANSFORMACIÓN Button" at bounding box center [402, 212] width 166 height 19
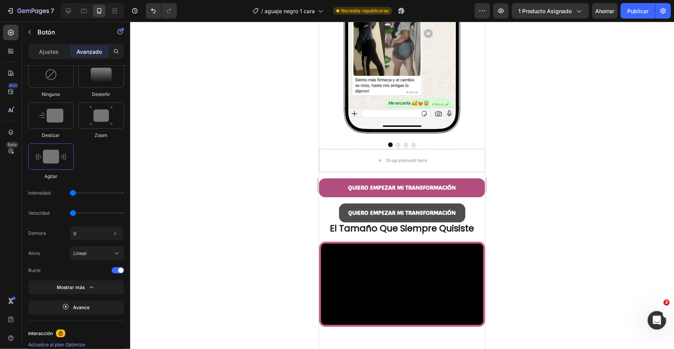
click at [343, 214] on button "QUIERO EMPEZAR MI TRANSFORMACIÓN" at bounding box center [402, 212] width 126 height 19
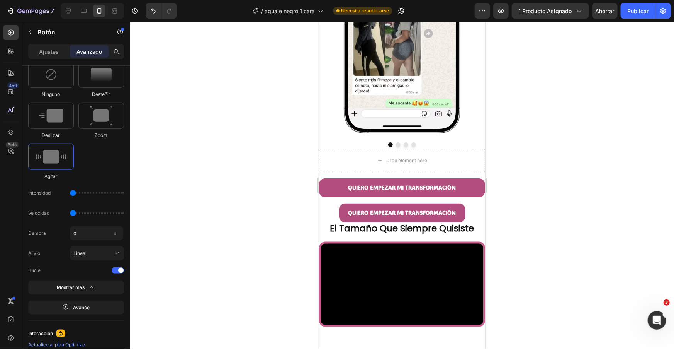
click at [339, 210] on div "QUIERO EMPEZAR MI TRANSFORMACIÓN Button" at bounding box center [402, 212] width 166 height 19
click at [85, 308] on font "Avance" at bounding box center [81, 307] width 17 height 6
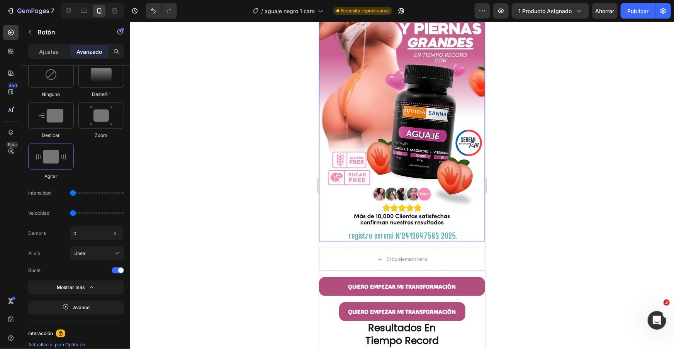
scroll to position [58, 0]
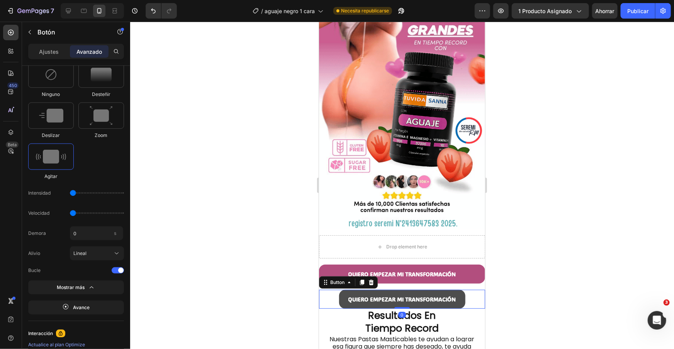
click at [339, 300] on button "QUIERO EMPEZAR MI TRANSFORMACIÓN" at bounding box center [402, 298] width 126 height 19
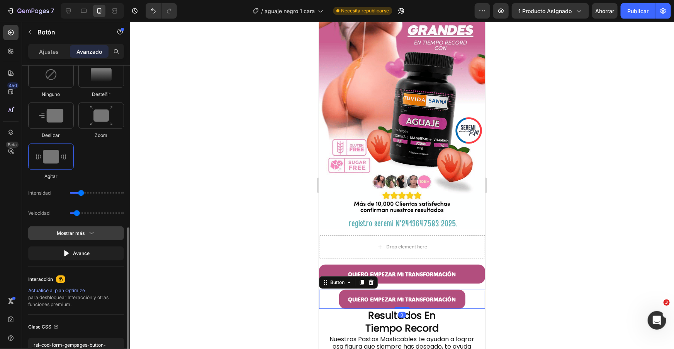
click at [83, 233] on font "Mostrar más" at bounding box center [71, 233] width 28 height 6
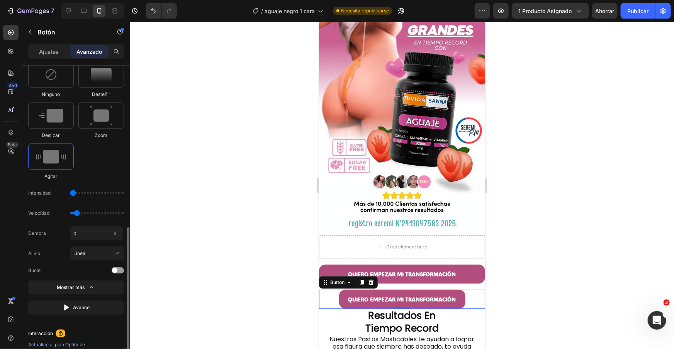
drag, startPoint x: 80, startPoint y: 194, endPoint x: 72, endPoint y: 194, distance: 7.3
type input "1"
click at [72, 194] on input "range" at bounding box center [97, 193] width 54 height 2
type input "0.5"
click at [74, 212] on input "range" at bounding box center [97, 213] width 54 height 2
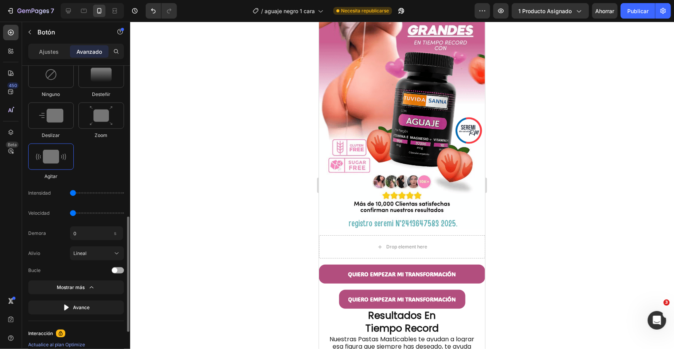
click at [114, 269] on span at bounding box center [114, 269] width 5 height 5
click at [634, 17] on button "Publicar" at bounding box center [638, 10] width 34 height 15
click at [114, 250] on icon at bounding box center [117, 253] width 8 height 8
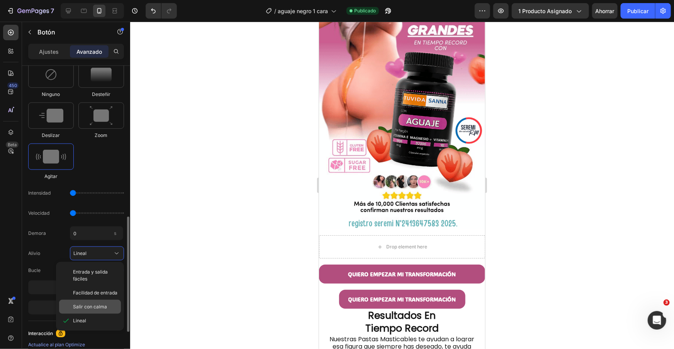
click at [102, 304] on font "Salir con calma" at bounding box center [90, 306] width 34 height 6
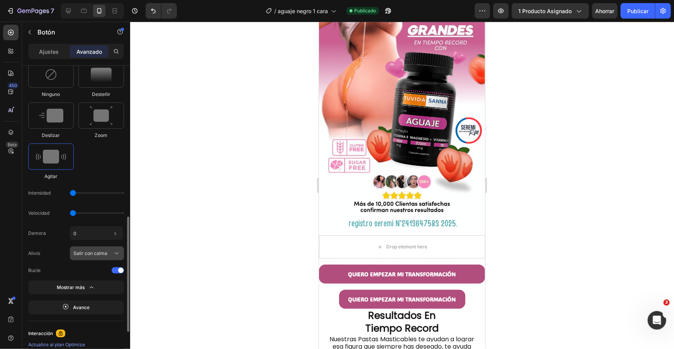
click at [109, 254] on div "Salir con calma" at bounding box center [92, 253] width 38 height 7
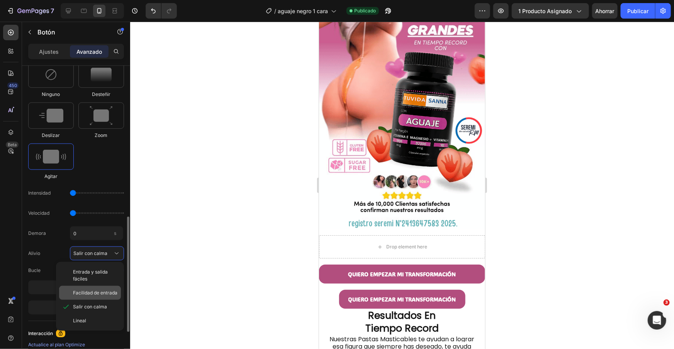
click at [105, 290] on font "Facilidad de entrada" at bounding box center [95, 292] width 44 height 6
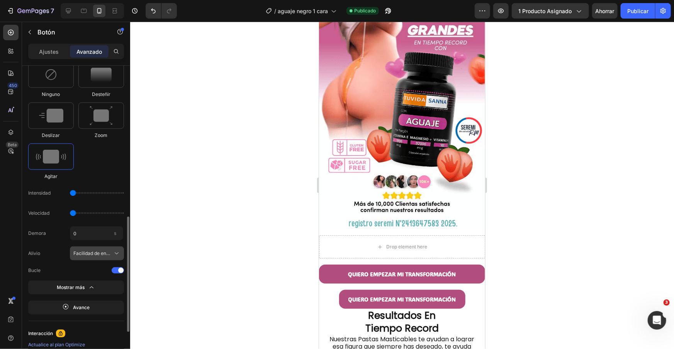
click at [107, 249] on button "Facilidad de entrada" at bounding box center [97, 253] width 54 height 14
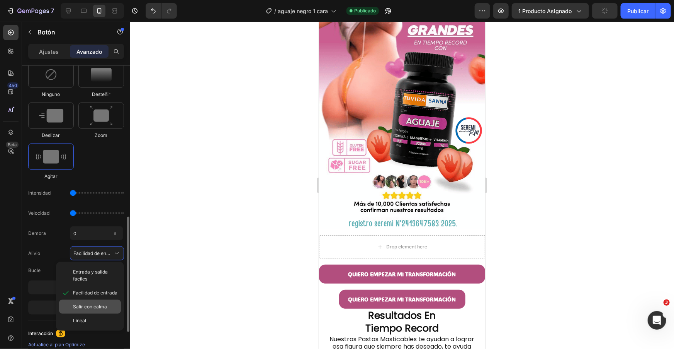
click at [97, 300] on div "Salir con calma" at bounding box center [90, 307] width 62 height 14
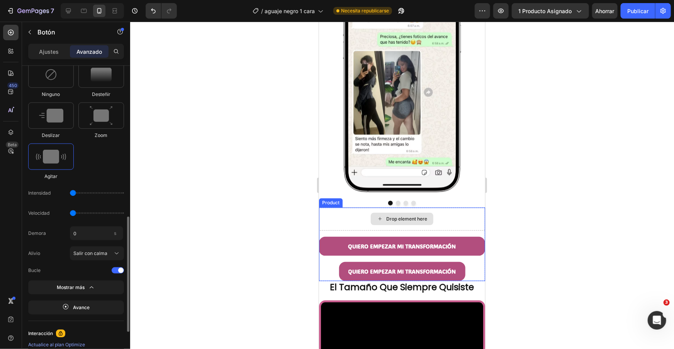
scroll to position [791, 0]
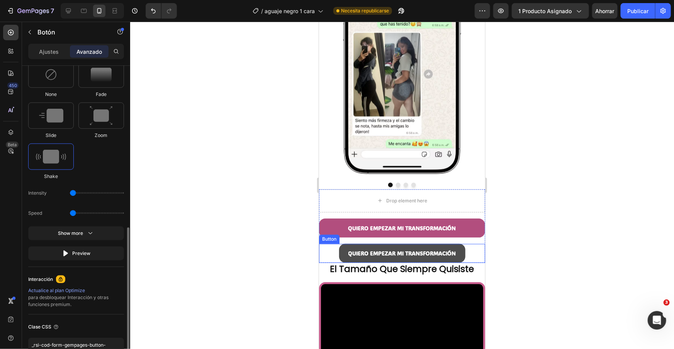
click at [458, 255] on button "QUIERO EMPEZAR MI TRANSFORMACIÓN" at bounding box center [402, 252] width 126 height 19
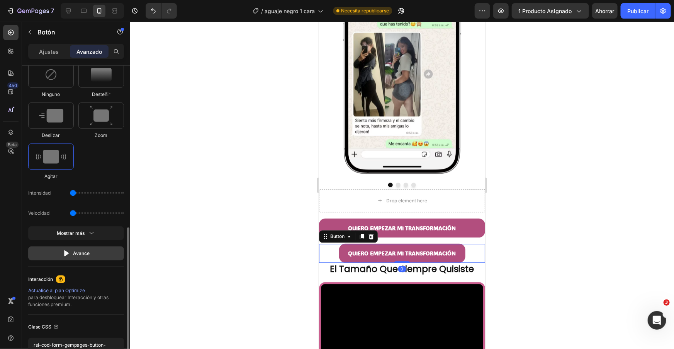
click at [88, 246] on button "Avance" at bounding box center [76, 253] width 96 height 14
click at [90, 240] on div "Seleccionar Cuando aparecen Al pasar el cursor Ninguno Desteñir Deslizar Zoom A…" at bounding box center [76, 143] width 96 height 233
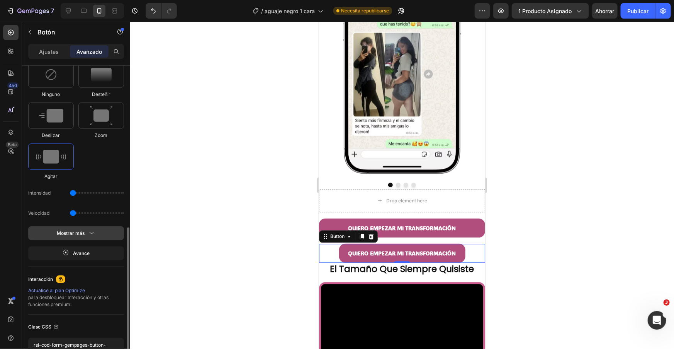
click at [92, 235] on icon "button" at bounding box center [92, 233] width 8 height 8
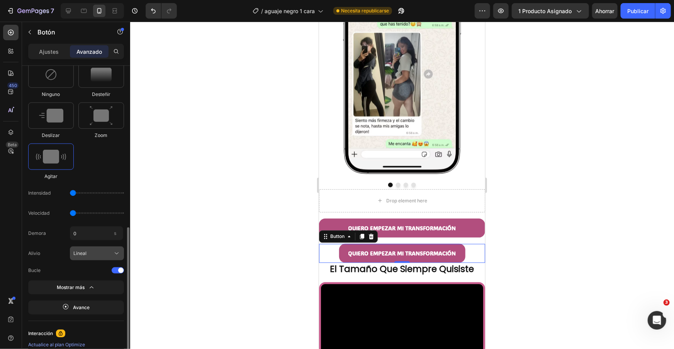
click at [115, 253] on icon at bounding box center [117, 253] width 8 height 8
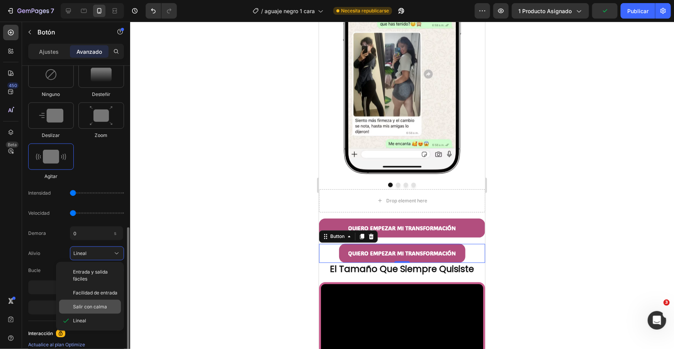
click at [107, 305] on div "Salir con calma" at bounding box center [95, 306] width 45 height 7
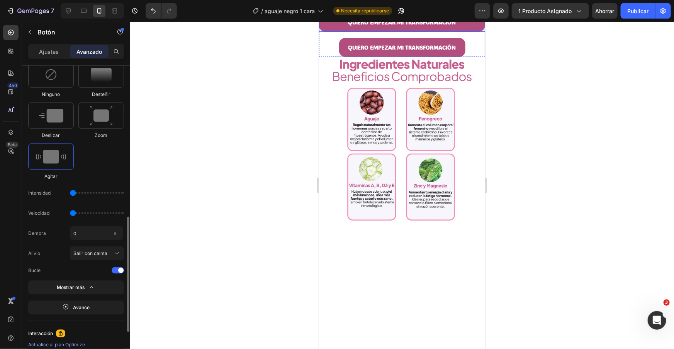
scroll to position [1625, 0]
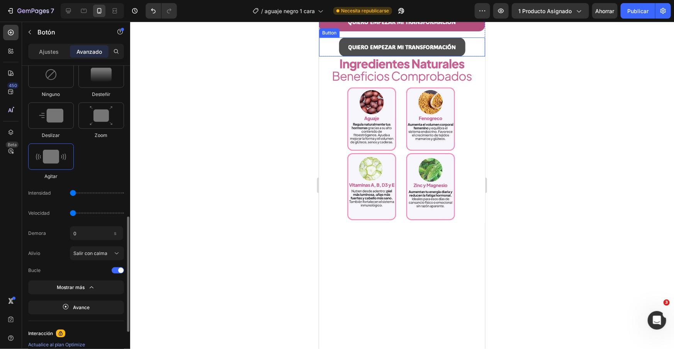
click at [459, 56] on button "QUIERO EMPEZAR MI TRANSFORMACIÓN" at bounding box center [402, 46] width 126 height 19
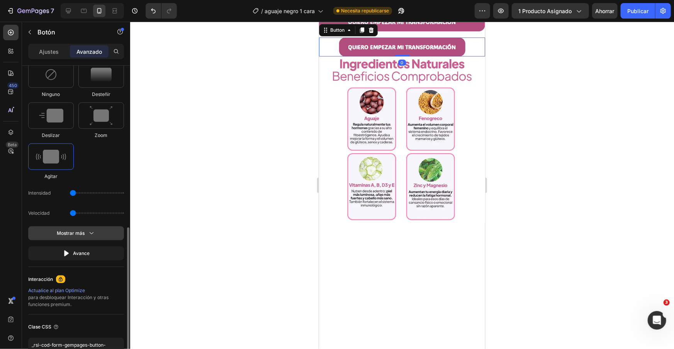
click at [84, 246] on button "Mostrar más" at bounding box center [76, 253] width 96 height 14
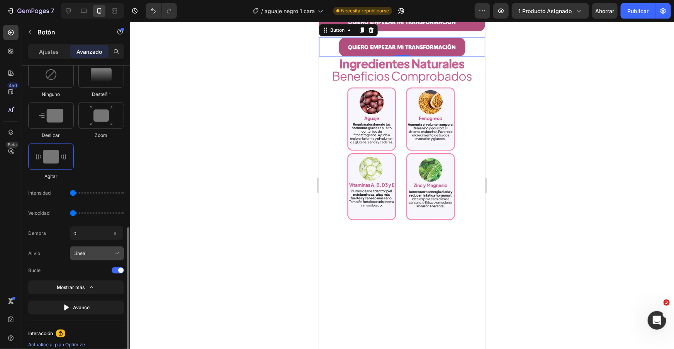
click at [113, 251] on icon at bounding box center [117, 253] width 8 height 8
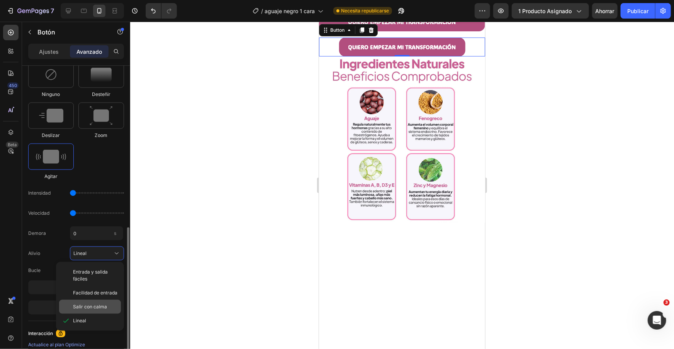
click at [100, 303] on span "Salir con calma" at bounding box center [90, 306] width 34 height 7
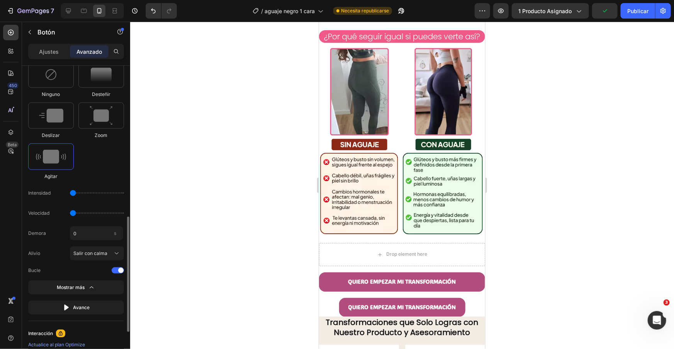
scroll to position [2246, 0]
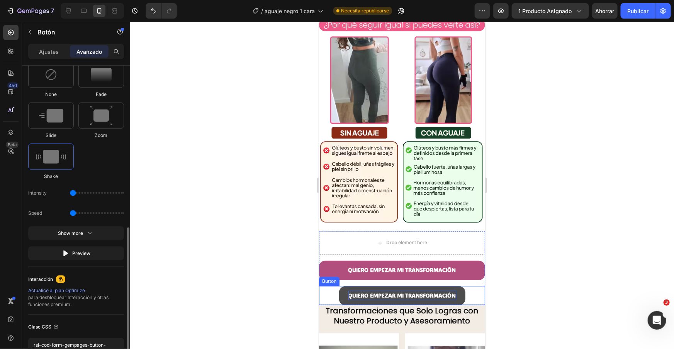
click at [454, 296] on strong "QUIERO EMPEZAR MI TRANSFORMACIÓN" at bounding box center [402, 294] width 108 height 7
click at [458, 296] on button "QUIERO EMPEZAR MI TRANSFORMACIÓN" at bounding box center [402, 295] width 126 height 19
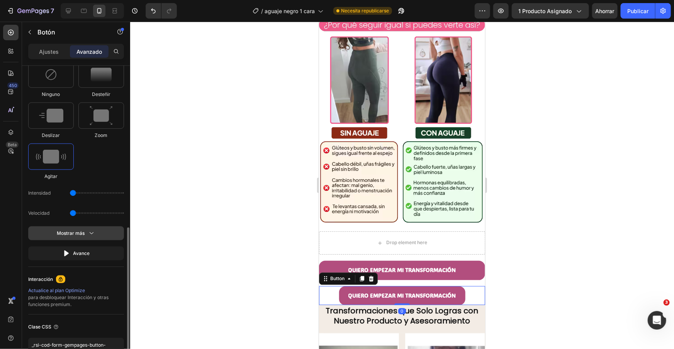
click at [90, 246] on button "Mostrar más" at bounding box center [76, 253] width 96 height 14
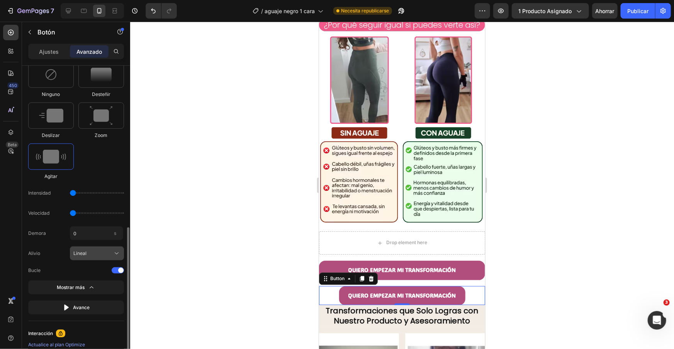
click at [103, 249] on div "Lineal" at bounding box center [96, 253] width 47 height 8
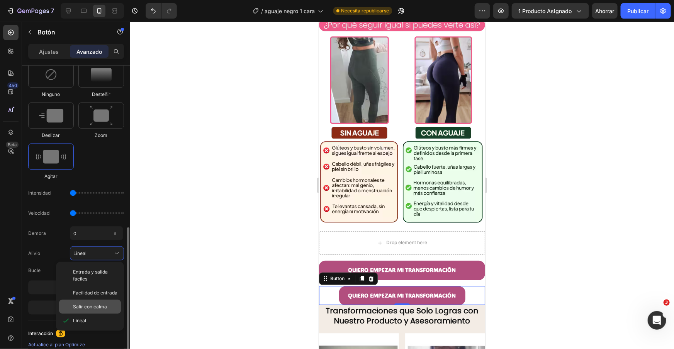
click at [90, 303] on font "Salir con calma" at bounding box center [90, 306] width 34 height 6
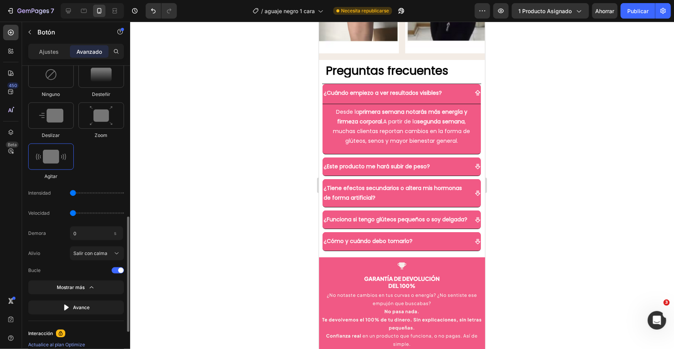
scroll to position [2699, 0]
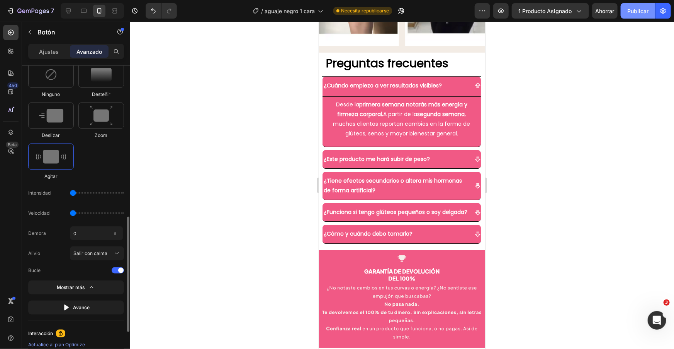
click at [639, 12] on font "Publicar" at bounding box center [638, 11] width 21 height 7
type input "0.7"
click at [75, 214] on input "range" at bounding box center [97, 213] width 54 height 2
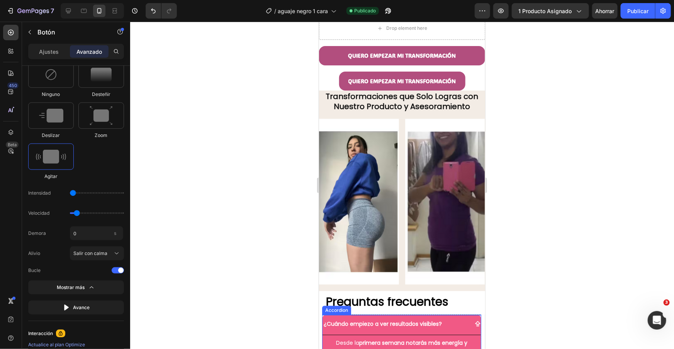
scroll to position [2385, 0]
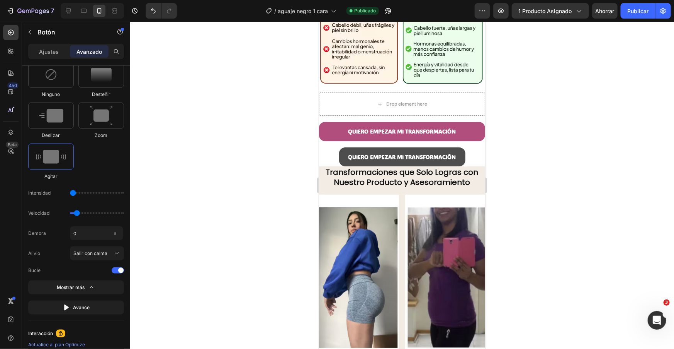
click at [341, 158] on button "QUIERO EMPEZAR MI TRANSFORMACIÓN" at bounding box center [402, 156] width 126 height 19
click at [345, 160] on button "QUIERO EMPEZAR MI TRANSFORMACIÓN" at bounding box center [402, 156] width 126 height 19
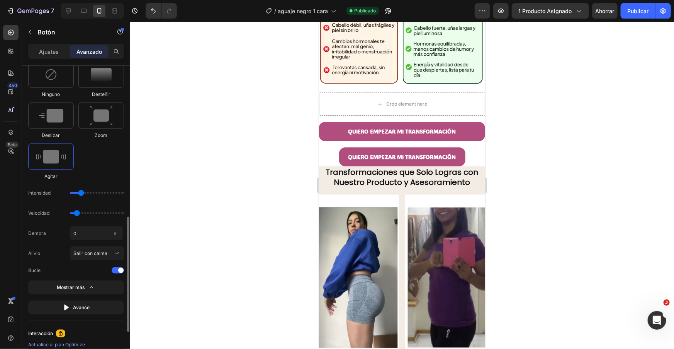
drag, startPoint x: 73, startPoint y: 193, endPoint x: 77, endPoint y: 193, distance: 4.3
click at [77, 193] on input "range" at bounding box center [97, 193] width 54 height 2
type input "1"
click at [76, 193] on input "range" at bounding box center [97, 193] width 54 height 2
drag, startPoint x: 73, startPoint y: 214, endPoint x: 65, endPoint y: 211, distance: 8.7
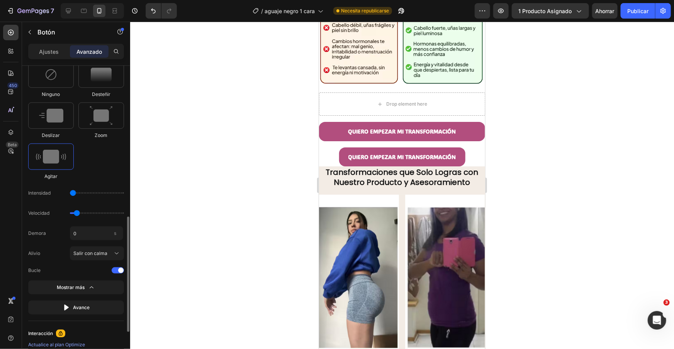
click at [65, 211] on div "Velocidad" at bounding box center [76, 213] width 96 height 14
click at [30, 12] on icon "button" at bounding box center [33, 11] width 32 height 7
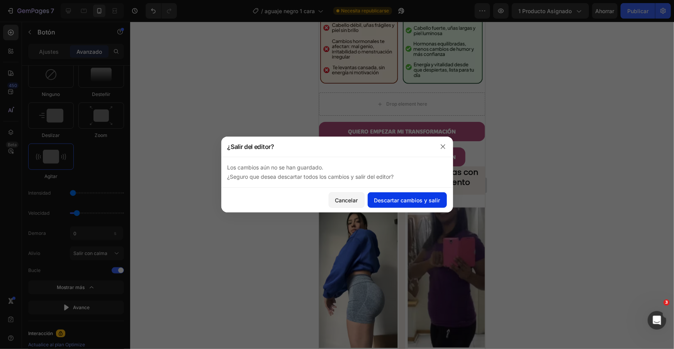
click at [422, 205] on button "Descartar cambios y salir" at bounding box center [407, 199] width 79 height 15
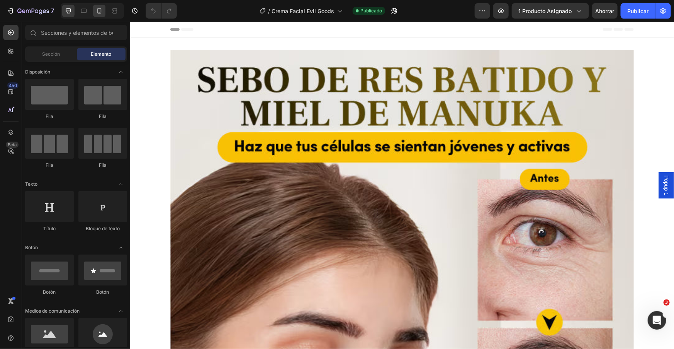
click at [105, 10] on div at bounding box center [99, 11] width 12 height 12
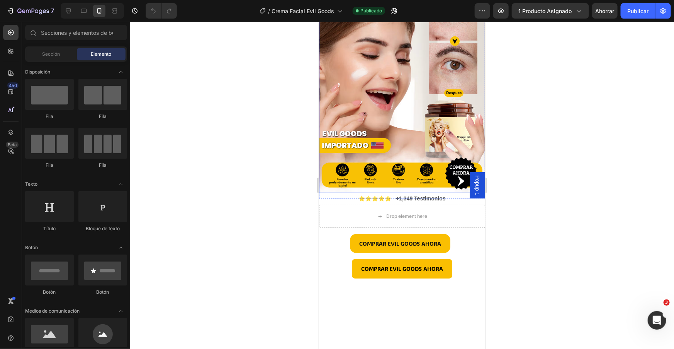
scroll to position [146, 0]
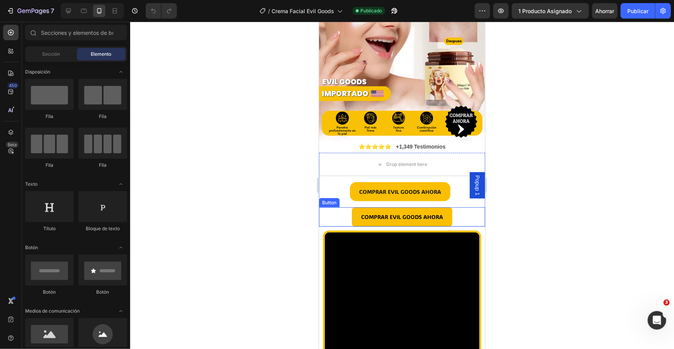
click at [459, 210] on div "COMPRAR EVIL GOODS AHORA Button" at bounding box center [402, 216] width 166 height 19
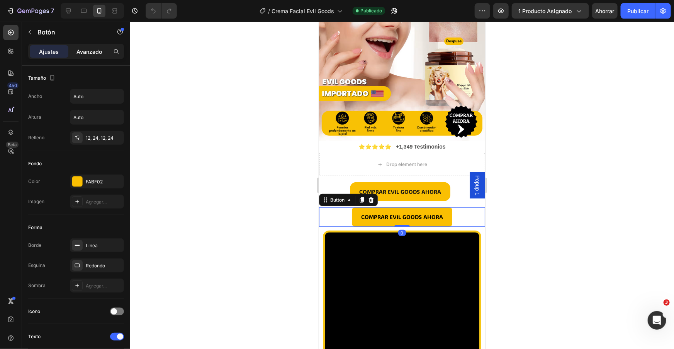
click at [84, 50] on font "Avanzado" at bounding box center [90, 51] width 26 height 7
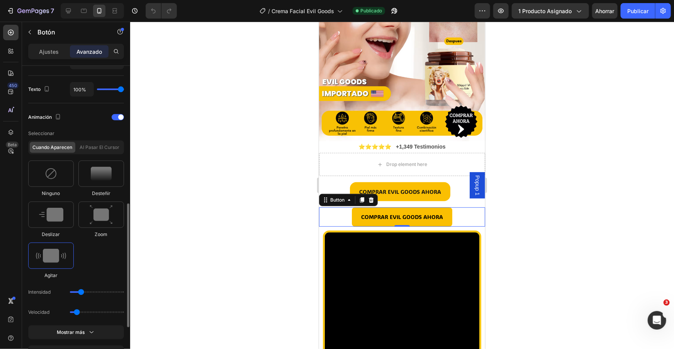
scroll to position [337, 0]
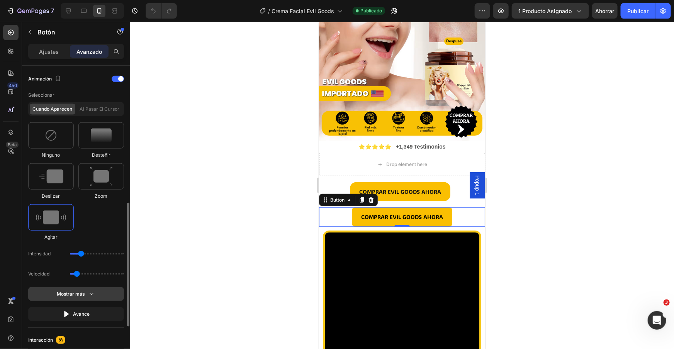
click at [95, 294] on icon "button" at bounding box center [92, 294] width 8 height 8
click at [116, 332] on span at bounding box center [114, 330] width 5 height 5
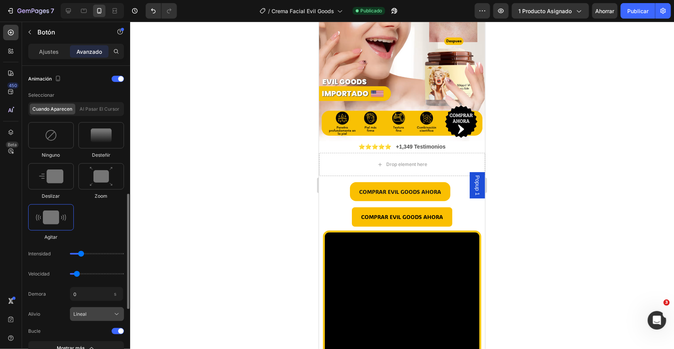
click at [86, 312] on div "Lineal" at bounding box center [92, 313] width 38 height 7
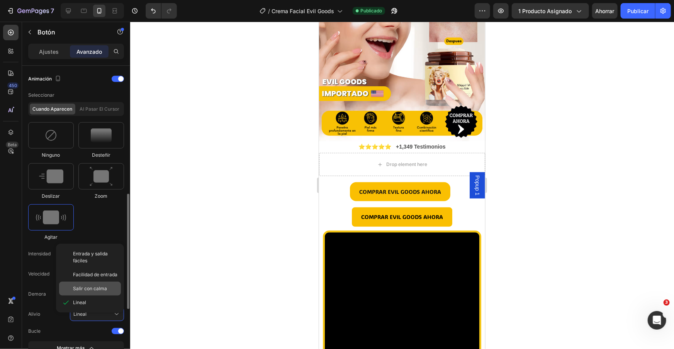
click at [95, 289] on font "Salir con calma" at bounding box center [90, 288] width 34 height 6
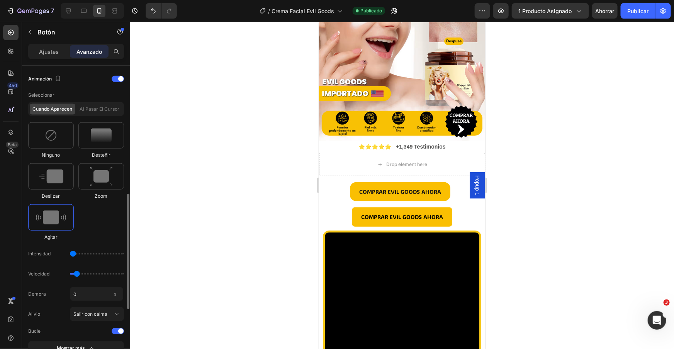
drag, startPoint x: 80, startPoint y: 253, endPoint x: 75, endPoint y: 253, distance: 5.8
type input "1"
click at [75, 253] on input "range" at bounding box center [97, 254] width 54 height 2
type input "0.5"
click at [73, 273] on input "range" at bounding box center [97, 274] width 54 height 2
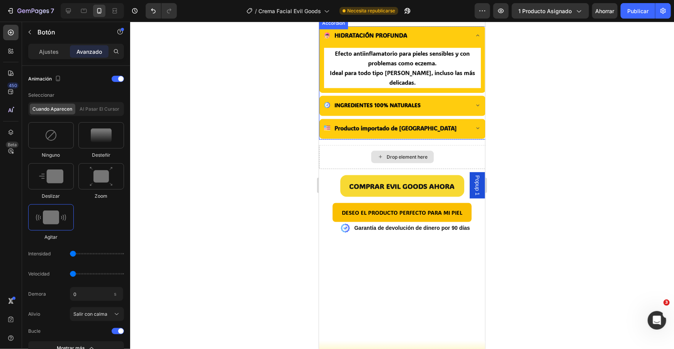
scroll to position [526, 0]
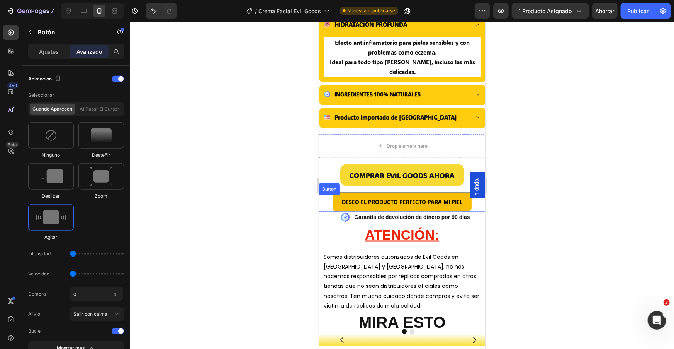
click at [403, 197] on span "DESEO EL PRODUCTO PERFECTO PARA MI PIEL" at bounding box center [402, 200] width 121 height 7
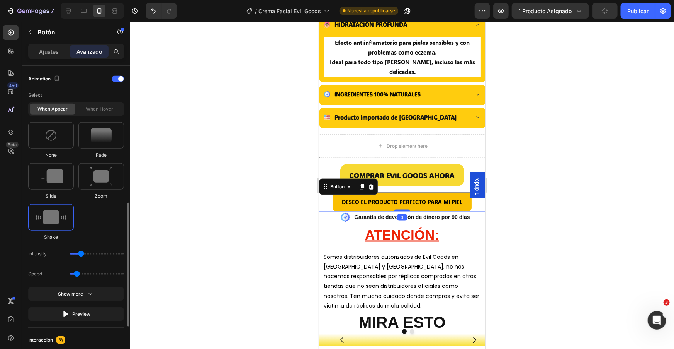
scroll to position [337, 0]
click at [403, 197] on span "DESEO EL PRODUCTO PERFECTO PARA MI PIEL" at bounding box center [402, 200] width 121 height 7
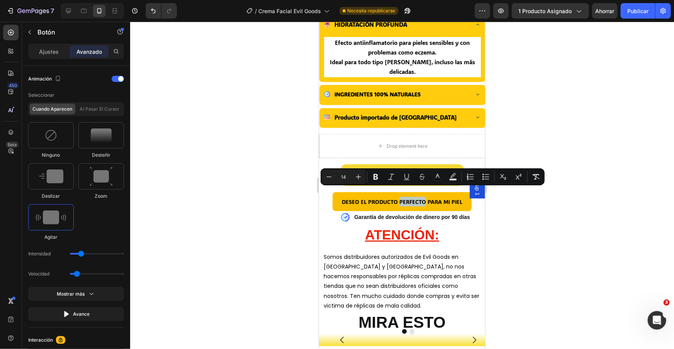
click at [335, 192] on button "DESEO EL PRODUCTO PERFECTO PARA MI PIEL" at bounding box center [401, 201] width 139 height 19
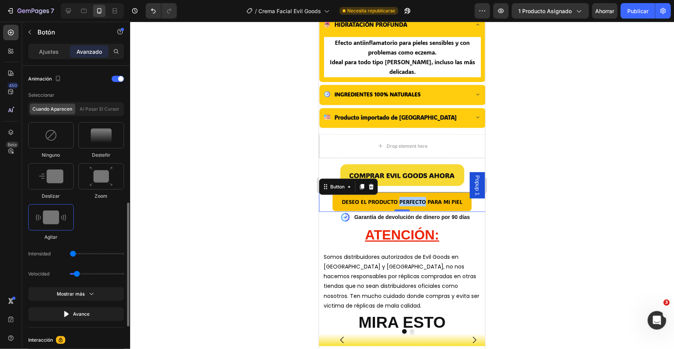
drag, startPoint x: 80, startPoint y: 255, endPoint x: 68, endPoint y: 254, distance: 12.4
type input "1"
click at [70, 254] on input "range" at bounding box center [97, 254] width 54 height 2
drag, startPoint x: 79, startPoint y: 273, endPoint x: 69, endPoint y: 273, distance: 10.1
type input "0.5"
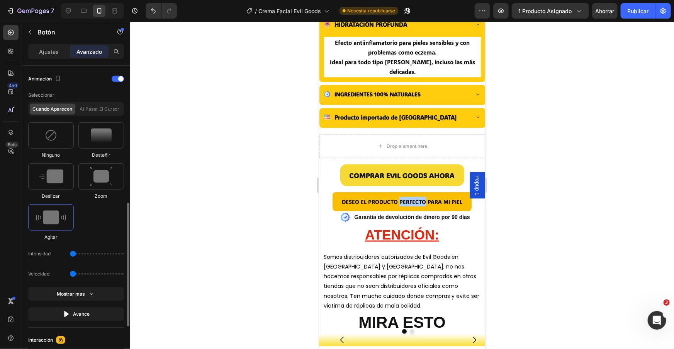
click at [70, 273] on input "range" at bounding box center [97, 274] width 54 height 2
click at [99, 307] on button "Mostrar más" at bounding box center [76, 314] width 96 height 14
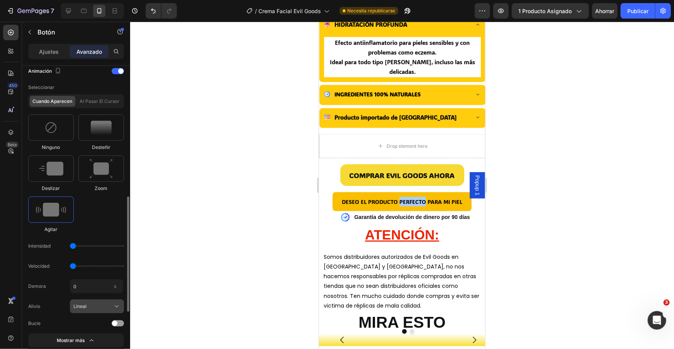
click at [110, 308] on div "Lineal" at bounding box center [92, 306] width 38 height 7
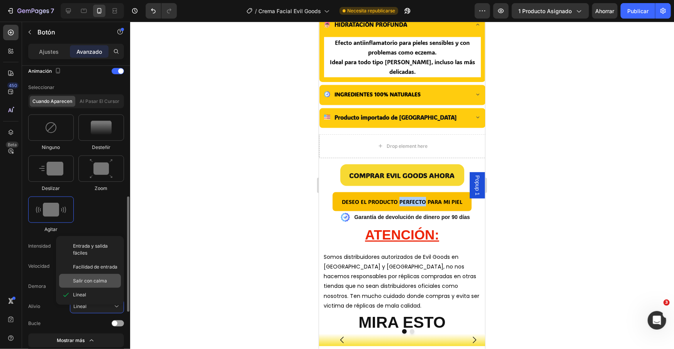
click at [92, 283] on span "Salir con calma" at bounding box center [90, 280] width 34 height 7
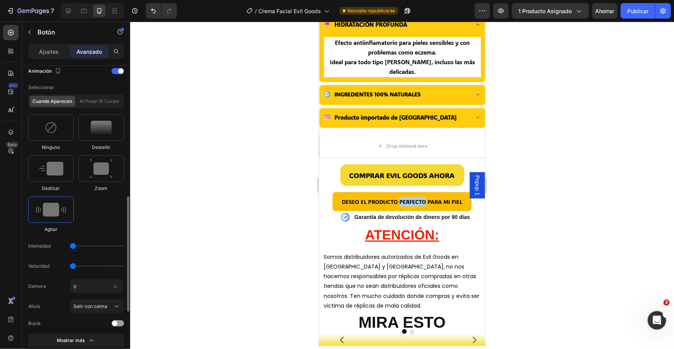
click at [117, 326] on div "Bucle" at bounding box center [76, 323] width 96 height 8
click at [117, 323] on span at bounding box center [114, 322] width 5 height 5
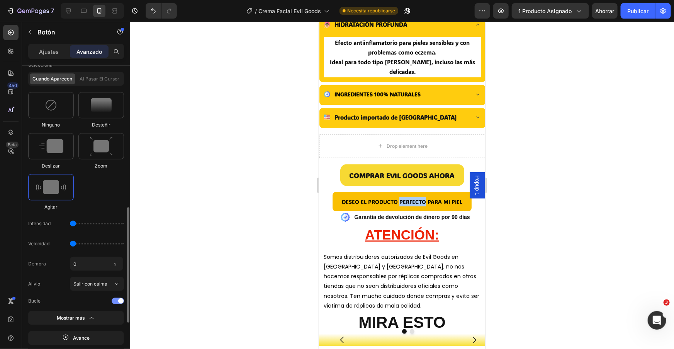
scroll to position [379, 0]
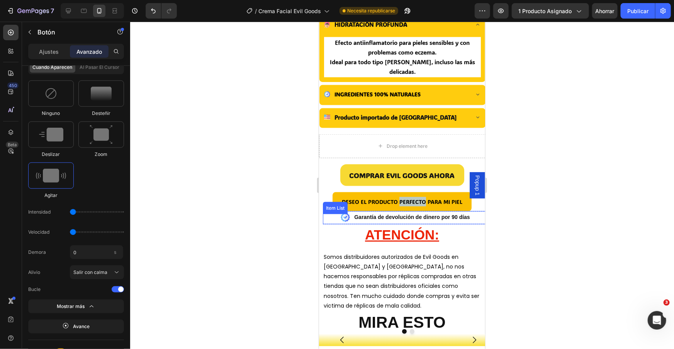
click at [336, 204] on div "Item List" at bounding box center [335, 207] width 22 height 7
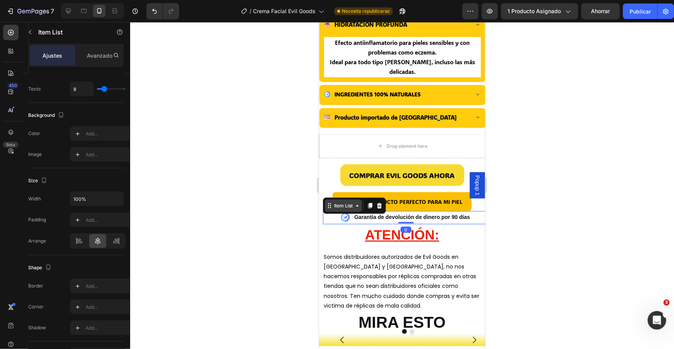
scroll to position [0, 0]
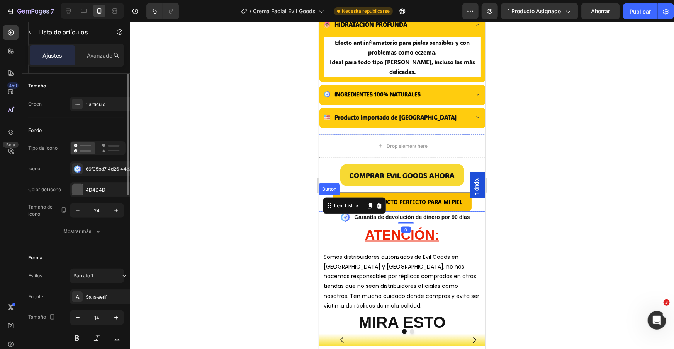
click at [337, 192] on button "DESEO EL PRODUCTO PERFECTO PARA MI PIEL" at bounding box center [401, 201] width 139 height 19
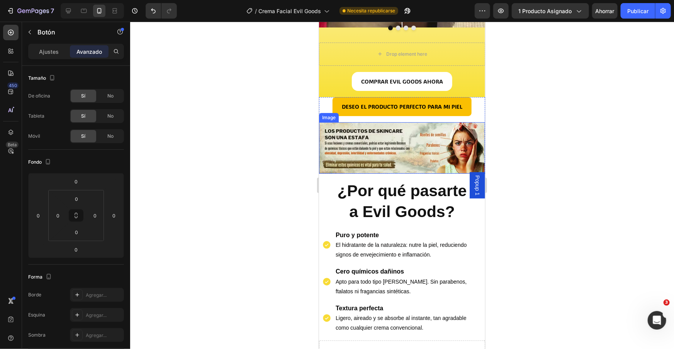
scroll to position [1263, 0]
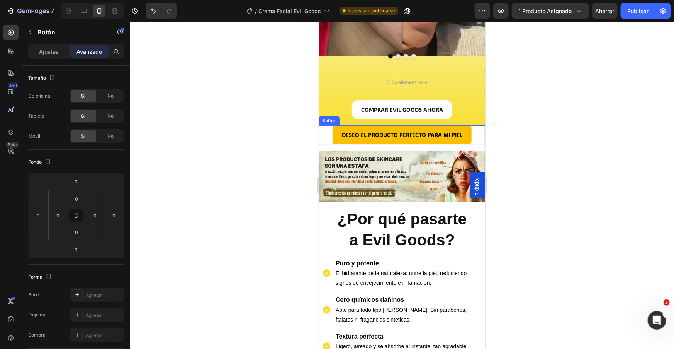
click at [340, 138] on button "DESEO EL PRODUCTO PERFECTO PARA MI PIEL" at bounding box center [401, 134] width 139 height 19
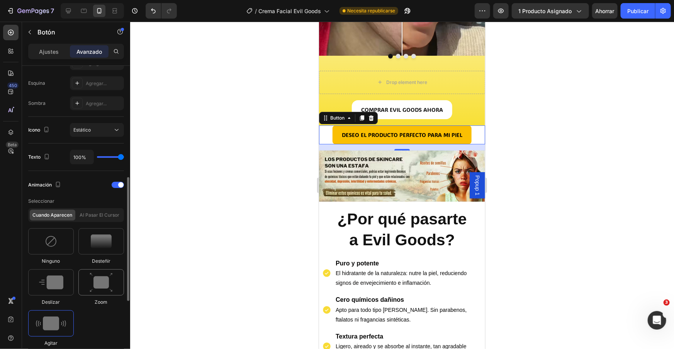
scroll to position [433, 0]
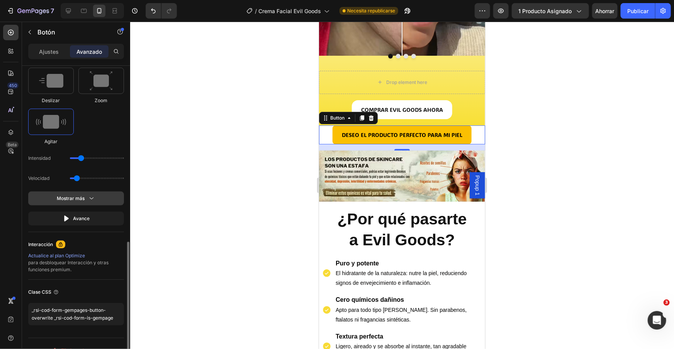
click at [92, 199] on icon "button" at bounding box center [92, 198] width 8 height 8
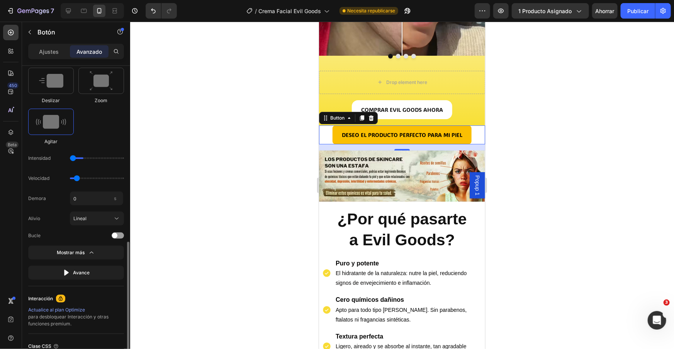
drag, startPoint x: 80, startPoint y: 158, endPoint x: 49, endPoint y: 157, distance: 31.4
type input "1"
click at [70, 159] on input "range" at bounding box center [97, 158] width 54 height 2
drag, startPoint x: 76, startPoint y: 179, endPoint x: 45, endPoint y: 182, distance: 30.7
type input "0.5"
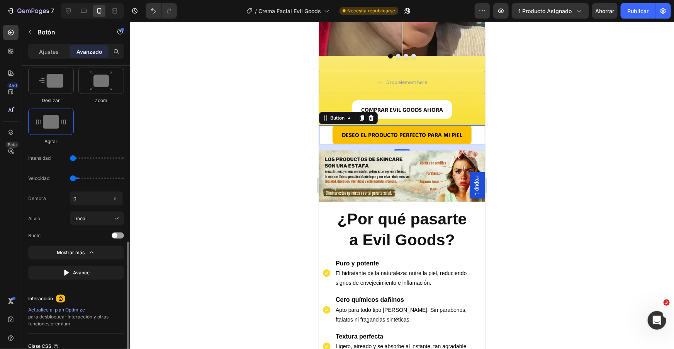
click at [70, 179] on input "range" at bounding box center [97, 178] width 54 height 2
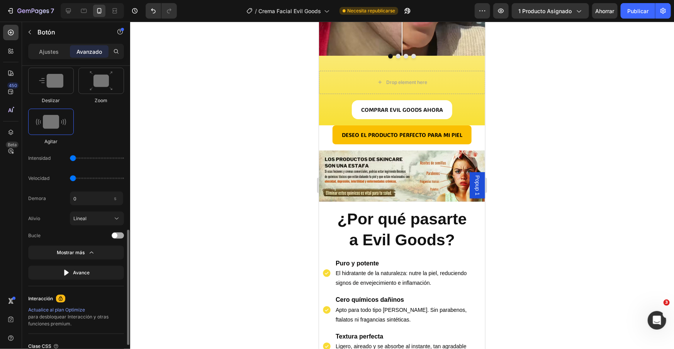
click at [117, 235] on div at bounding box center [118, 235] width 12 height 6
click at [116, 220] on icon at bounding box center [117, 218] width 8 height 8
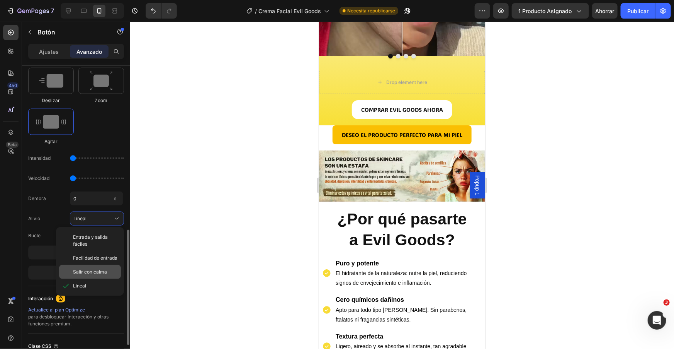
click at [98, 270] on font "Salir con calma" at bounding box center [90, 272] width 34 height 6
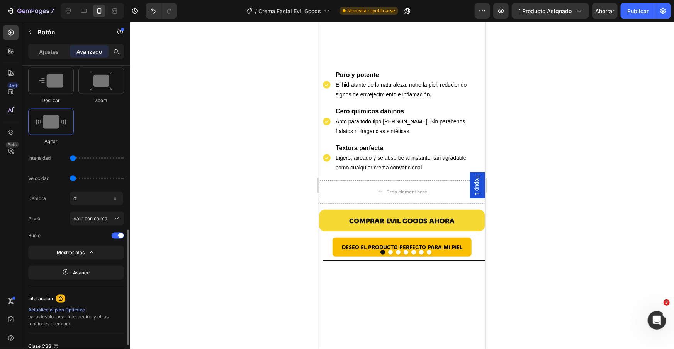
scroll to position [1571, 0]
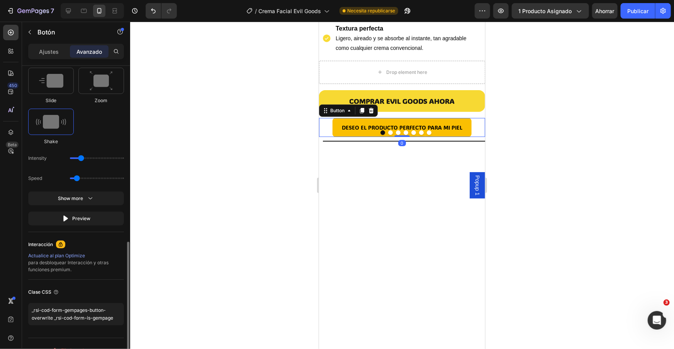
click at [337, 123] on button "DESEO EL PRODUCTO PERFECTO PARA MI PIEL" at bounding box center [401, 126] width 139 height 19
drag, startPoint x: 72, startPoint y: 155, endPoint x: 48, endPoint y: 157, distance: 24.4
click at [49, 171] on div "Intensidad" at bounding box center [76, 178] width 96 height 14
drag, startPoint x: 78, startPoint y: 158, endPoint x: 51, endPoint y: 159, distance: 27.5
type input "1"
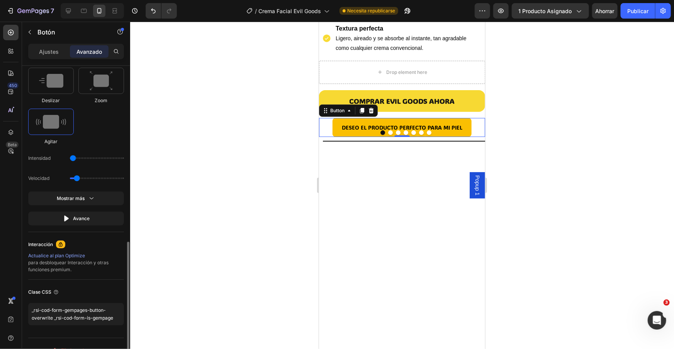
click at [70, 159] on input "range" at bounding box center [97, 158] width 54 height 2
drag, startPoint x: 75, startPoint y: 180, endPoint x: 53, endPoint y: 180, distance: 22.8
type input "0.5"
click at [70, 179] on input "range" at bounding box center [97, 178] width 54 height 2
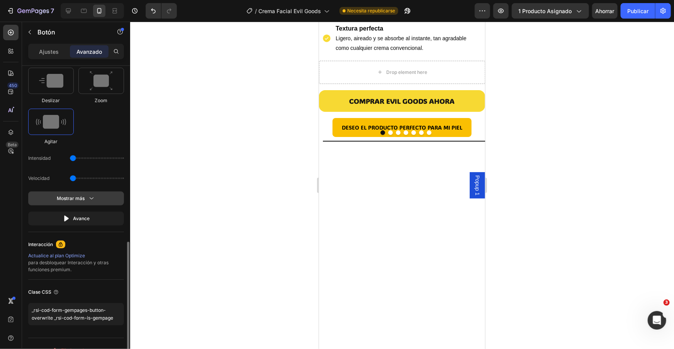
click at [73, 195] on font "Mostrar más" at bounding box center [71, 198] width 28 height 6
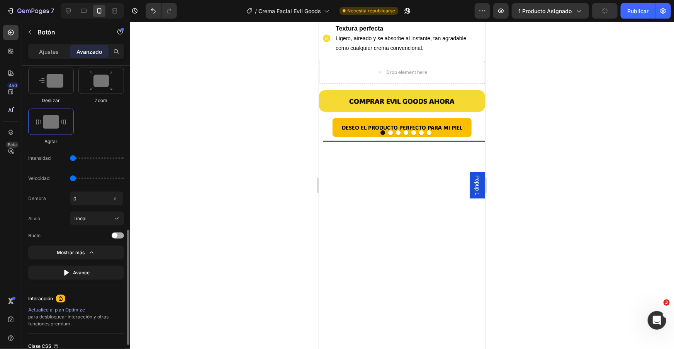
click at [114, 235] on span at bounding box center [114, 235] width 5 height 5
click at [98, 266] on button "Mostrar más" at bounding box center [76, 273] width 96 height 14
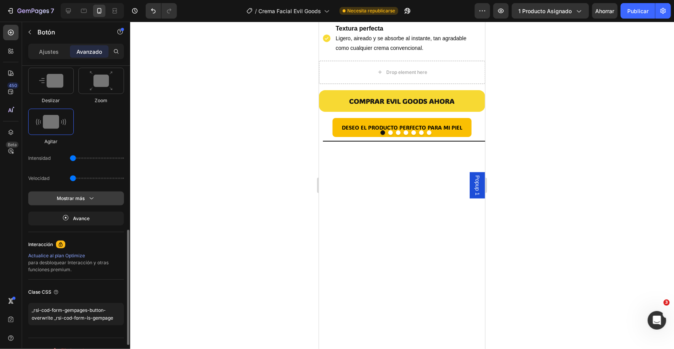
click at [93, 201] on icon "button" at bounding box center [92, 198] width 8 height 8
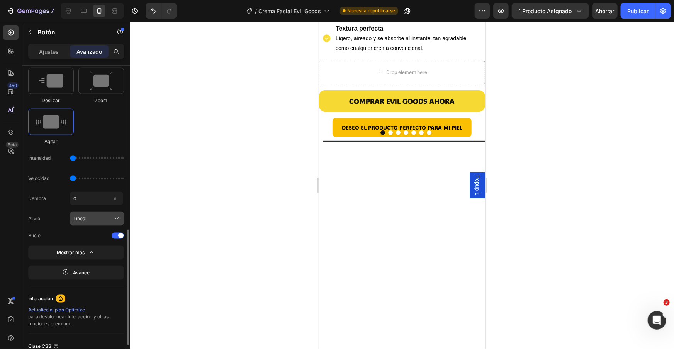
click at [102, 216] on div "Lineal" at bounding box center [92, 218] width 38 height 7
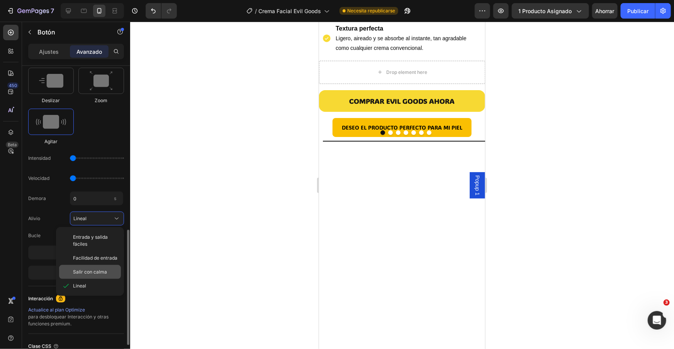
click at [91, 273] on font "Salir con calma" at bounding box center [90, 272] width 34 height 6
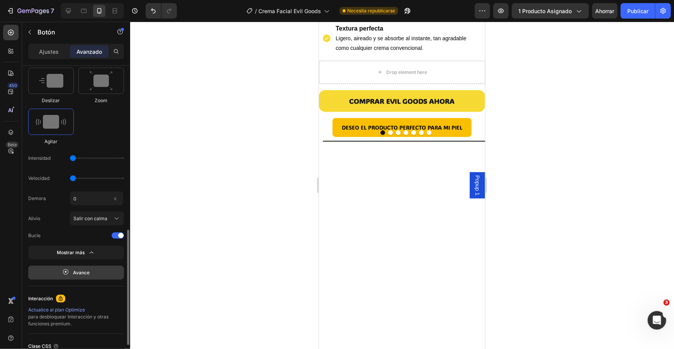
click at [92, 275] on button "Avance" at bounding box center [76, 273] width 96 height 14
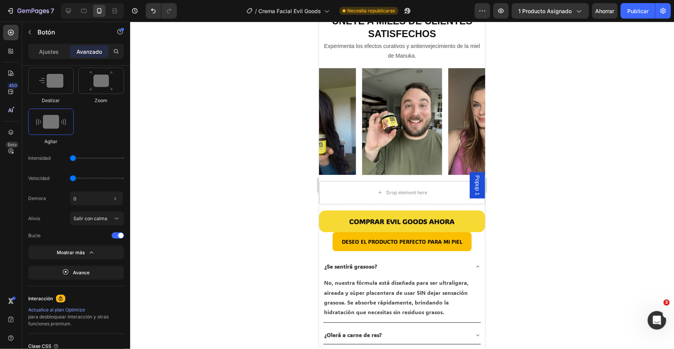
scroll to position [2668, 0]
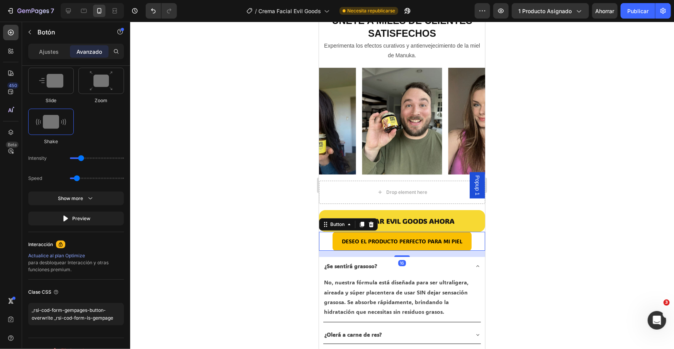
click at [338, 244] on button "DESEO EL PRODUCTO PERFECTO PARA MI PIEL" at bounding box center [401, 240] width 139 height 19
drag, startPoint x: 80, startPoint y: 158, endPoint x: 42, endPoint y: 157, distance: 37.9
type input "1"
click at [70, 157] on input "range" at bounding box center [97, 158] width 54 height 2
drag, startPoint x: 76, startPoint y: 180, endPoint x: 57, endPoint y: 180, distance: 18.9
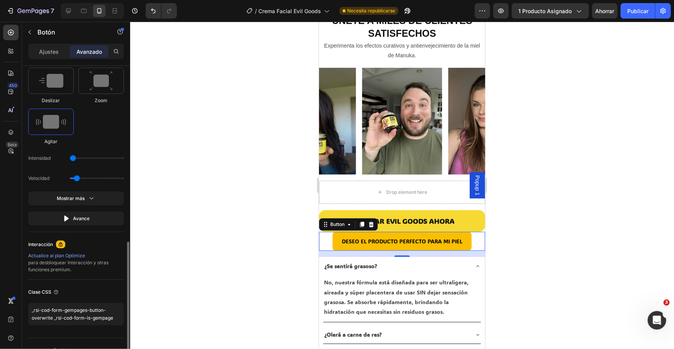
click at [75, 179] on input "range" at bounding box center [97, 178] width 54 height 2
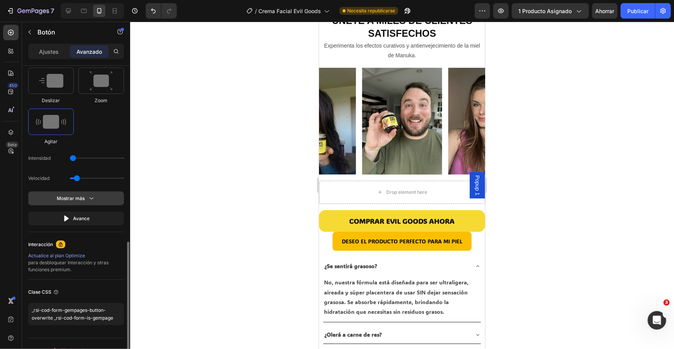
click at [96, 211] on button "Mostrar más" at bounding box center [76, 218] width 96 height 14
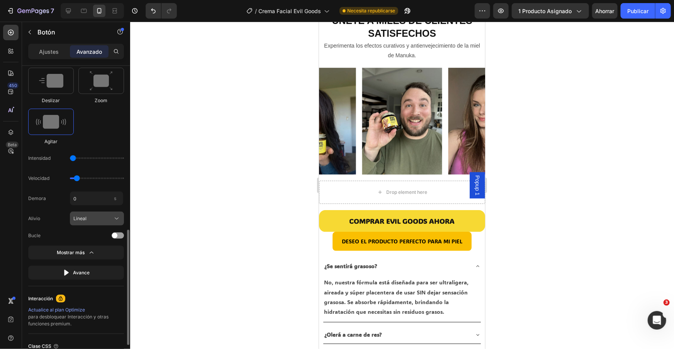
click at [112, 220] on div "Lineal" at bounding box center [96, 218] width 47 height 8
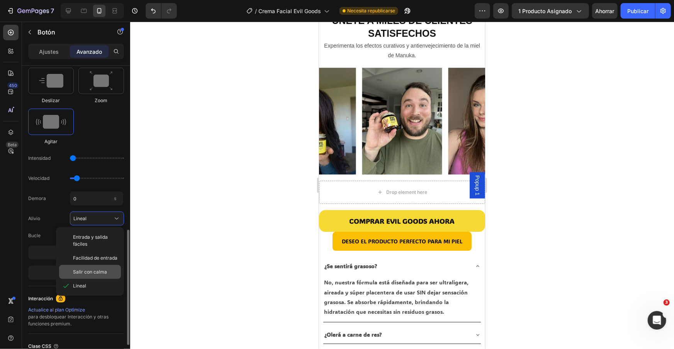
click at [94, 266] on div "Salir con calma" at bounding box center [90, 272] width 62 height 14
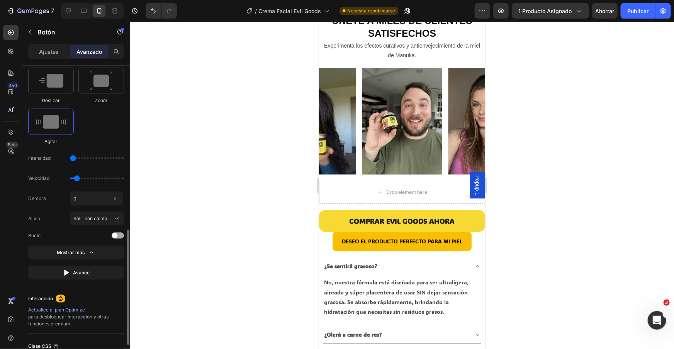
click at [115, 235] on span at bounding box center [114, 235] width 5 height 5
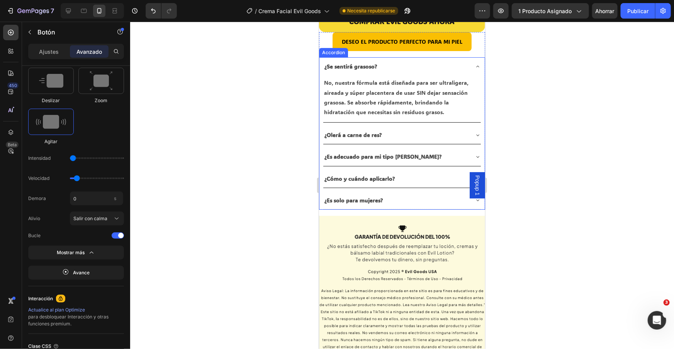
scroll to position [2911, 0]
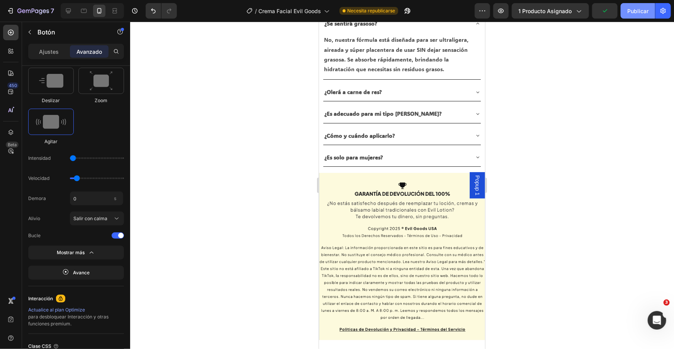
click at [632, 12] on font "Publicar" at bounding box center [638, 11] width 21 height 7
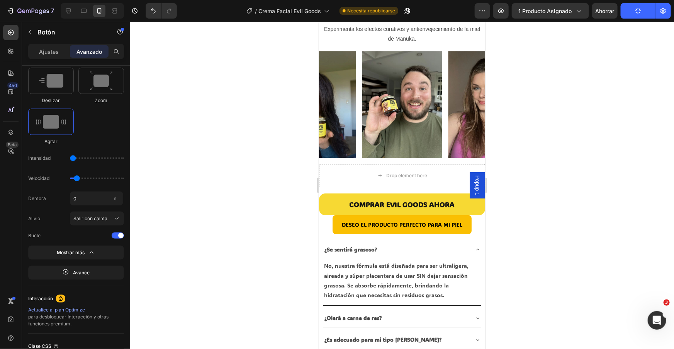
scroll to position [2678, 0]
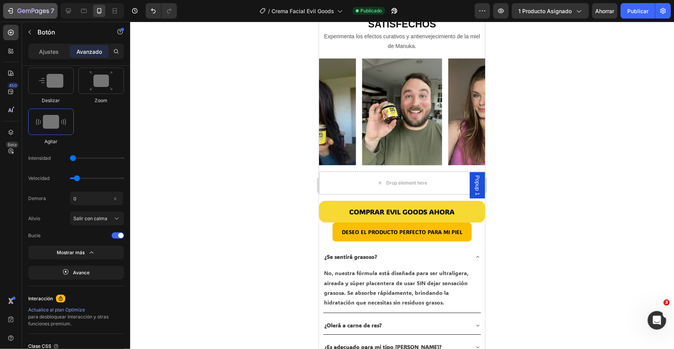
click at [12, 11] on icon "button" at bounding box center [11, 10] width 3 height 5
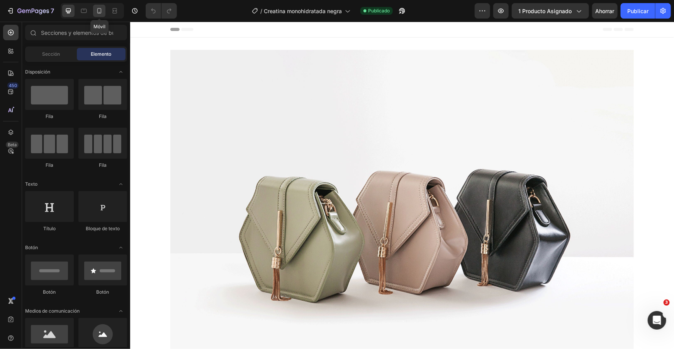
click at [101, 11] on icon at bounding box center [99, 11] width 8 height 8
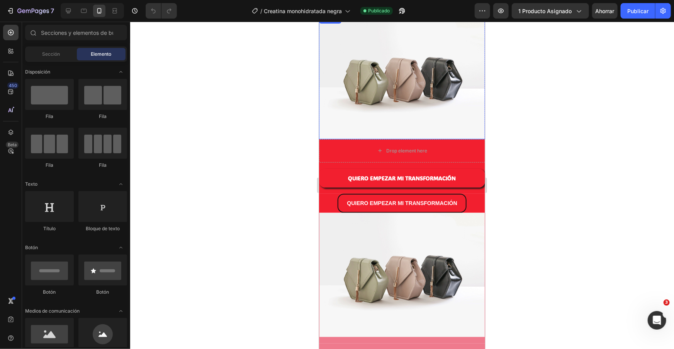
scroll to position [117, 0]
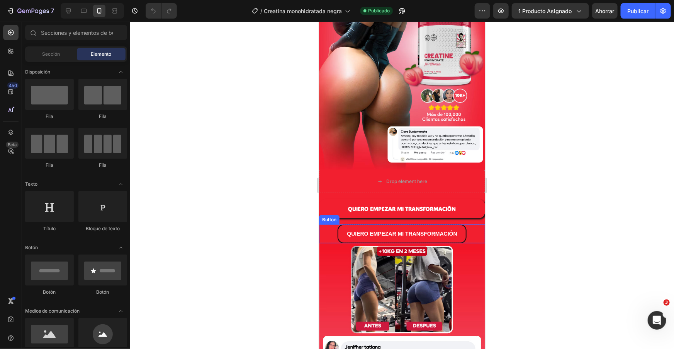
click at [465, 235] on button "QUIERO EMPEZAR MI TRANSFORMACIÓN" at bounding box center [401, 233] width 129 height 19
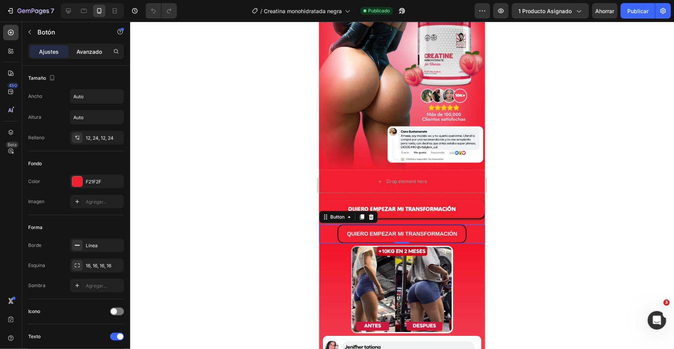
click at [94, 51] on font "Avanzado" at bounding box center [90, 51] width 26 height 7
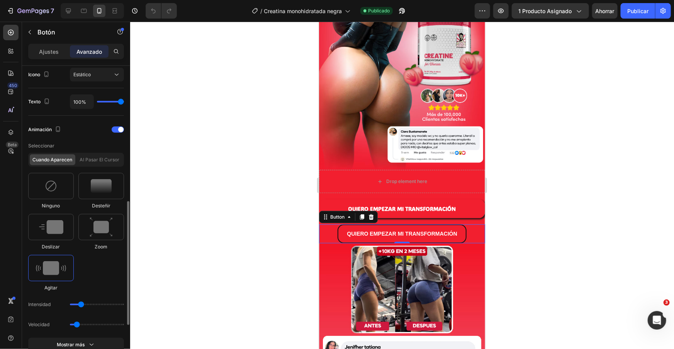
scroll to position [339, 0]
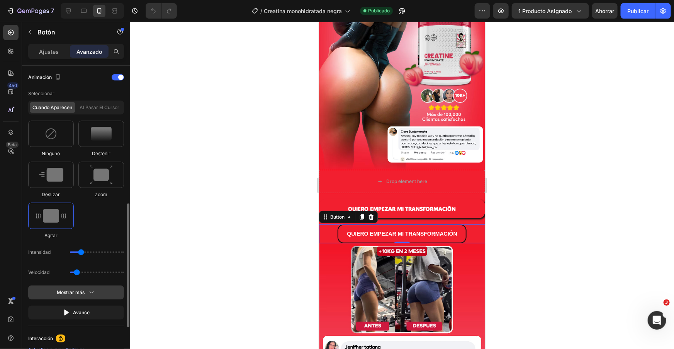
click at [87, 293] on div "Mostrar más" at bounding box center [76, 292] width 39 height 8
drag, startPoint x: 79, startPoint y: 252, endPoint x: 61, endPoint y: 252, distance: 18.2
type input "1"
click at [70, 252] on input "range" at bounding box center [97, 252] width 54 height 2
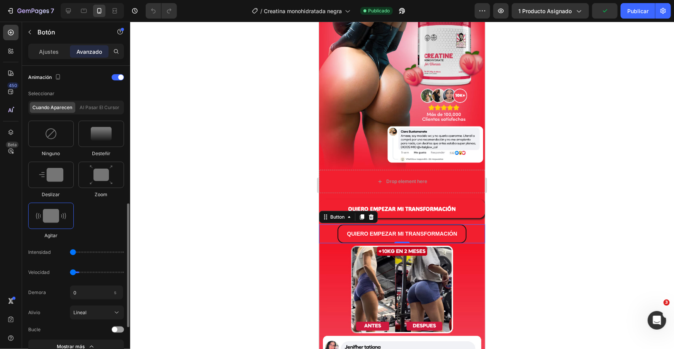
drag, startPoint x: 75, startPoint y: 271, endPoint x: 66, endPoint y: 271, distance: 9.3
type input "0.5"
click at [70, 271] on input "range" at bounding box center [97, 272] width 54 height 2
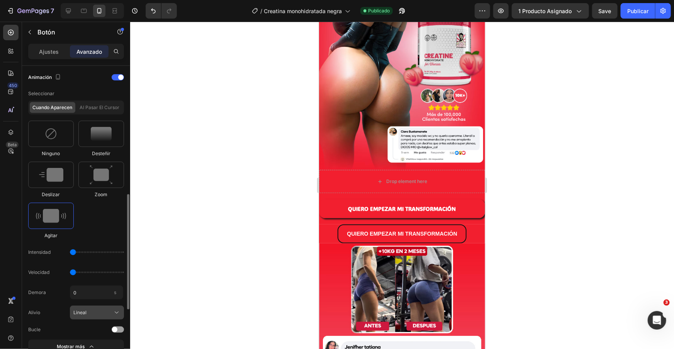
click at [94, 312] on div "Lineal" at bounding box center [92, 312] width 38 height 7
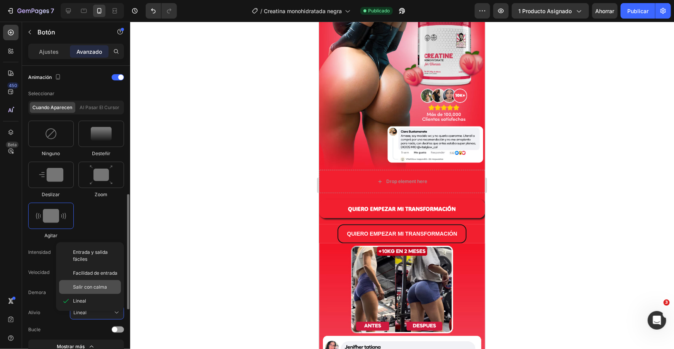
click at [97, 289] on font "Salir con calma" at bounding box center [90, 287] width 34 height 6
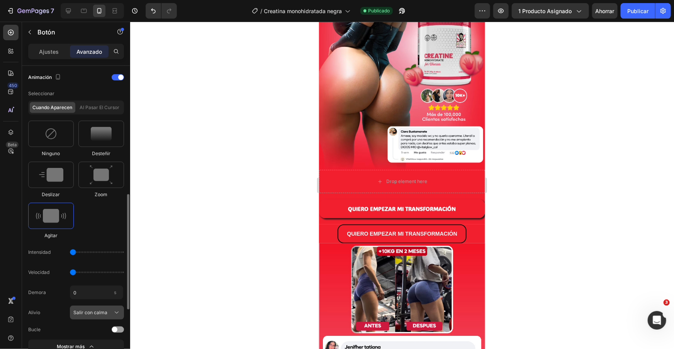
scroll to position [350, 0]
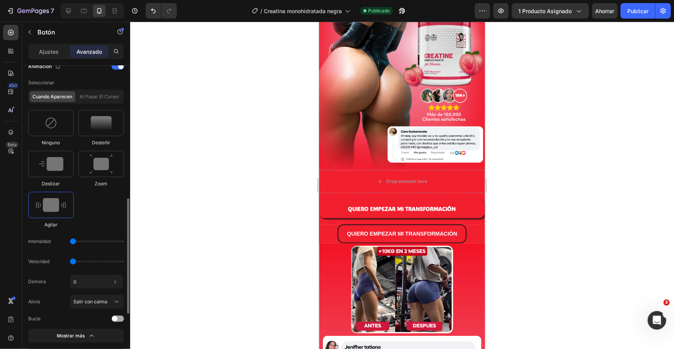
click at [116, 318] on span at bounding box center [114, 318] width 5 height 5
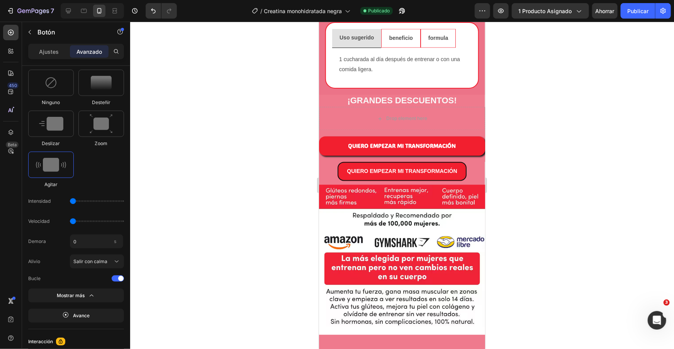
scroll to position [856, 0]
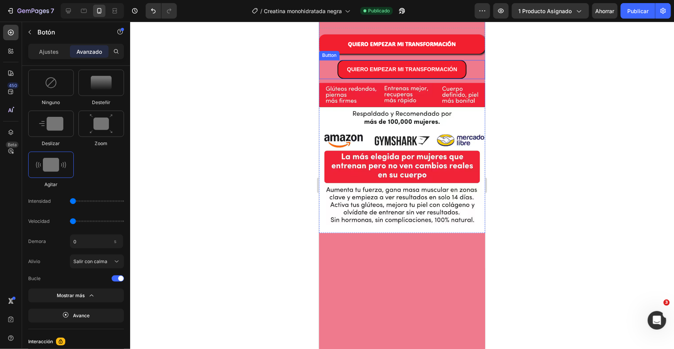
click at [472, 78] on div "QUIERO EMPEZAR MI TRANSFORMACIÓN Button" at bounding box center [402, 69] width 166 height 19
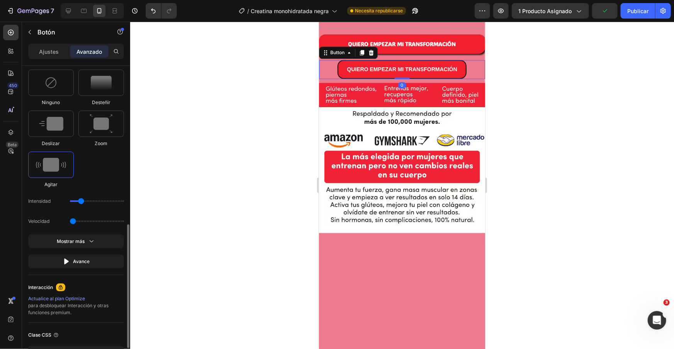
drag, startPoint x: 77, startPoint y: 223, endPoint x: 70, endPoint y: 221, distance: 7.2
type input "0.5"
click at [70, 221] on input "range" at bounding box center [97, 221] width 54 height 2
drag, startPoint x: 79, startPoint y: 202, endPoint x: 47, endPoint y: 198, distance: 32.7
type input "1"
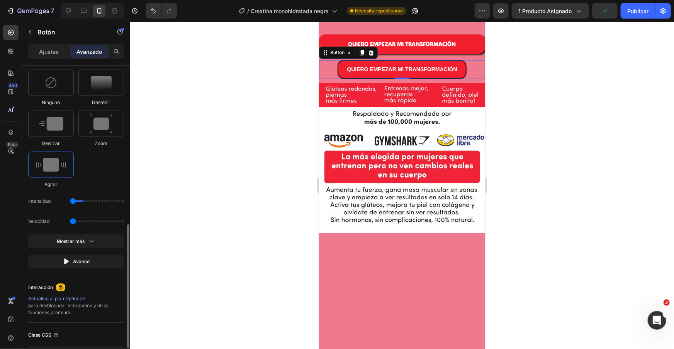
click at [70, 200] on input "range" at bounding box center [97, 201] width 54 height 2
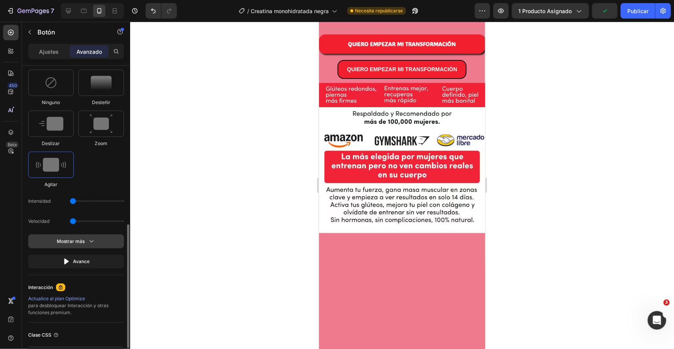
click at [89, 240] on icon "button" at bounding box center [92, 241] width 8 height 8
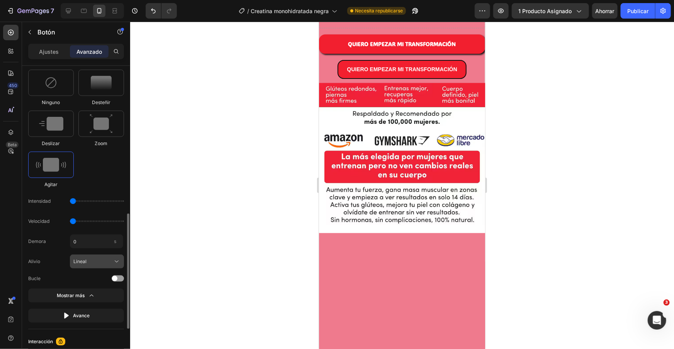
click at [112, 262] on div "Lineal" at bounding box center [96, 261] width 47 height 8
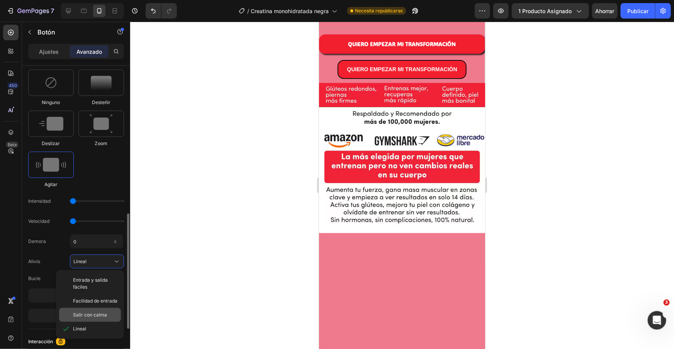
click at [96, 313] on font "Salir con calma" at bounding box center [90, 315] width 34 height 6
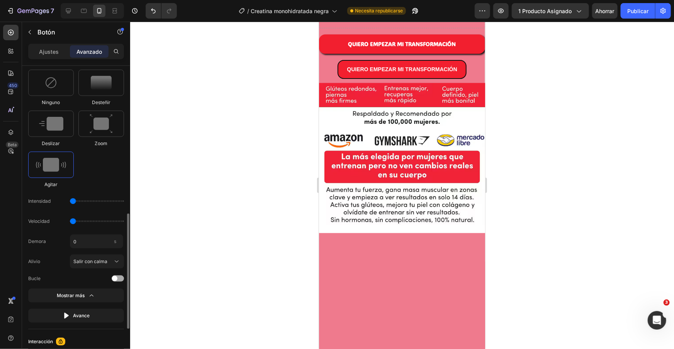
click at [114, 279] on span at bounding box center [114, 278] width 5 height 5
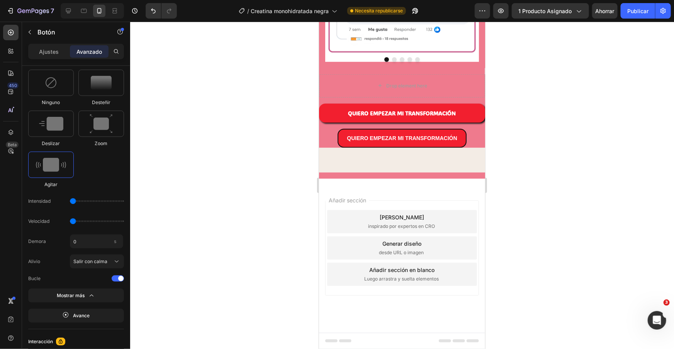
scroll to position [1860, 0]
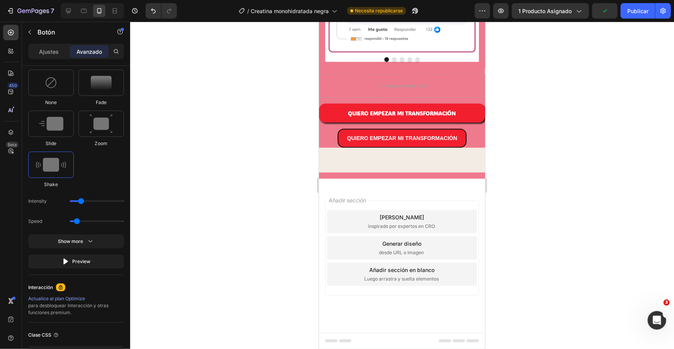
drag, startPoint x: 76, startPoint y: 220, endPoint x: 61, endPoint y: 219, distance: 14.7
type input "0.5"
click at [70, 220] on input "range" at bounding box center [97, 221] width 54 height 2
drag, startPoint x: 79, startPoint y: 201, endPoint x: 62, endPoint y: 199, distance: 17.0
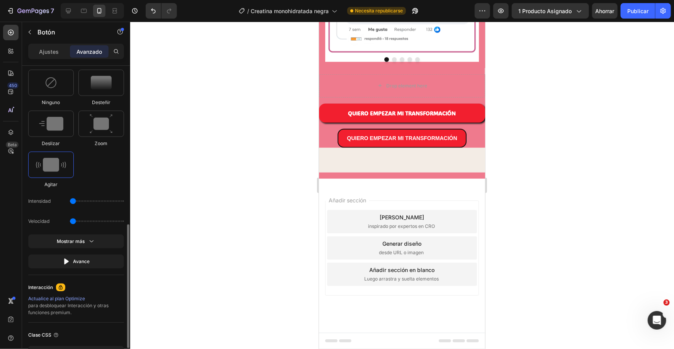
type input "1"
click at [70, 200] on input "range" at bounding box center [97, 201] width 54 height 2
click at [82, 239] on font "Mostrar más" at bounding box center [71, 241] width 28 height 6
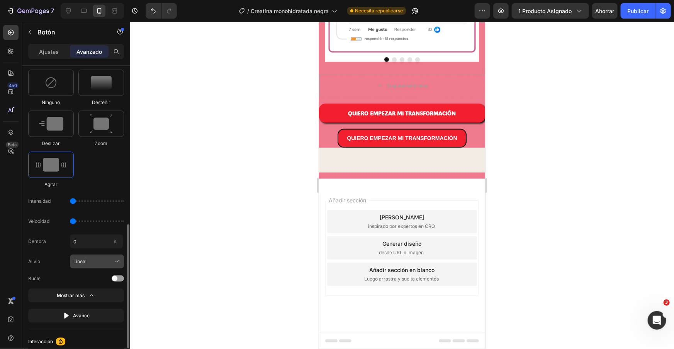
click at [109, 259] on div "Lineal" at bounding box center [92, 261] width 38 height 7
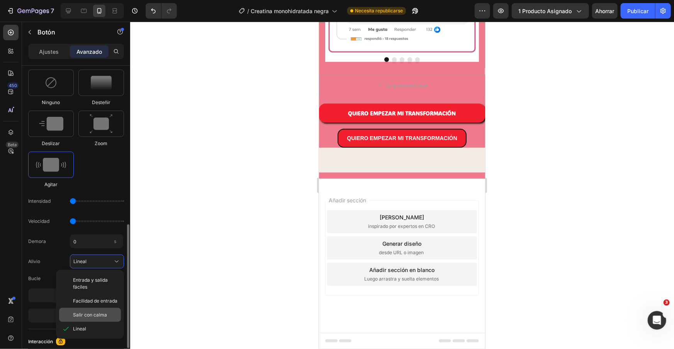
click at [89, 313] on font "Salir con calma" at bounding box center [90, 315] width 34 height 6
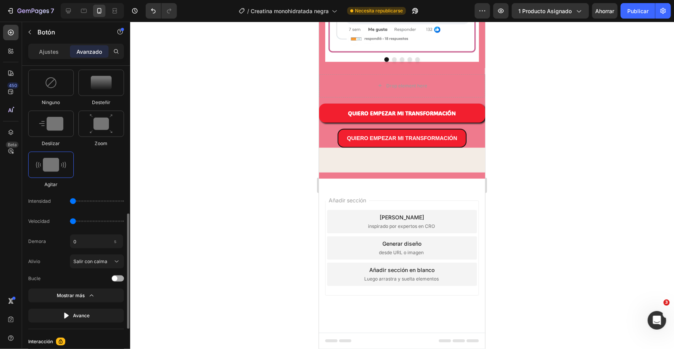
click at [117, 277] on span at bounding box center [114, 278] width 5 height 5
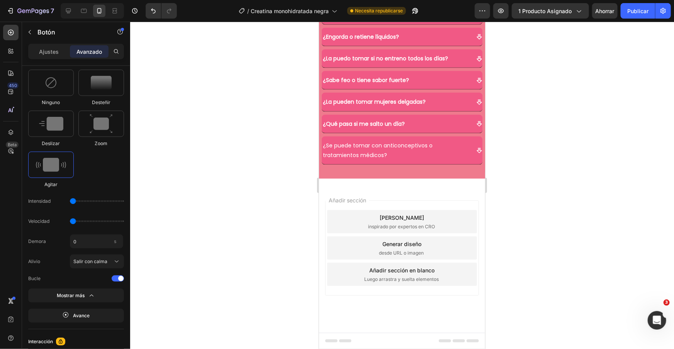
scroll to position [2330, 0]
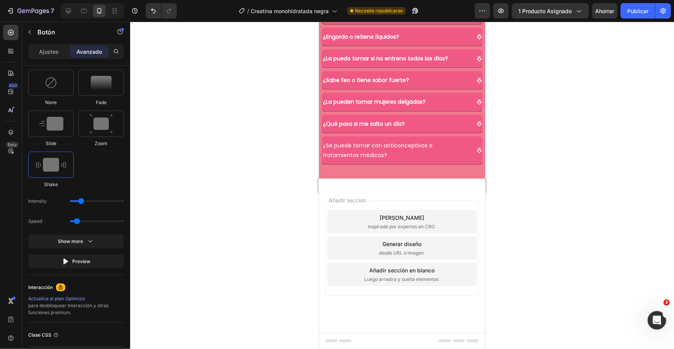
type input "0.5"
click at [73, 221] on input "range" at bounding box center [97, 221] width 54 height 2
drag, startPoint x: 79, startPoint y: 203, endPoint x: 65, endPoint y: 201, distance: 14.0
click at [65, 214] on div "Intensidad" at bounding box center [76, 221] width 96 height 14
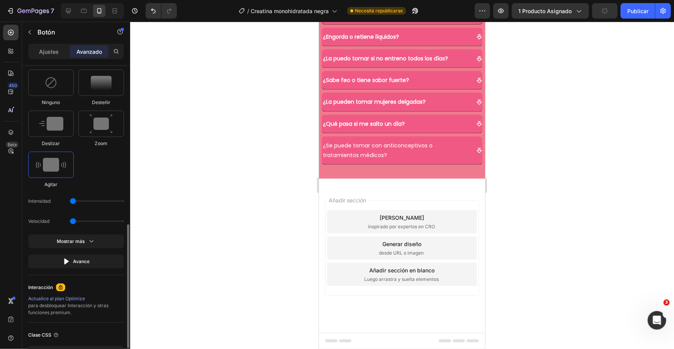
drag, startPoint x: 80, startPoint y: 200, endPoint x: 66, endPoint y: 201, distance: 14.0
type input "1"
click at [70, 201] on input "range" at bounding box center [97, 201] width 54 height 2
click at [84, 239] on font "Mostrar más" at bounding box center [71, 241] width 28 height 6
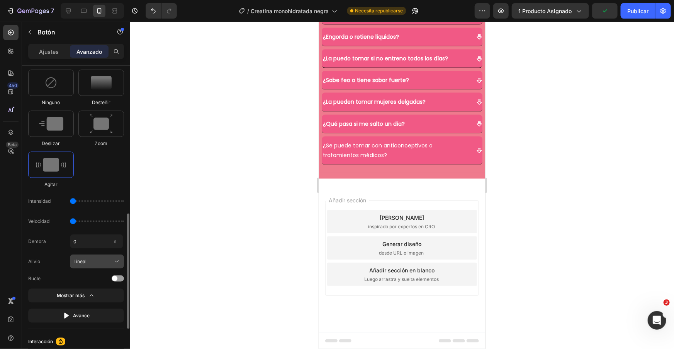
click at [111, 258] on div "Lineal" at bounding box center [96, 261] width 47 height 8
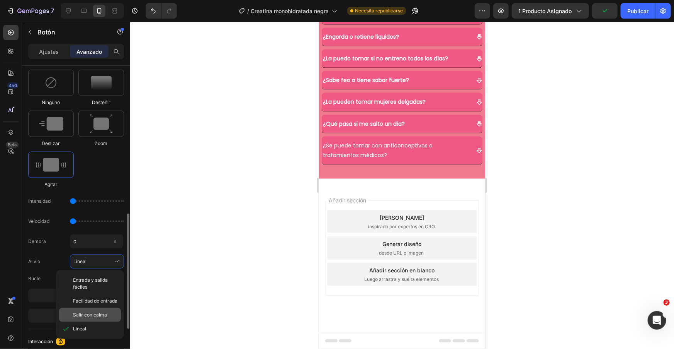
click at [96, 310] on div "Salir con calma" at bounding box center [90, 315] width 62 height 14
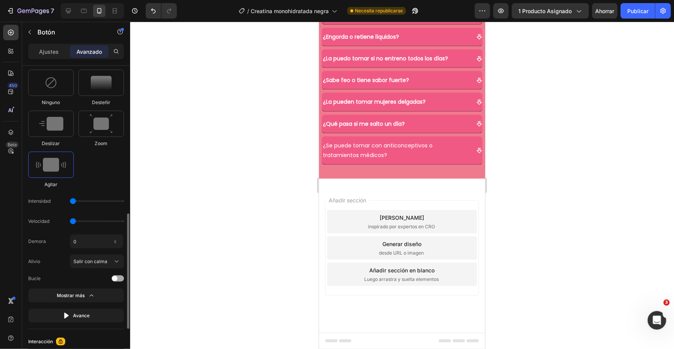
click at [116, 277] on span at bounding box center [114, 278] width 5 height 5
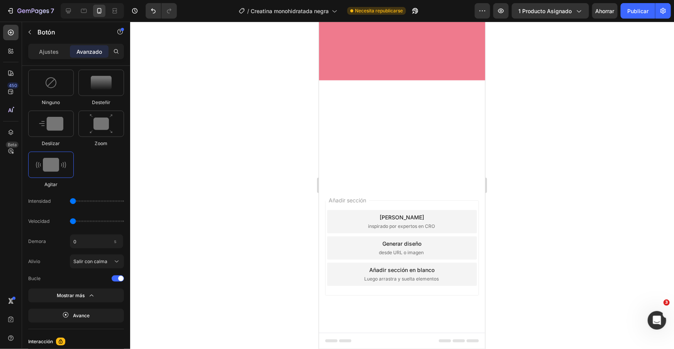
scroll to position [2179, 0]
click at [626, 12] on button "Publicar" at bounding box center [638, 10] width 34 height 15
click at [30, 10] on icon "button" at bounding box center [28, 11] width 5 height 3
